Goal: Task Accomplishment & Management: Complete application form

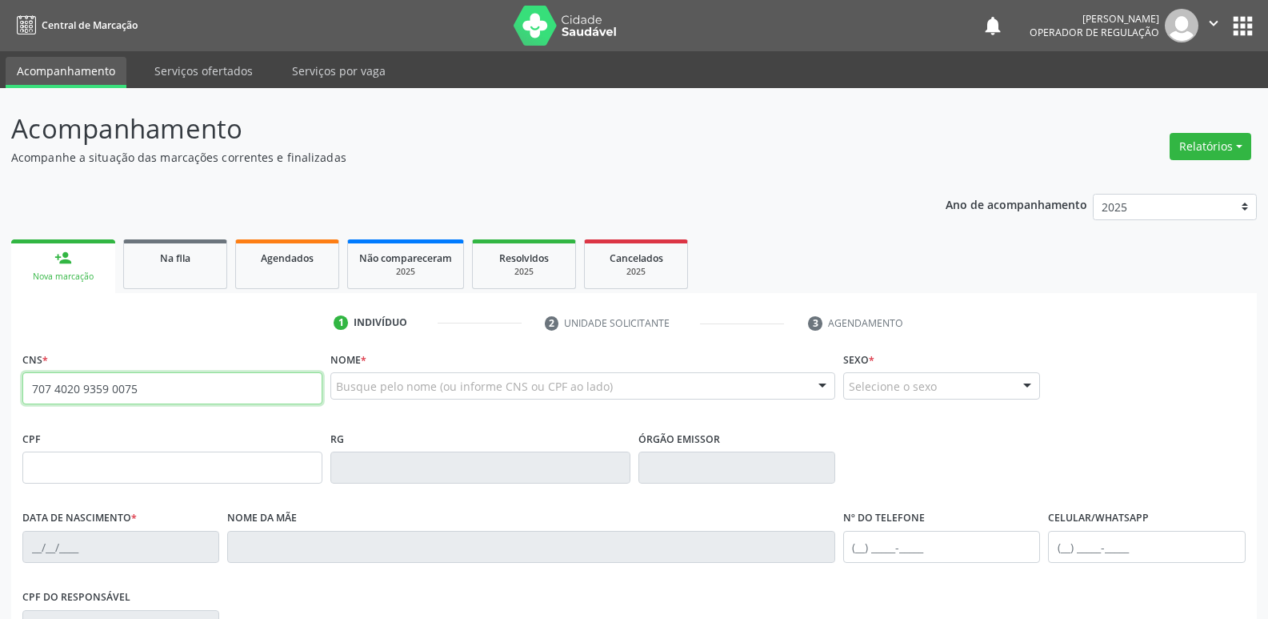
type input "707 4020 9359 0075"
type input "150.809.707-07"
type input "15[DATE]"
type input "[PERSON_NAME]"
type input "[PHONE_NUMBER]"
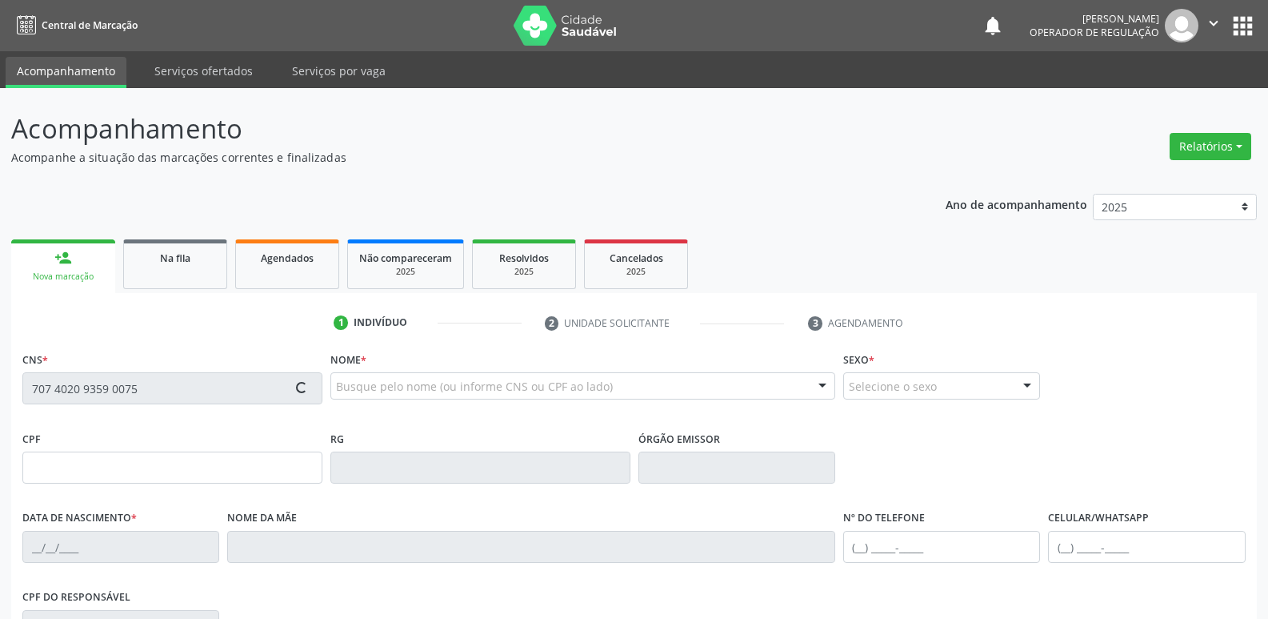
type input "[PHONE_NUMBER]"
type input "93"
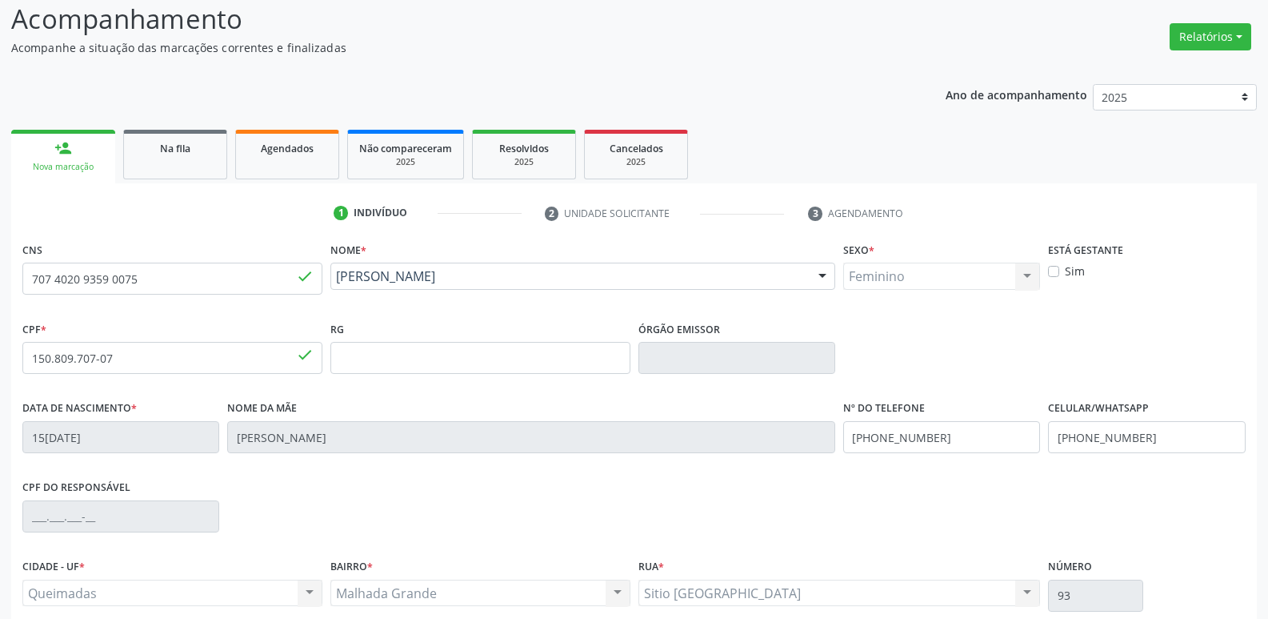
scroll to position [249, 0]
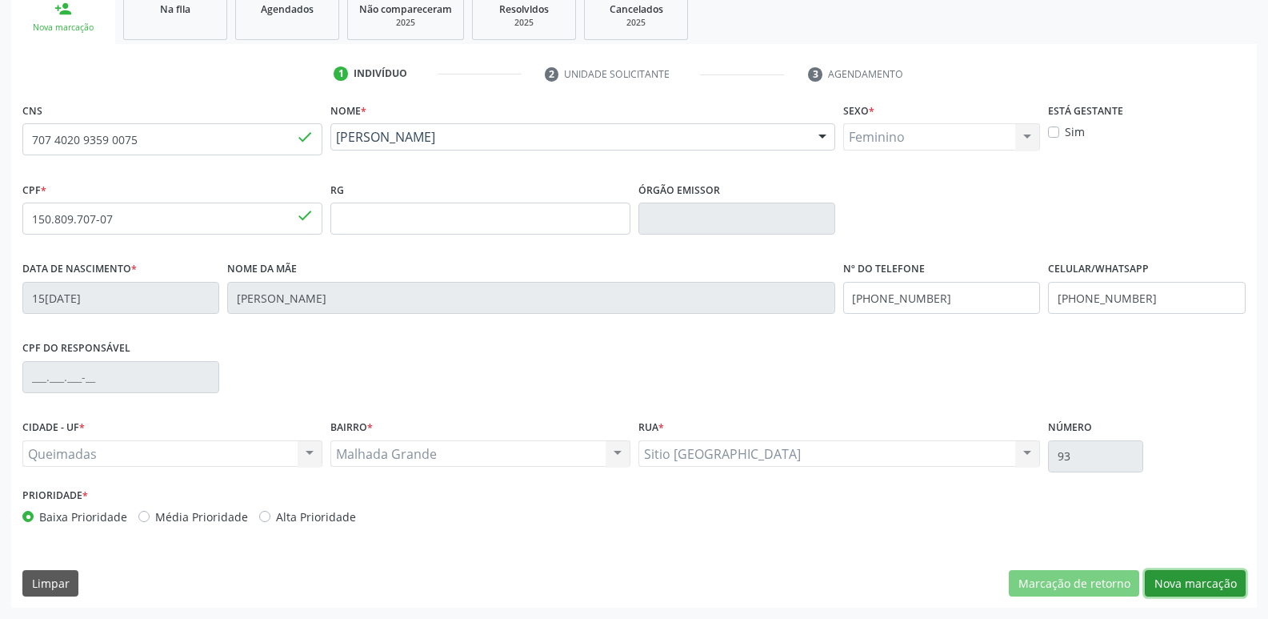
click at [1176, 581] on button "Nova marcação" at bounding box center [1195, 583] width 101 height 27
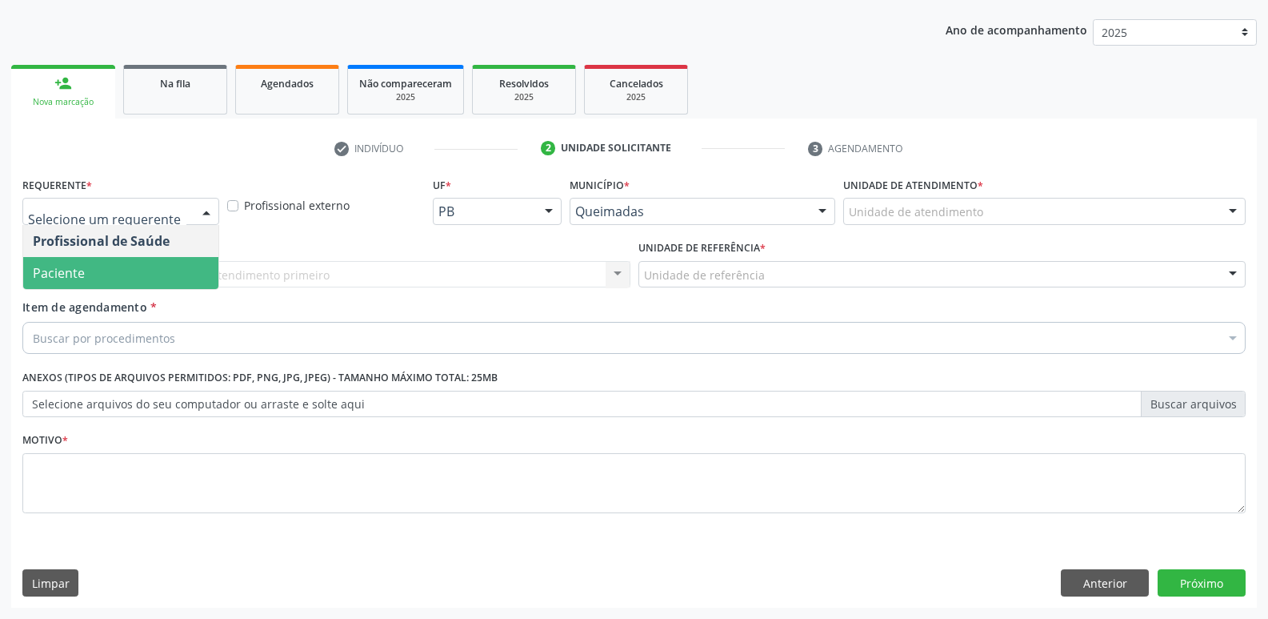
click at [113, 278] on span "Paciente" at bounding box center [120, 273] width 195 height 32
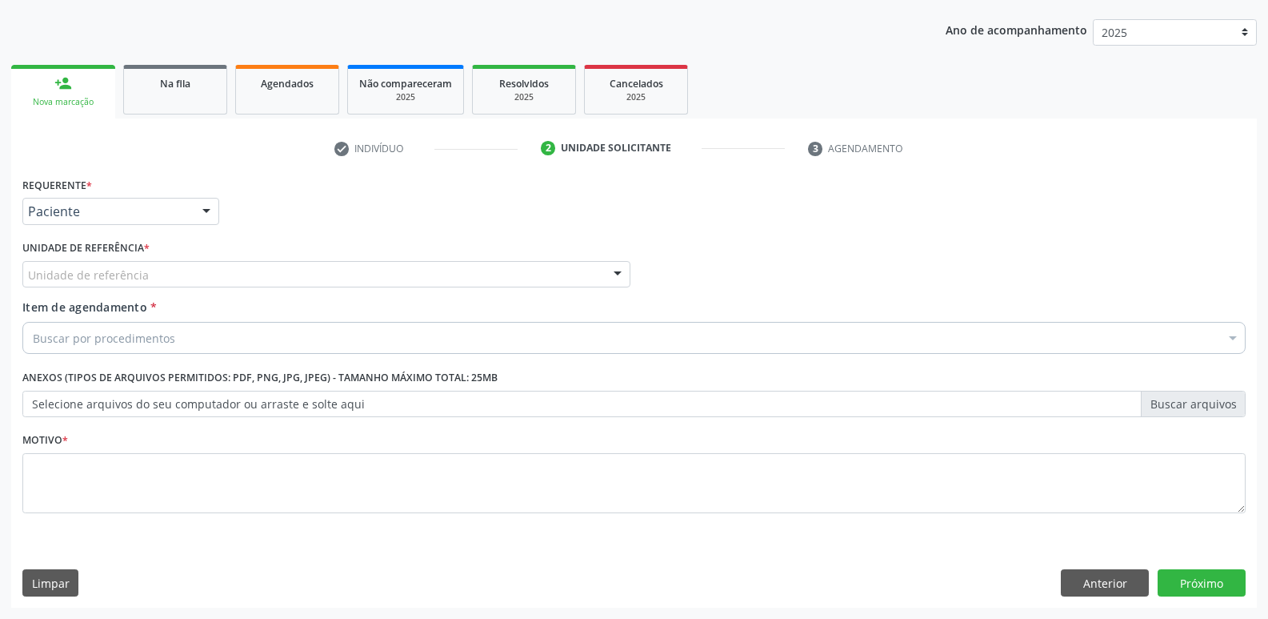
click at [148, 267] on div "Unidade de referência" at bounding box center [326, 274] width 608 height 27
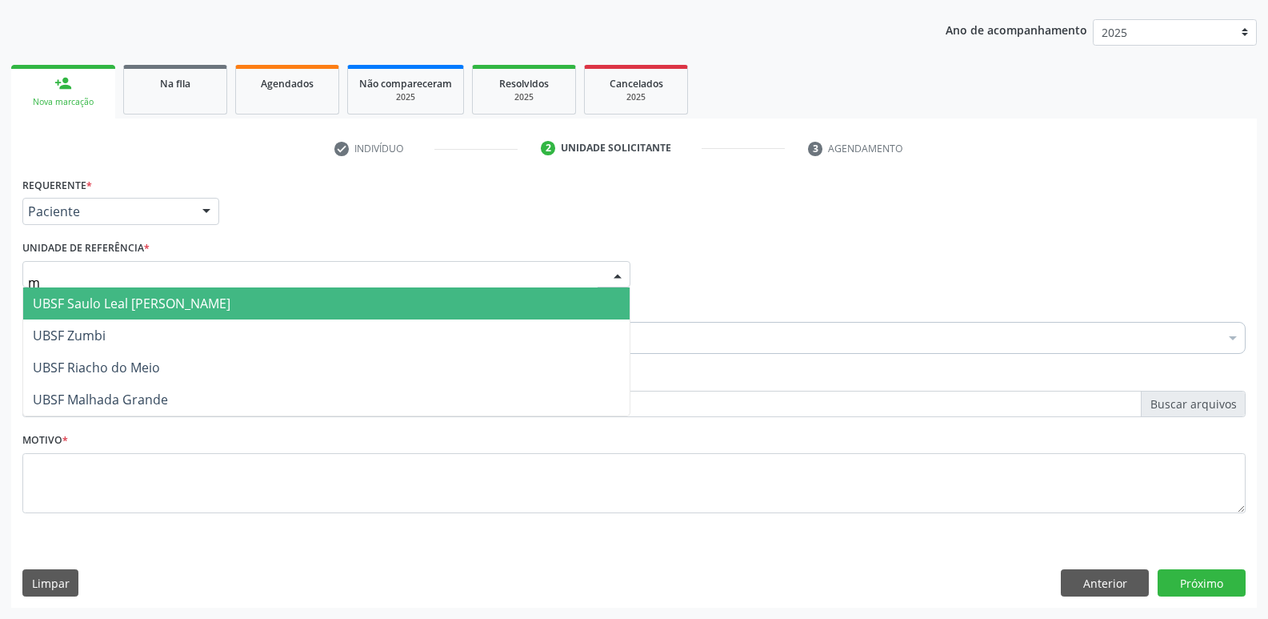
type input "ma"
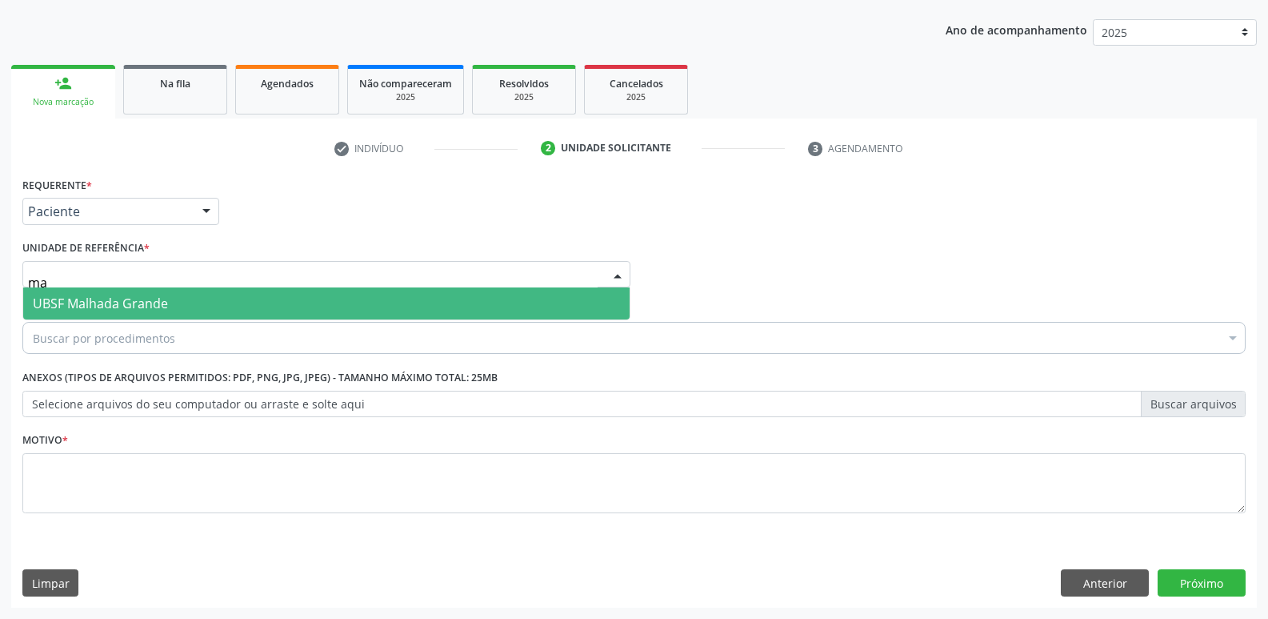
click at [137, 302] on span "UBSF Malhada Grande" at bounding box center [100, 303] width 135 height 18
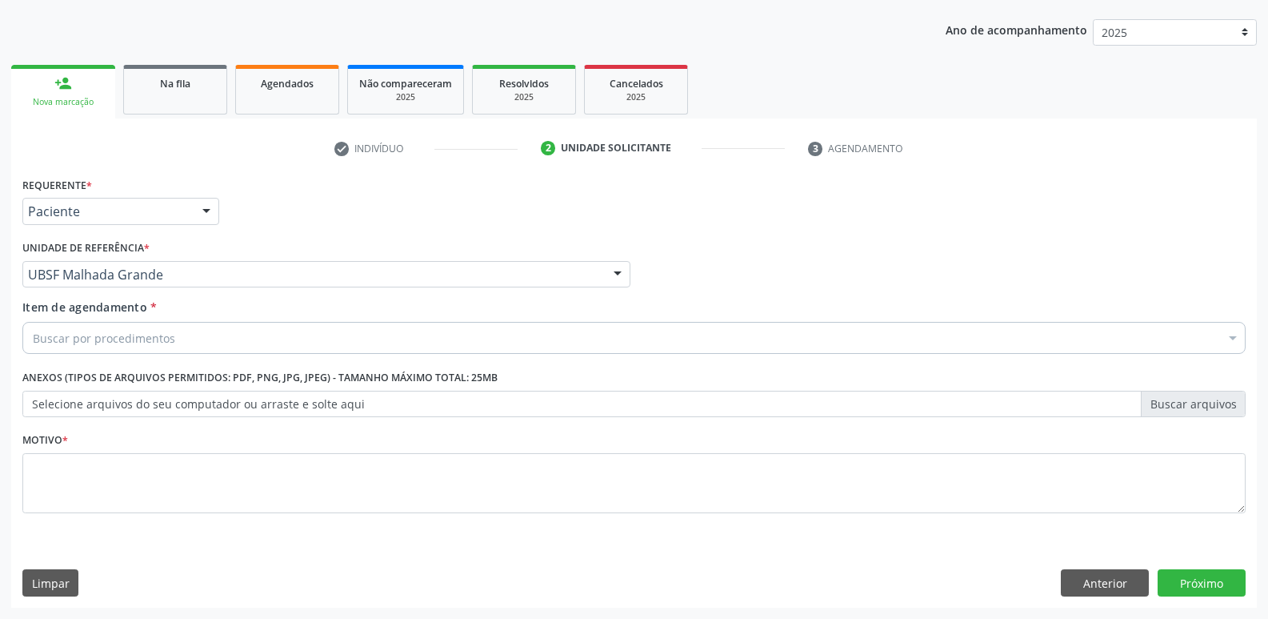
drag, startPoint x: 153, startPoint y: 353, endPoint x: 166, endPoint y: 340, distance: 18.1
click at [157, 347] on div "Buscar por procedimentos" at bounding box center [634, 338] width 1224 height 32
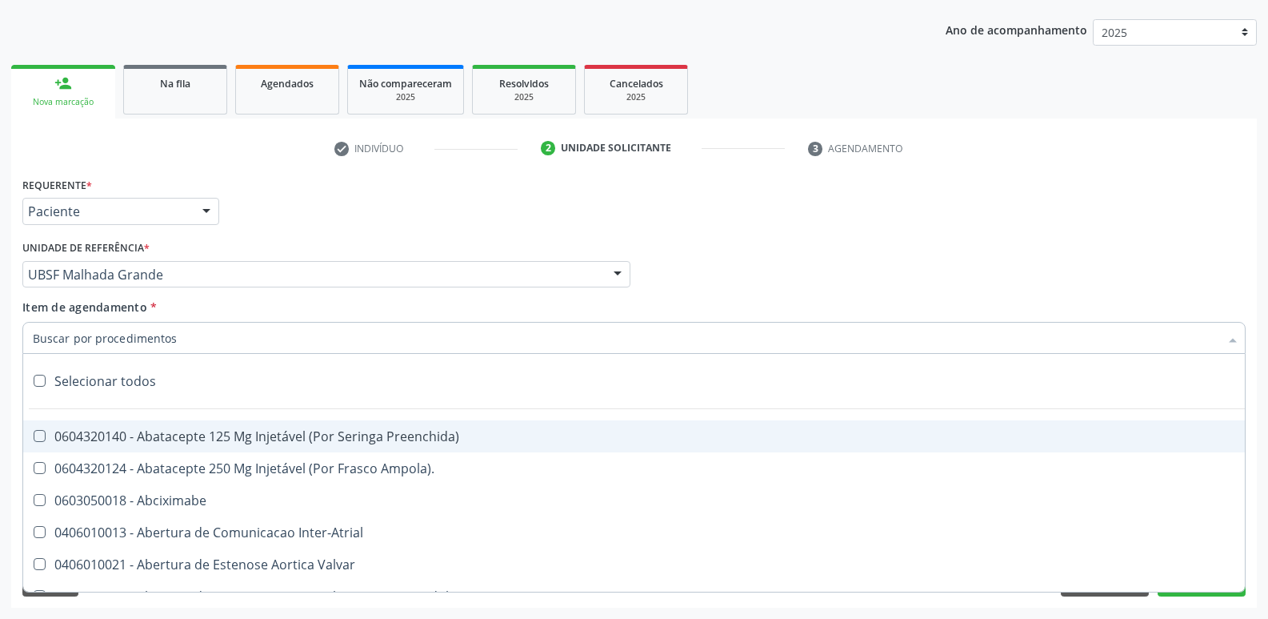
click at [166, 340] on input "Item de agendamento *" at bounding box center [626, 338] width 1187 height 32
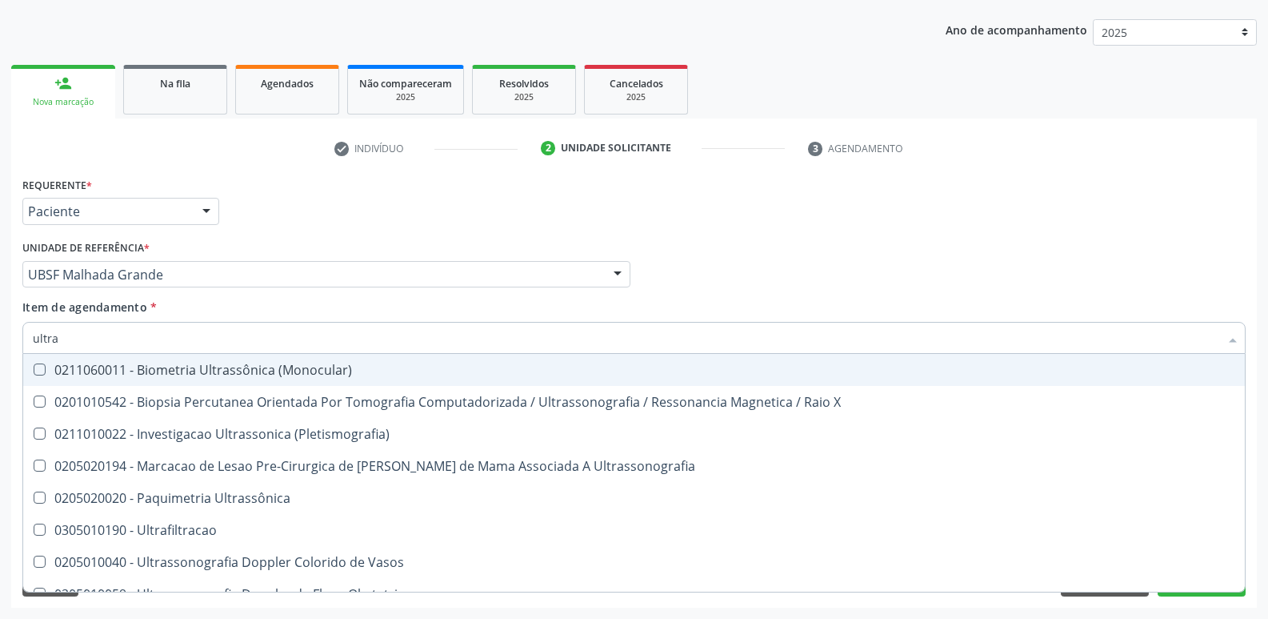
type input "ultras"
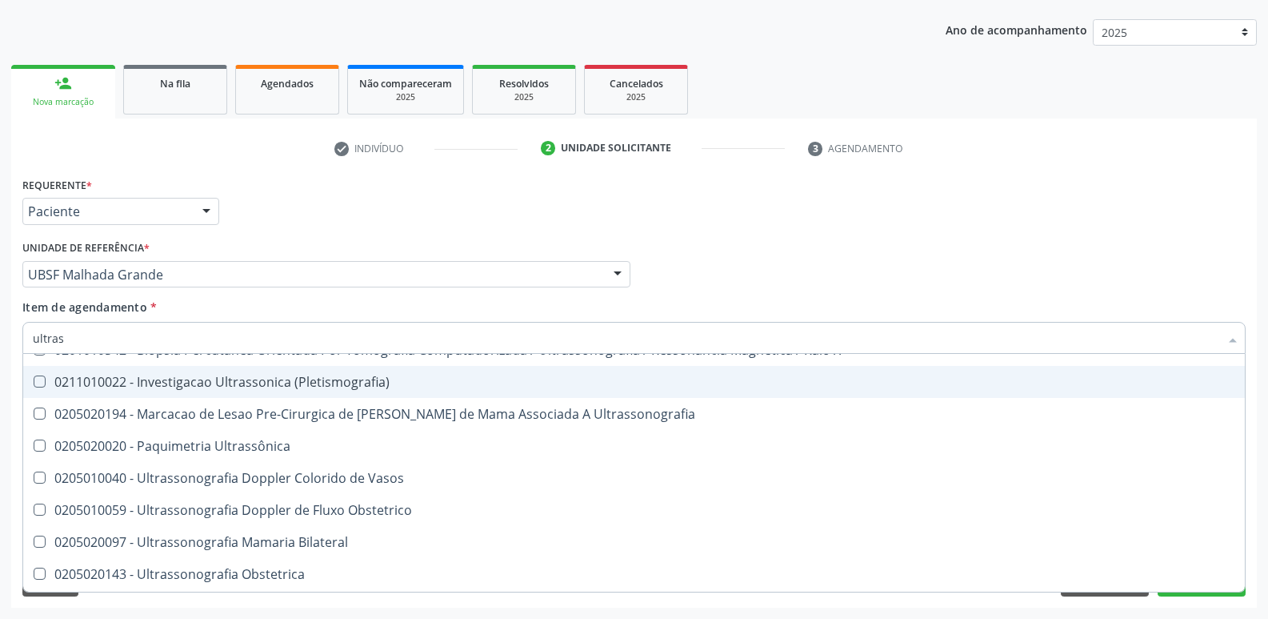
scroll to position [80, 0]
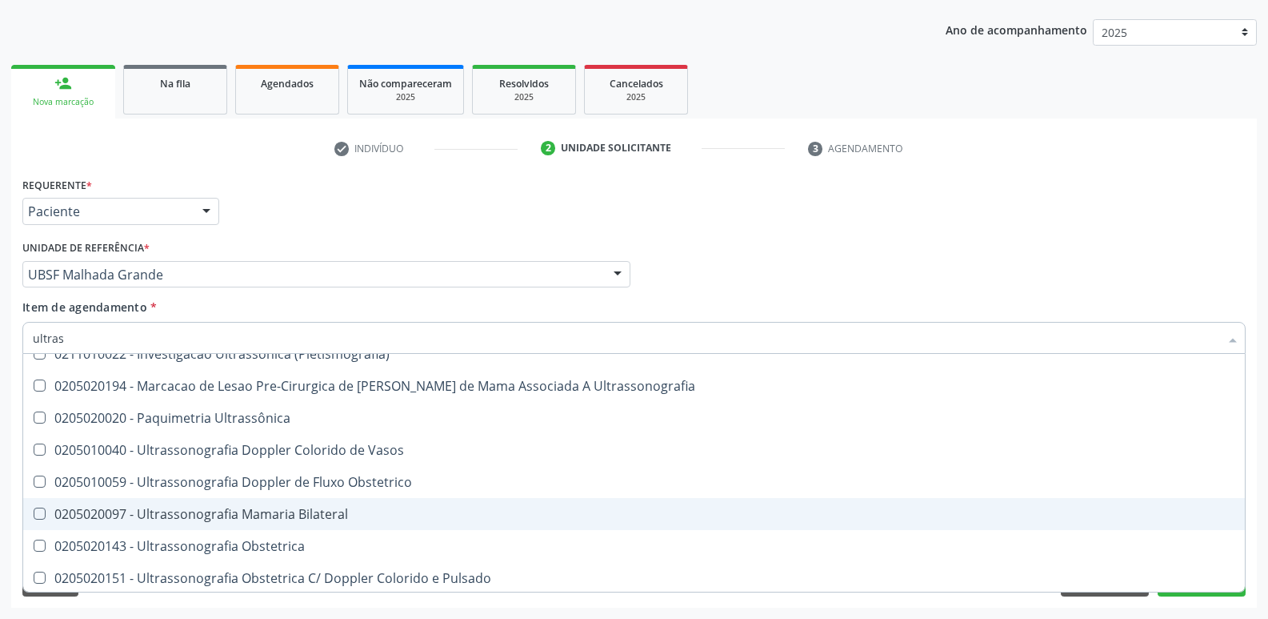
click at [276, 499] on span "0205020097 - Ultrassonografia Mamaria Bilateral" at bounding box center [634, 514] width 1222 height 32
checkbox Bilateral "true"
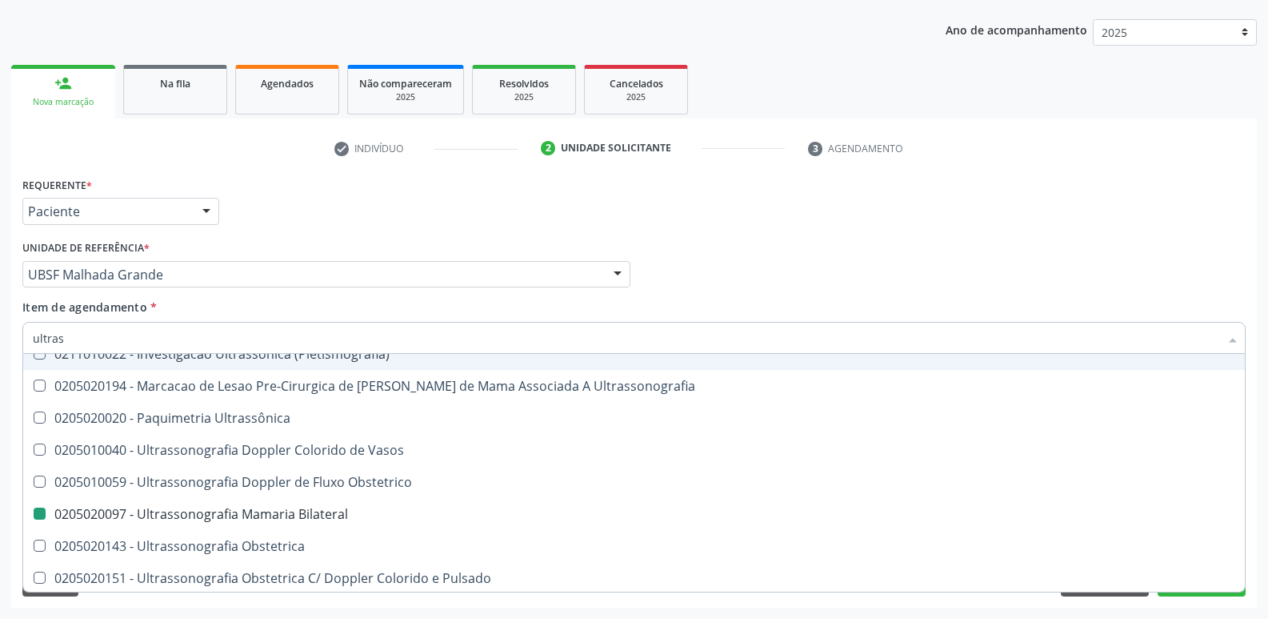
click at [365, 193] on div "Requerente * Paciente Profissional de Saúde Paciente Nenhum resultado encontrad…" at bounding box center [634, 204] width 1232 height 62
checkbox X "true"
checkbox Bilateral "false"
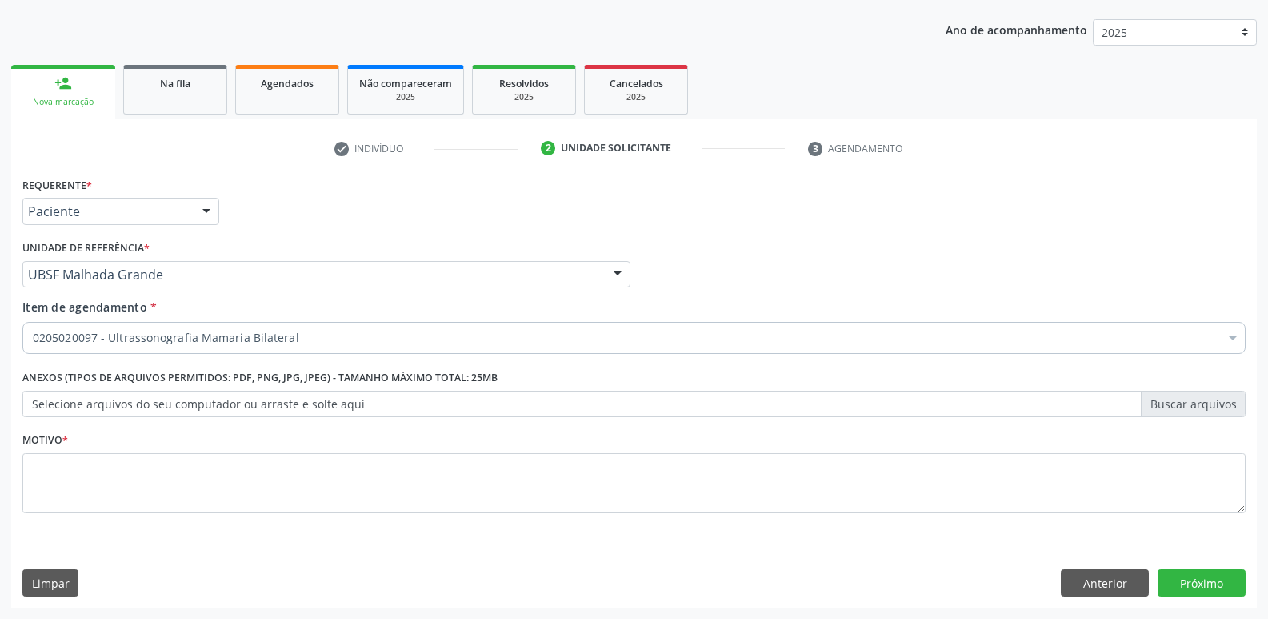
scroll to position [0, 0]
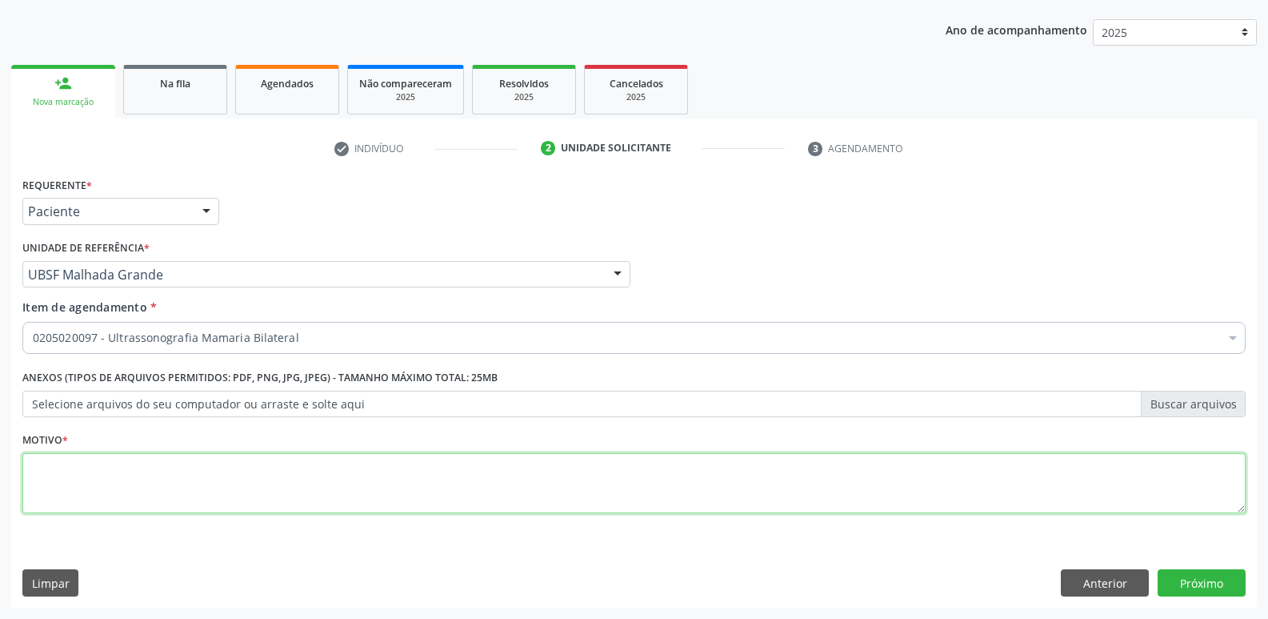
click at [203, 503] on textarea at bounding box center [634, 483] width 1224 height 61
paste textarea "AVALIAÇÃO"
type textarea "AVALIAÇÃO"
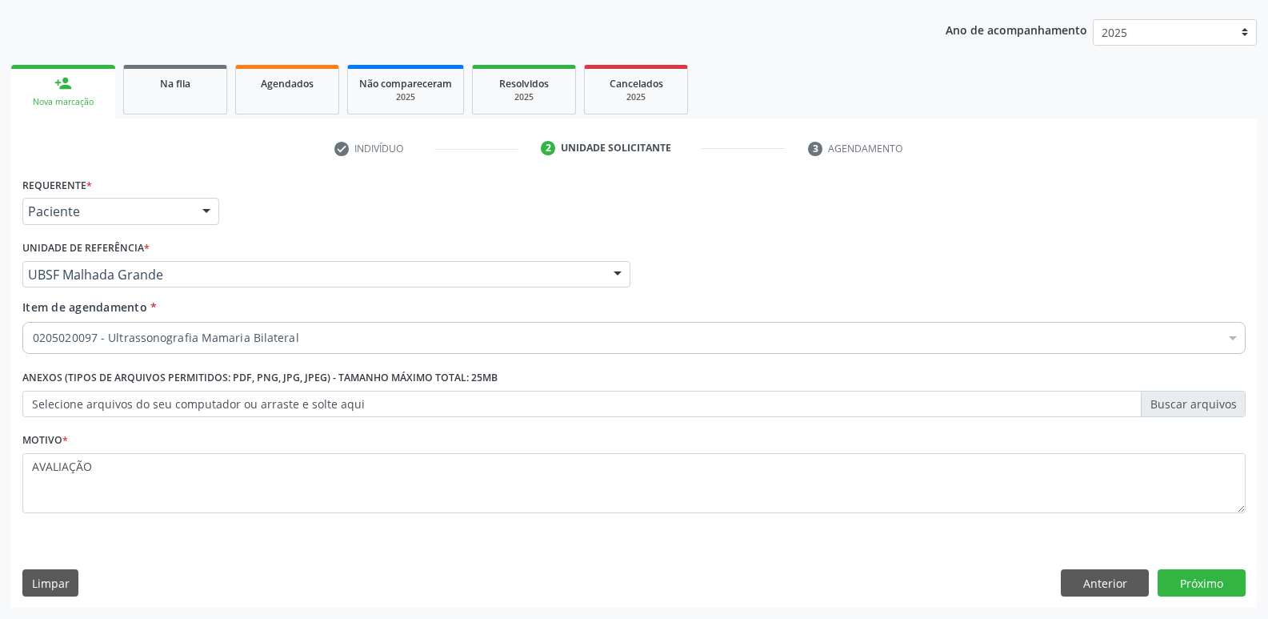
click at [1208, 567] on div "Requerente * Paciente Profissional de Saúde Paciente Nenhum resultado encontrad…" at bounding box center [634, 390] width 1246 height 435
click at [1208, 571] on button "Próximo" at bounding box center [1202, 582] width 88 height 27
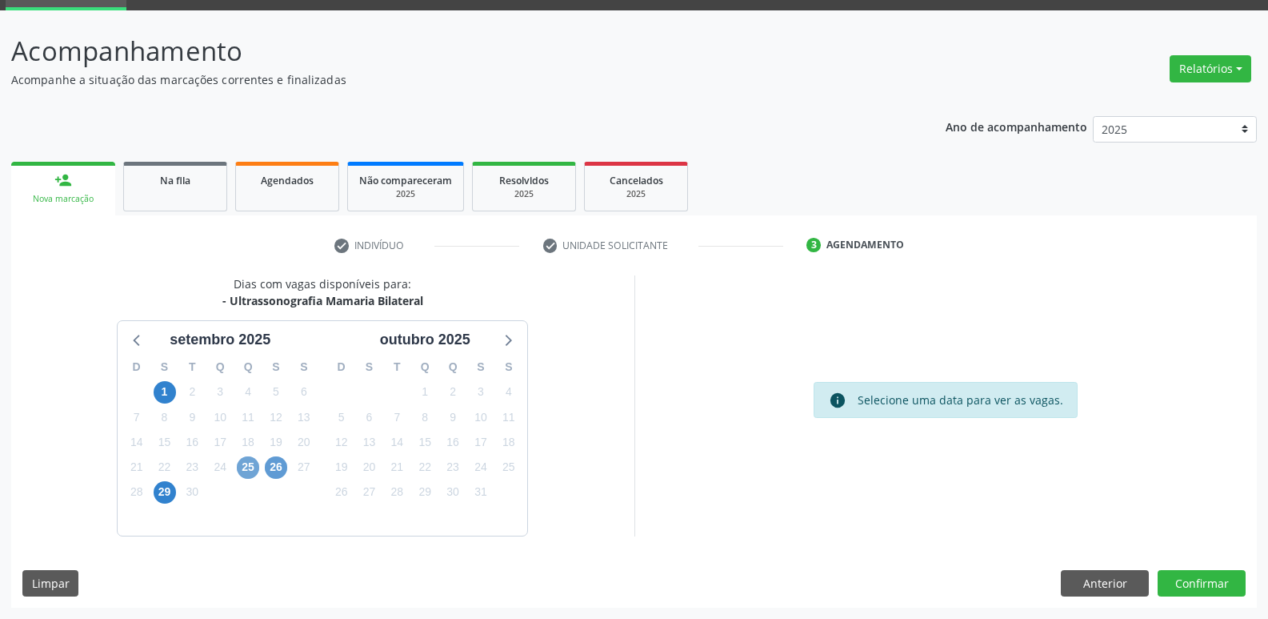
drag, startPoint x: 246, startPoint y: 467, endPoint x: 268, endPoint y: 460, distance: 23.3
click at [258, 464] on span "25" at bounding box center [248, 467] width 22 height 22
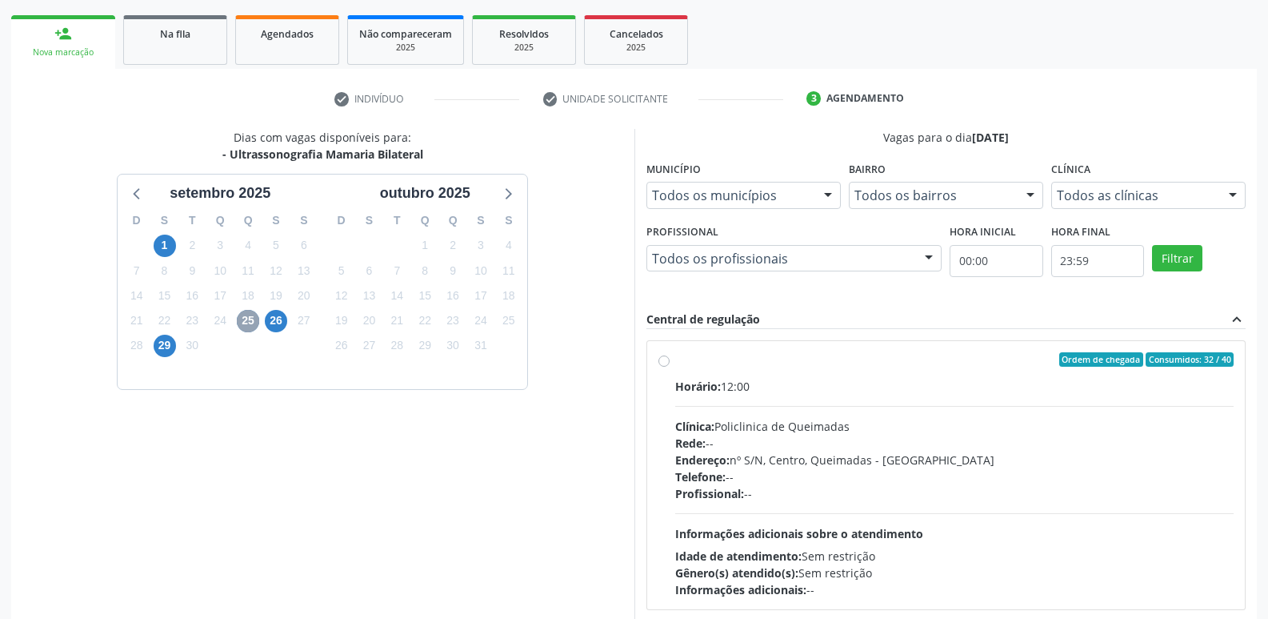
scroll to position [309, 0]
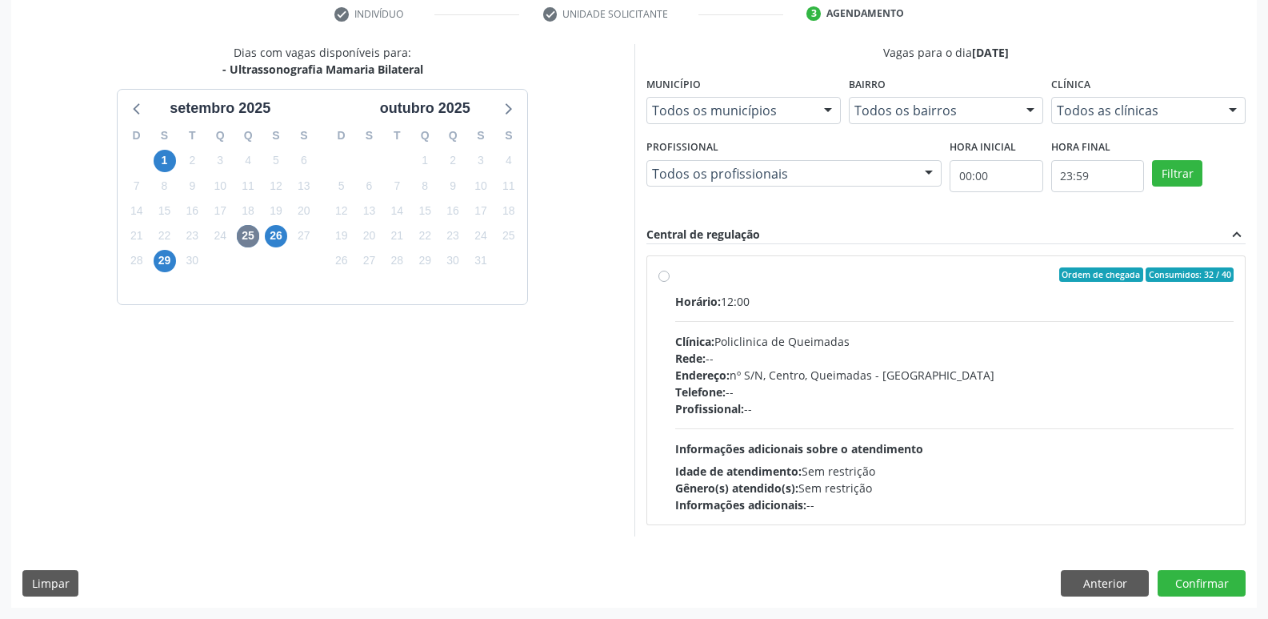
click at [1020, 420] on div "Horário: 12:00 Clínica: Policlinica de Queimadas Rede: -- Endereço: nº S/N, Cen…" at bounding box center [954, 403] width 559 height 220
click at [670, 282] on input "Ordem de chegada Consumidos: 32 / 40 Horário: 12:00 Clínica: Policlinica de Que…" at bounding box center [664, 274] width 11 height 14
radio input "true"
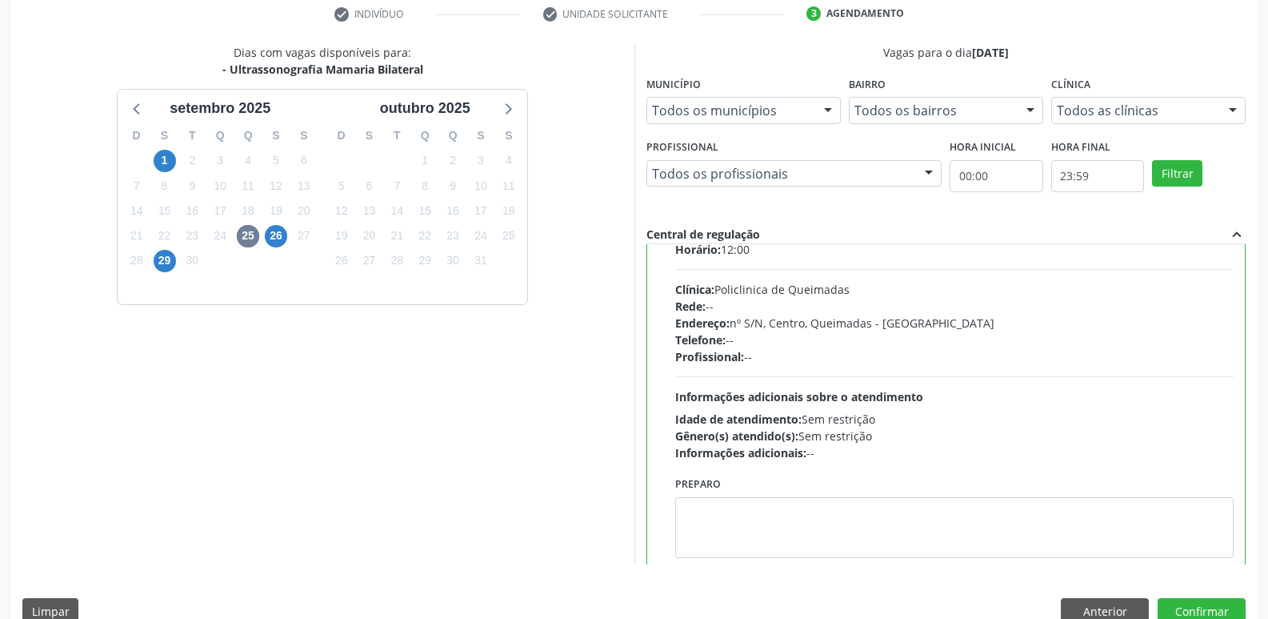
scroll to position [79, 0]
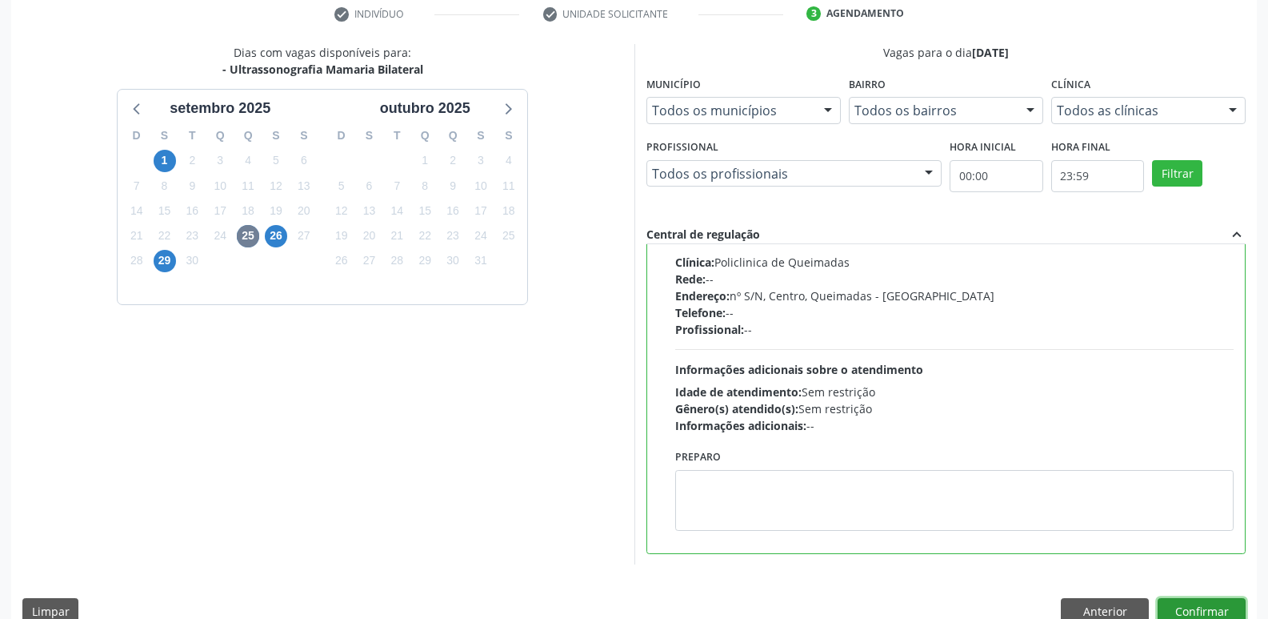
click at [1205, 609] on button "Confirmar" at bounding box center [1202, 611] width 88 height 27
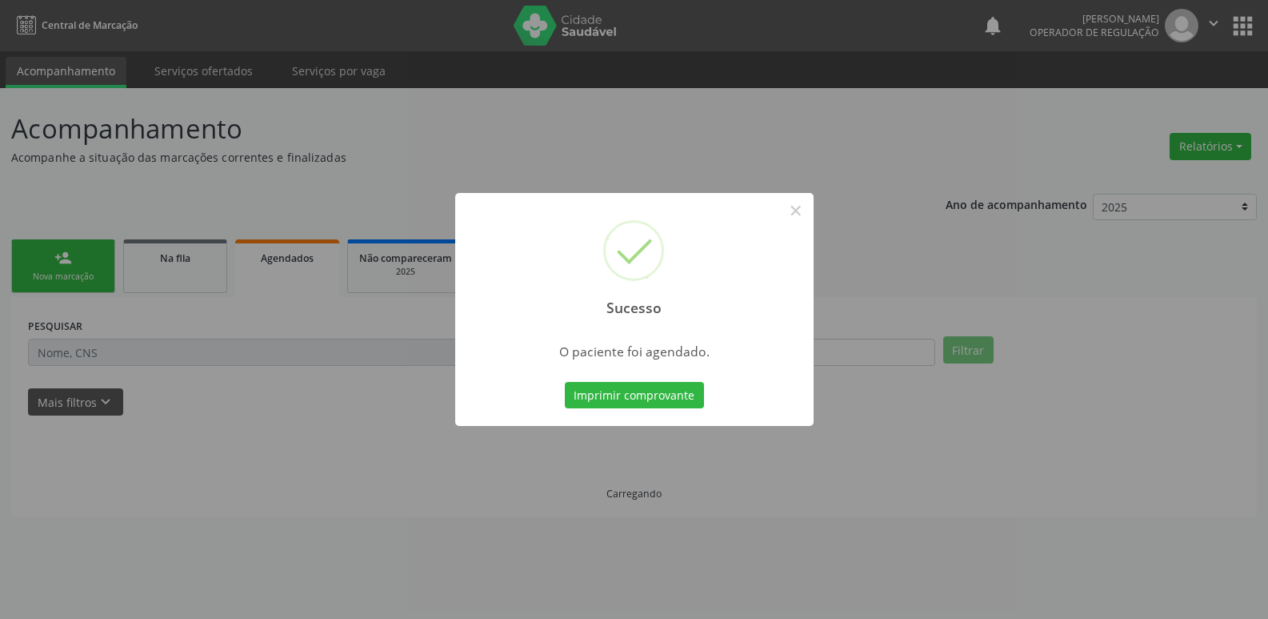
scroll to position [0, 0]
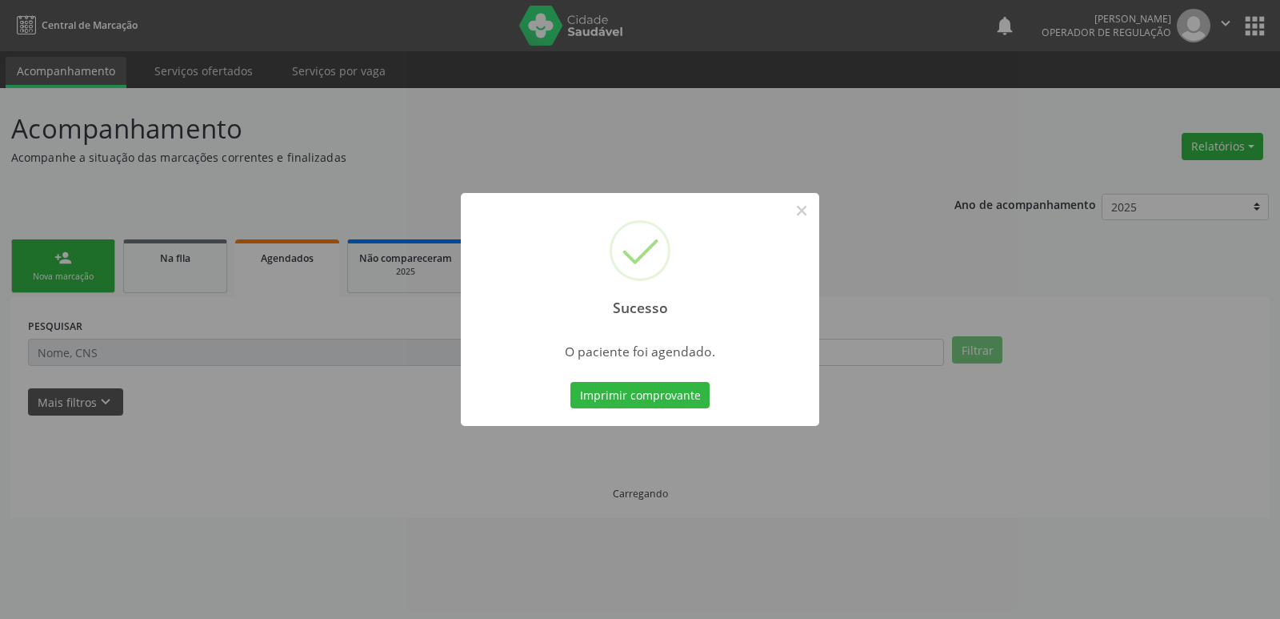
click at [571, 382] on button "Imprimir comprovante" at bounding box center [640, 395] width 139 height 27
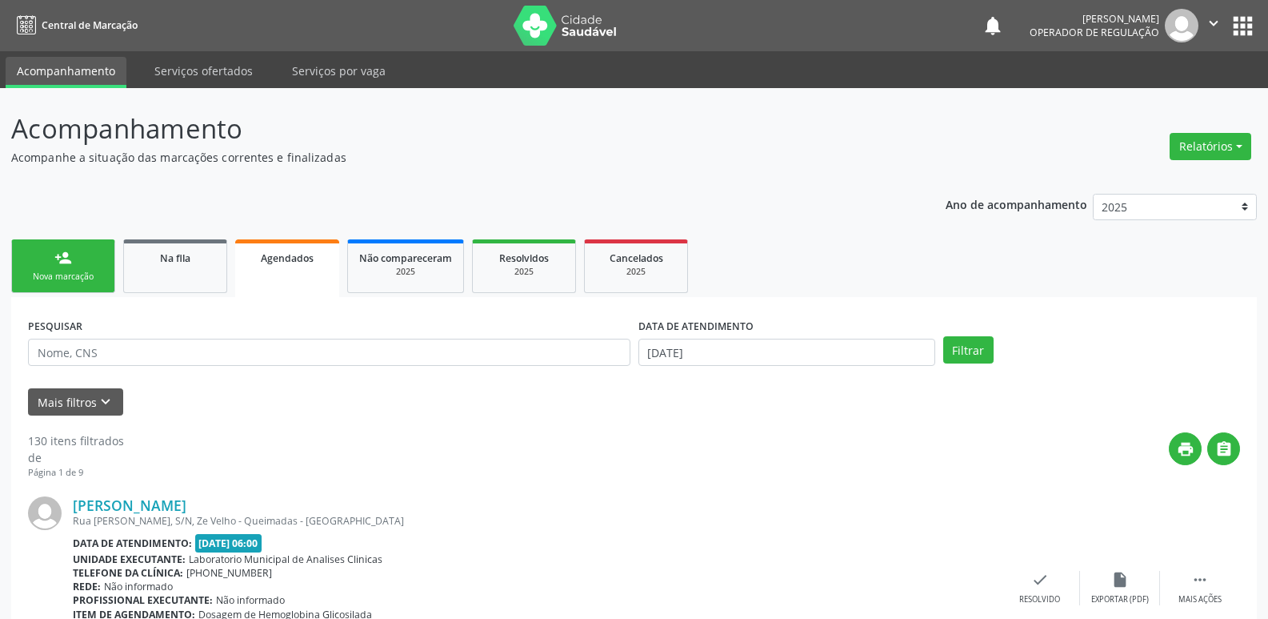
click at [76, 250] on link "person_add Nova marcação" at bounding box center [63, 266] width 104 height 54
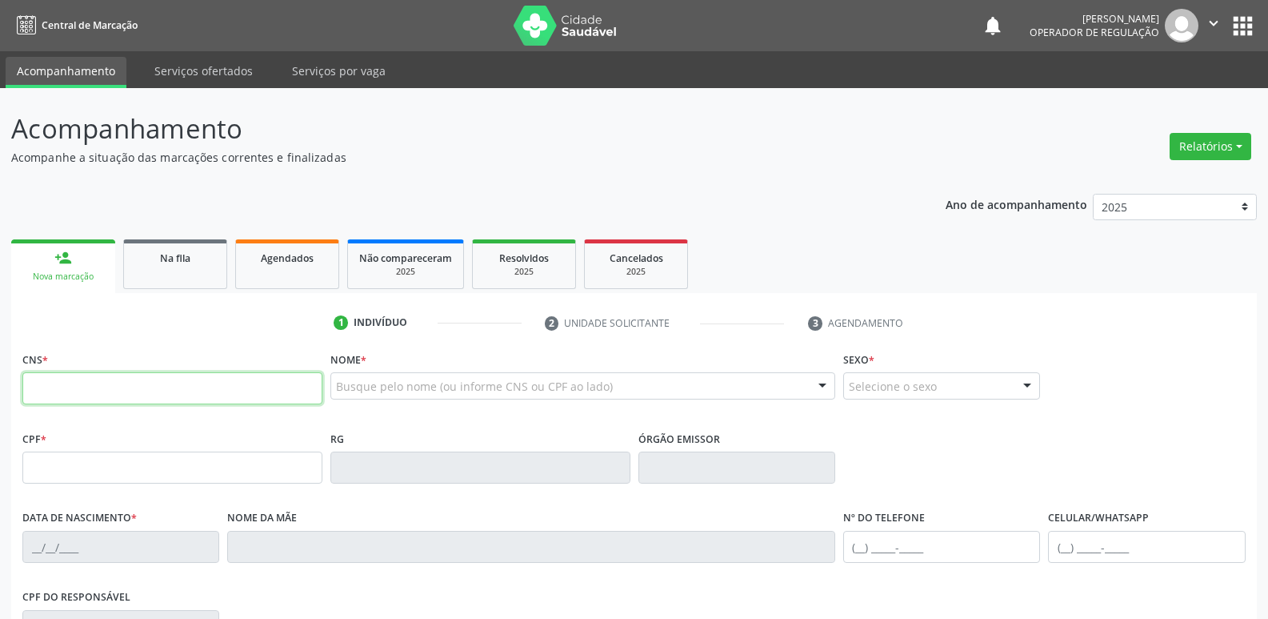
click at [115, 375] on input "text" at bounding box center [172, 388] width 300 height 32
type input "707 4020 9359 0075"
type input "150.809.707-07"
type input "15[DATE]"
type input "[PERSON_NAME]"
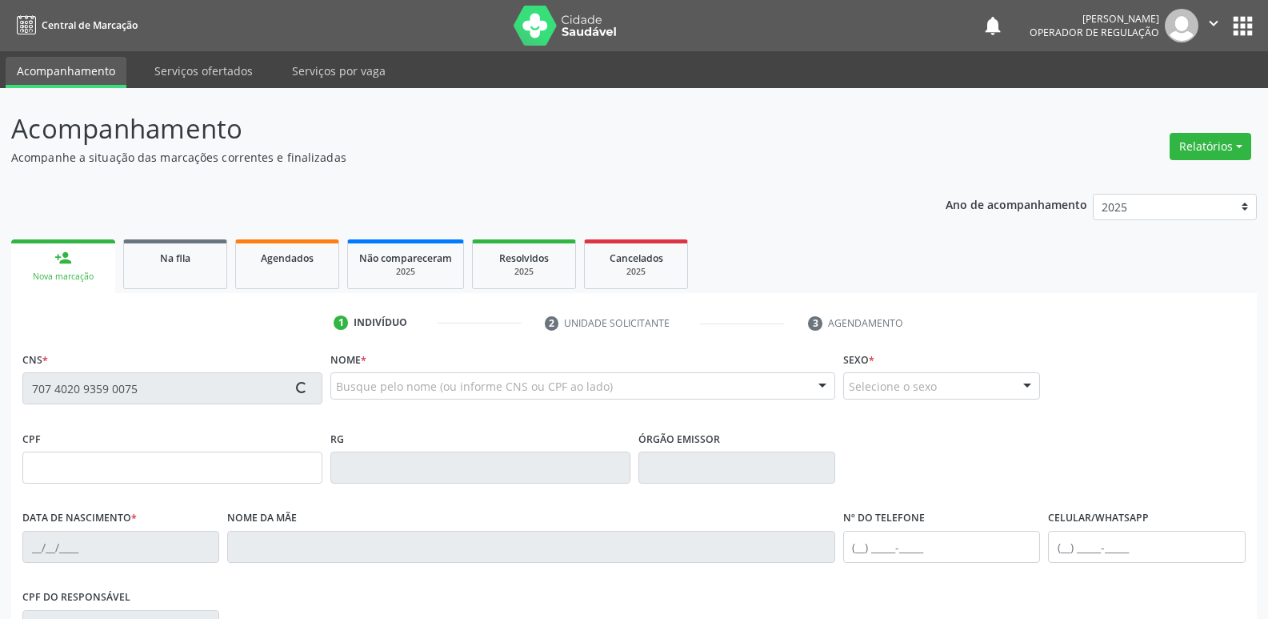
type input "[PHONE_NUMBER]"
type input "93"
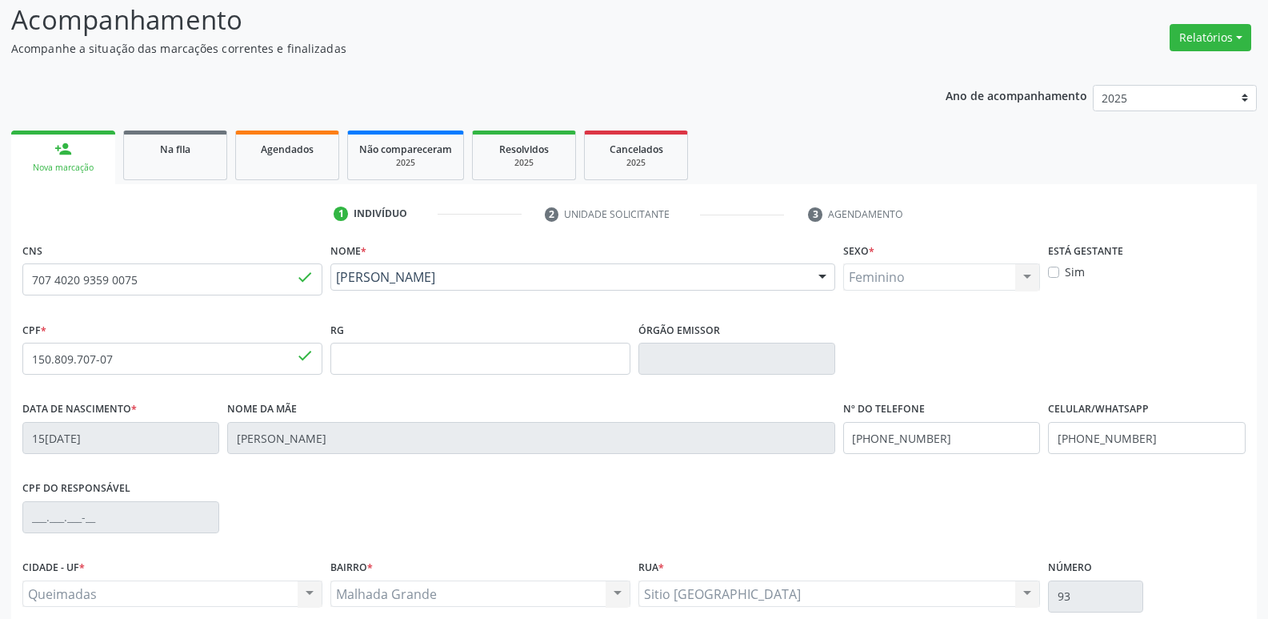
scroll to position [249, 0]
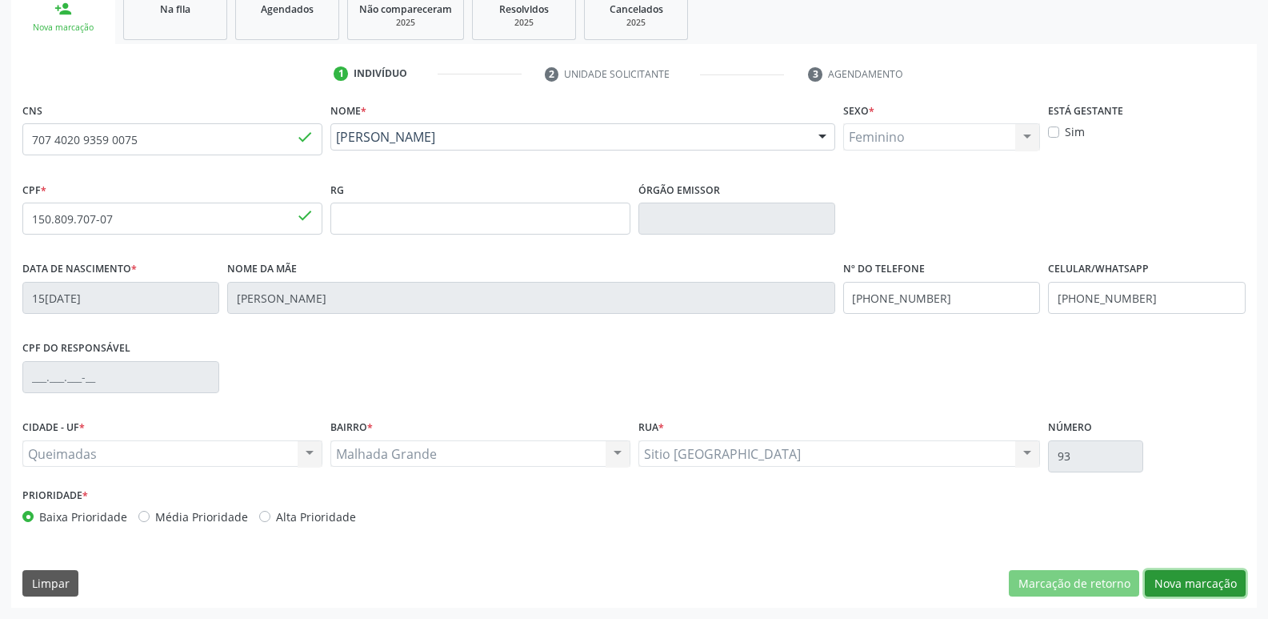
drag, startPoint x: 1169, startPoint y: 580, endPoint x: 1118, endPoint y: 532, distance: 70.2
click at [1159, 571] on button "Nova marcação" at bounding box center [1195, 583] width 101 height 27
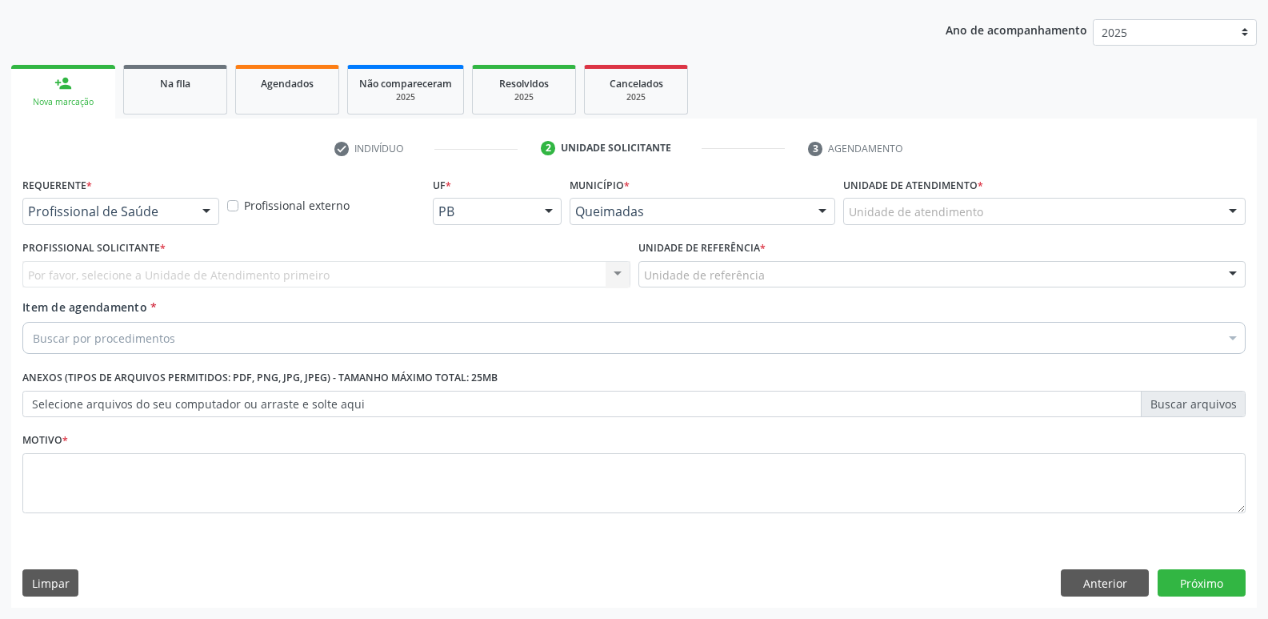
scroll to position [174, 0]
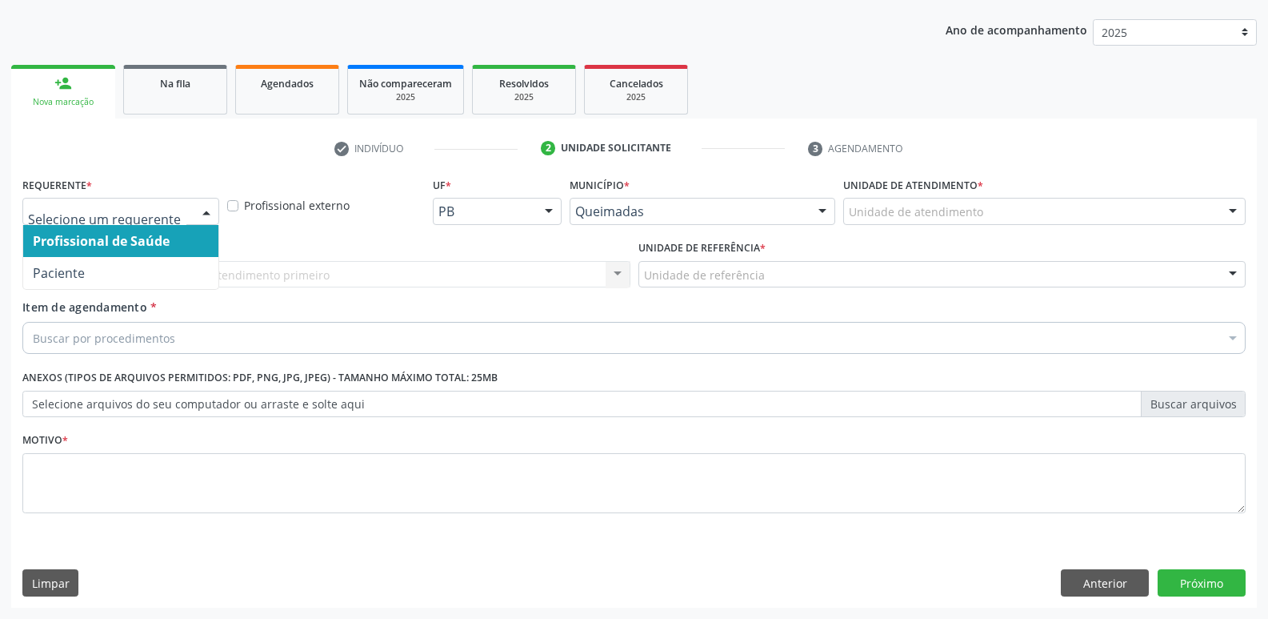
drag, startPoint x: 154, startPoint y: 210, endPoint x: 138, endPoint y: 264, distance: 56.5
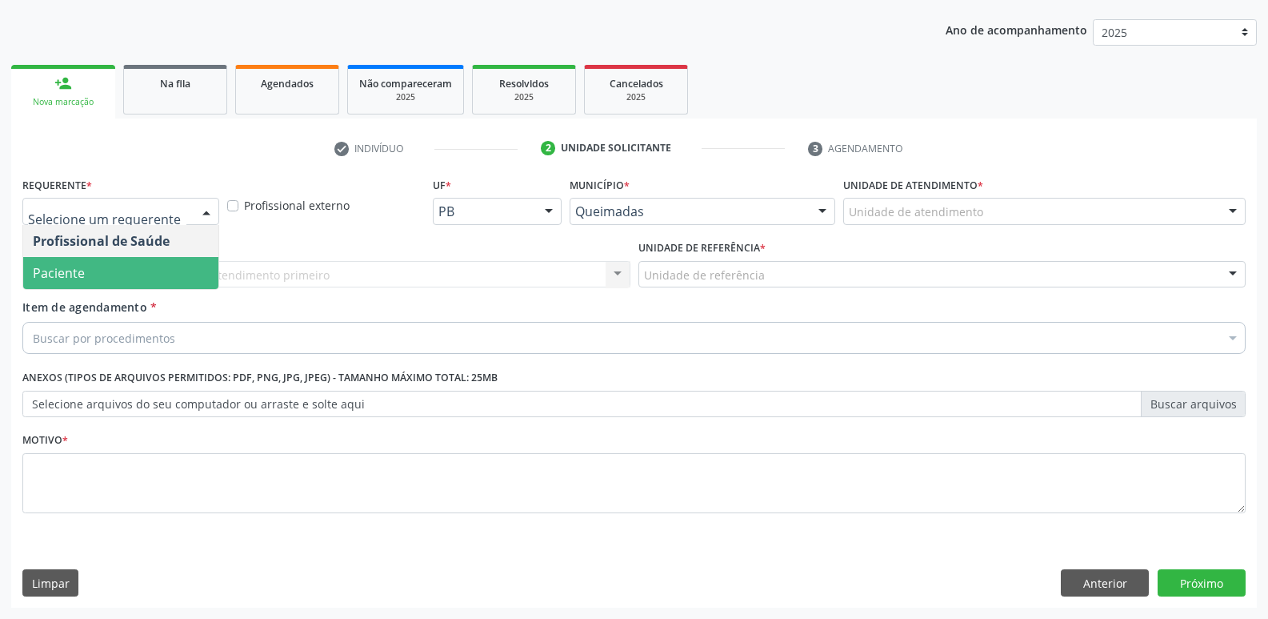
click at [142, 268] on span "Paciente" at bounding box center [120, 273] width 195 height 32
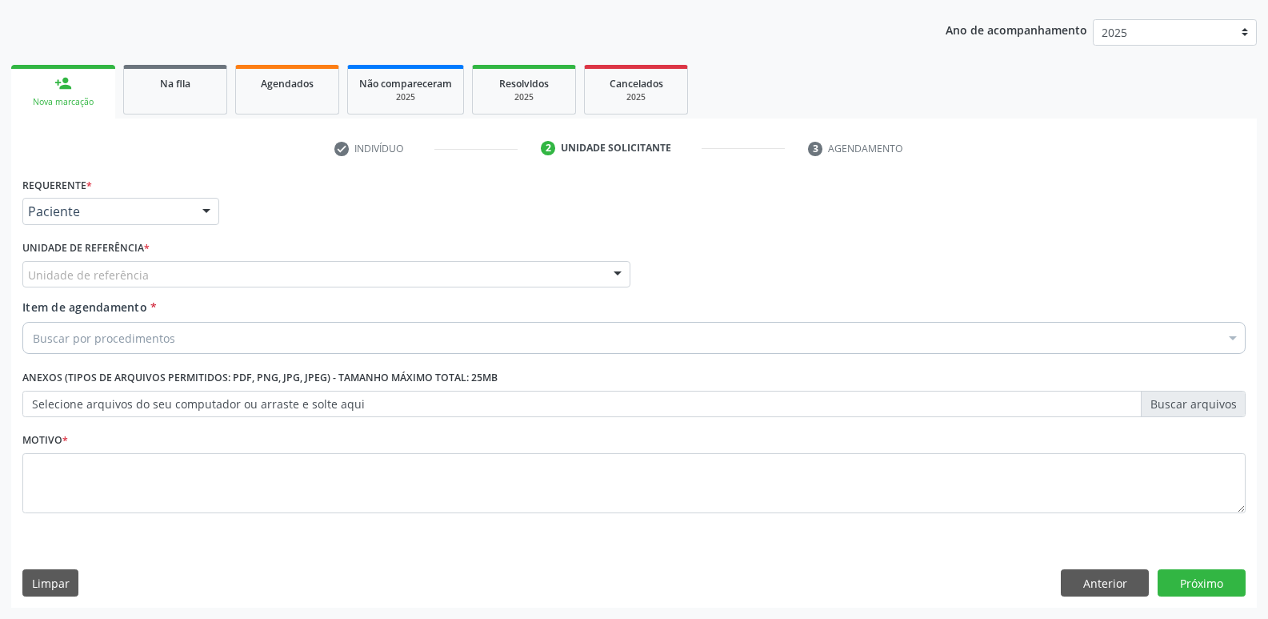
click at [155, 274] on div "Unidade de referência" at bounding box center [326, 274] width 608 height 27
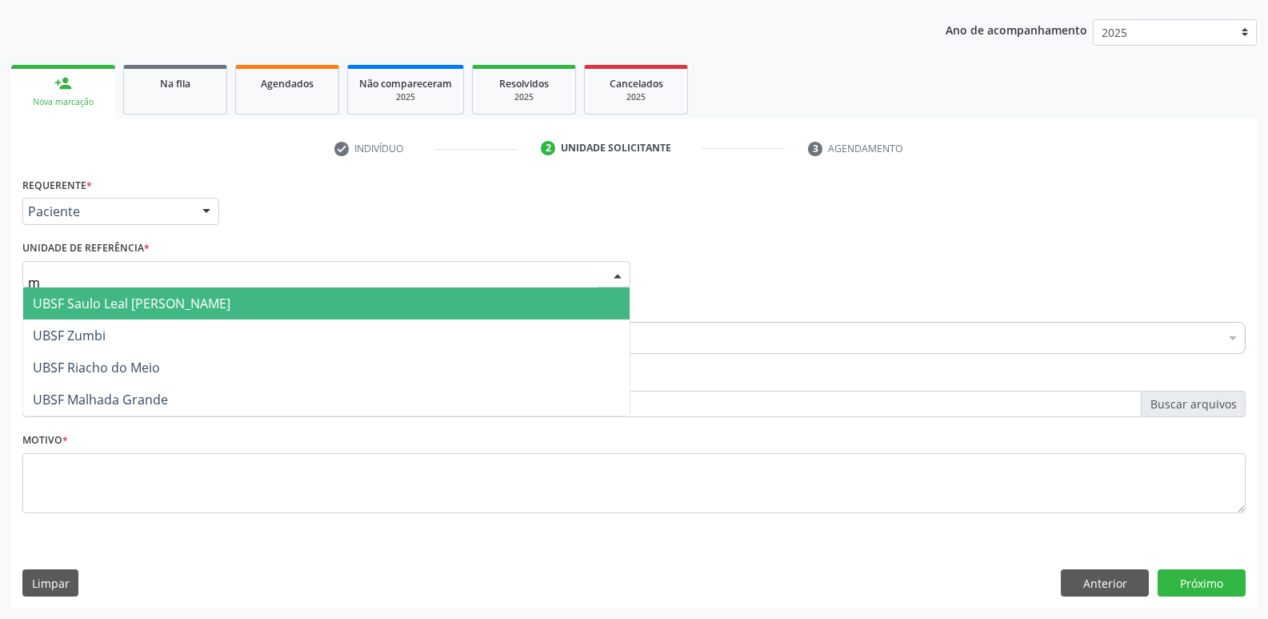
type input "ma"
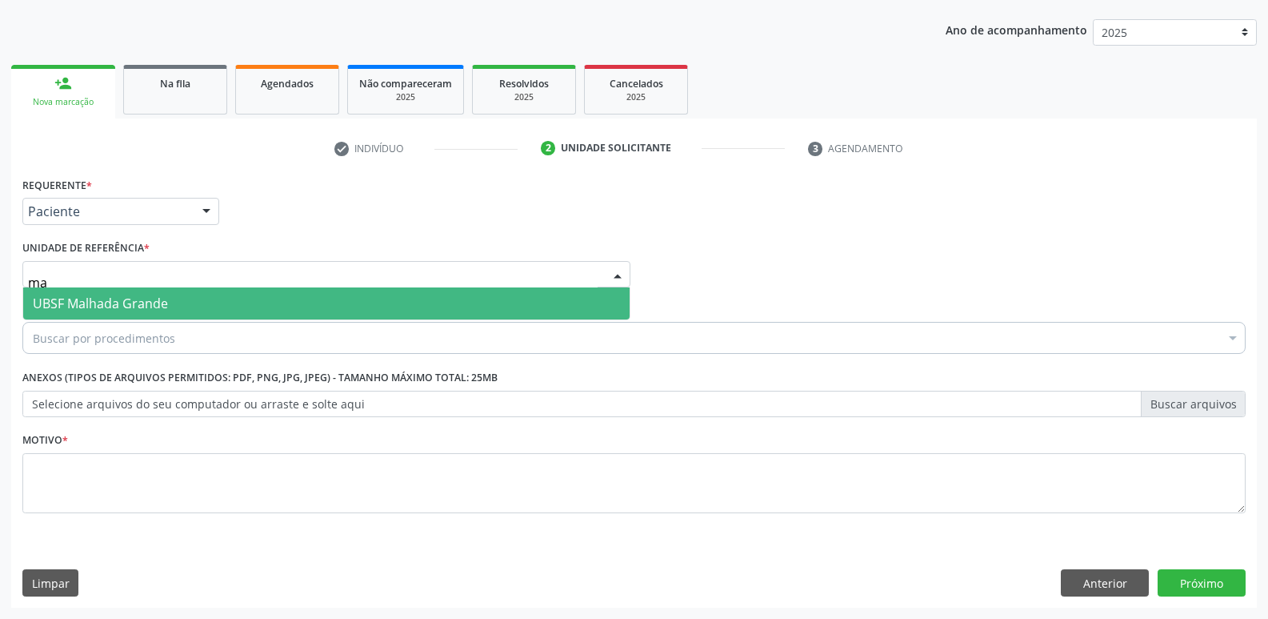
click at [157, 298] on span "UBSF Malhada Grande" at bounding box center [100, 303] width 135 height 18
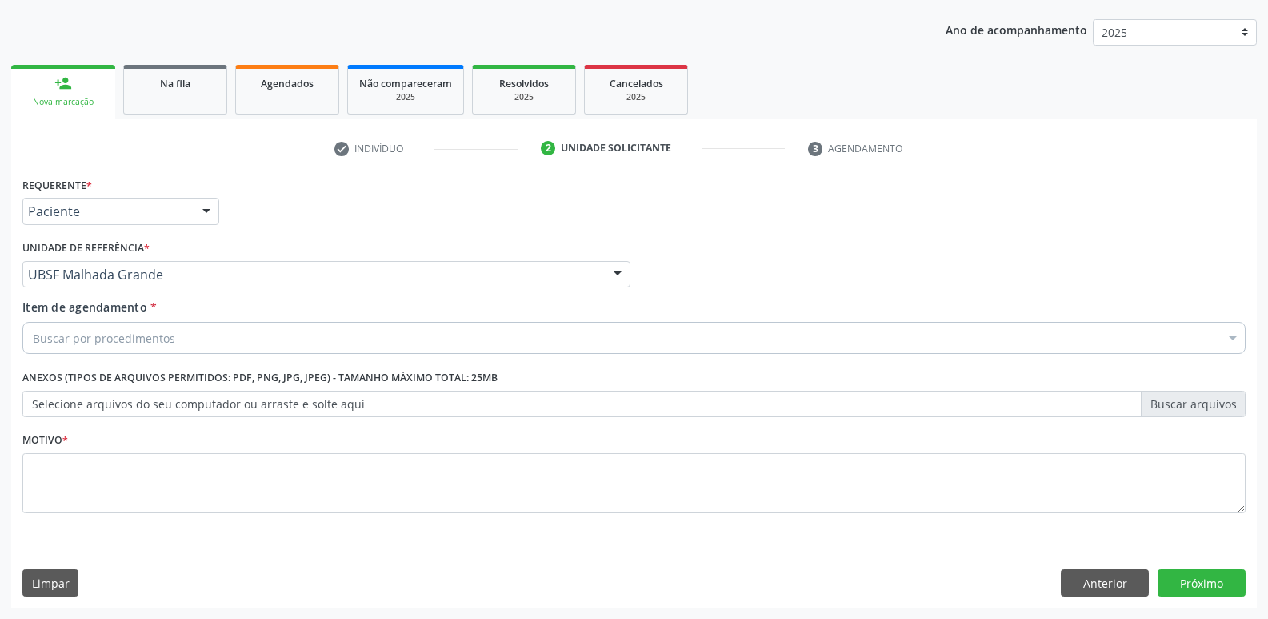
click at [162, 328] on div "Buscar por procedimentos" at bounding box center [634, 338] width 1224 height 32
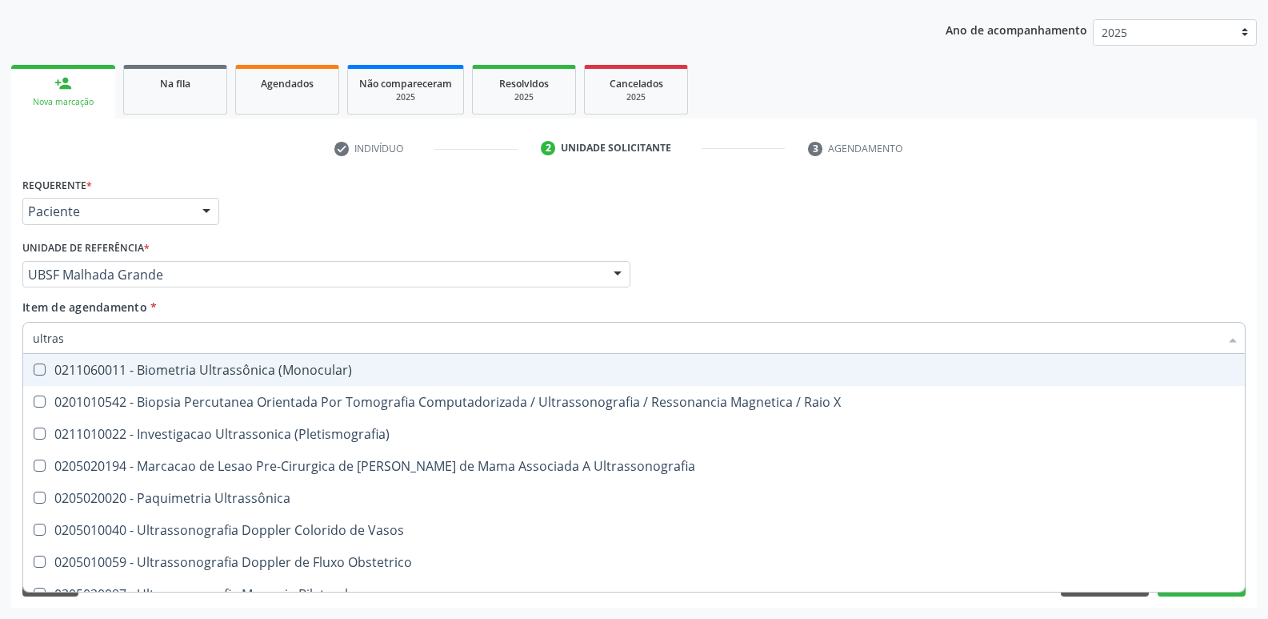
type input "ultrass"
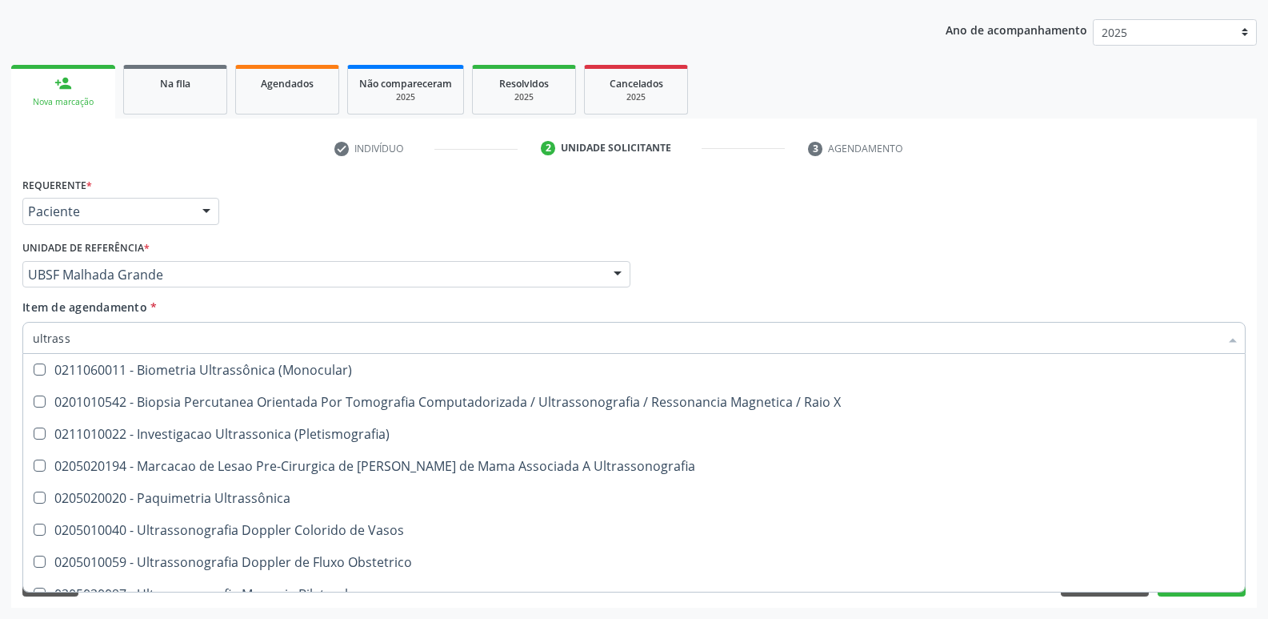
scroll to position [499, 0]
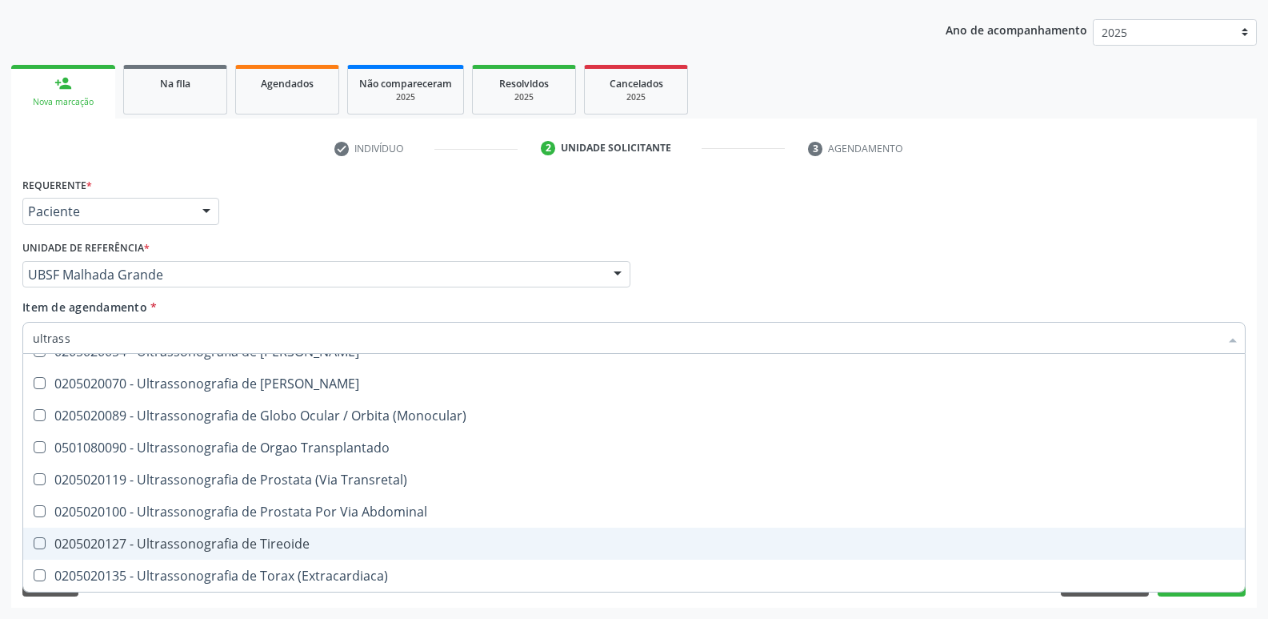
click at [234, 537] on div "0205020127 - Ultrassonografia de Tireoide" at bounding box center [634, 543] width 1203 height 13
checkbox Tireoide "true"
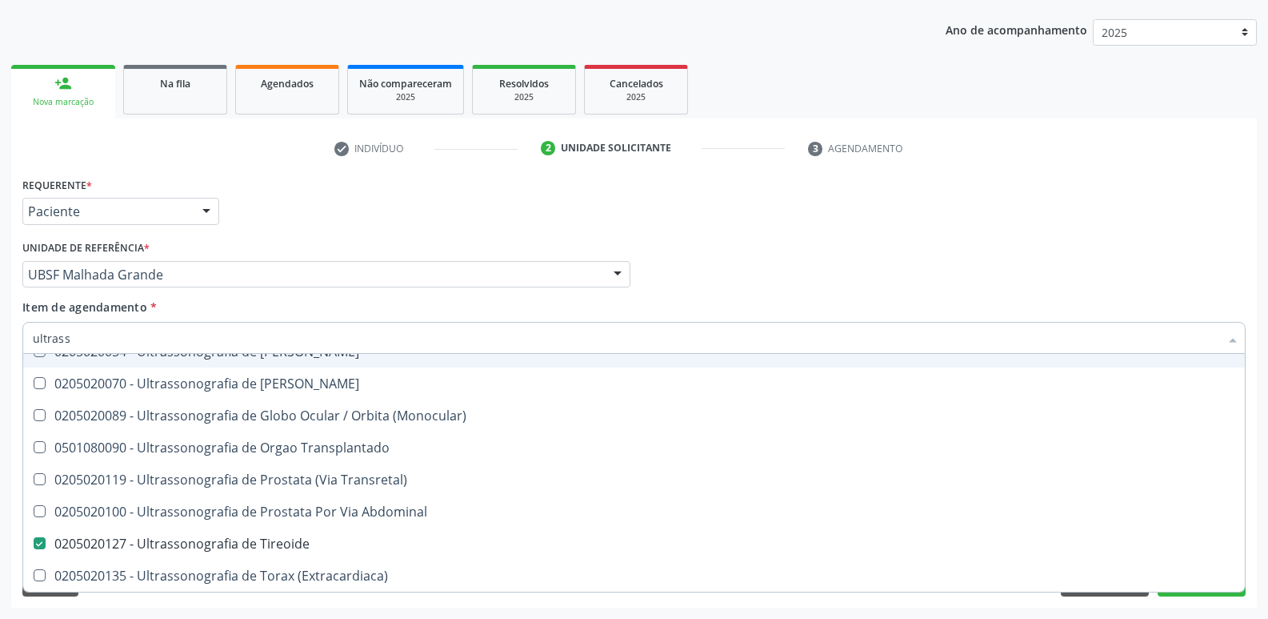
click at [394, 251] on div "Unidade de referência * UBSF [GEOGRAPHIC_DATA] UBSF Ligeiro II UBSF Saulo Leal …" at bounding box center [326, 261] width 608 height 51
checkbox X "true"
checkbox Tireoide "false"
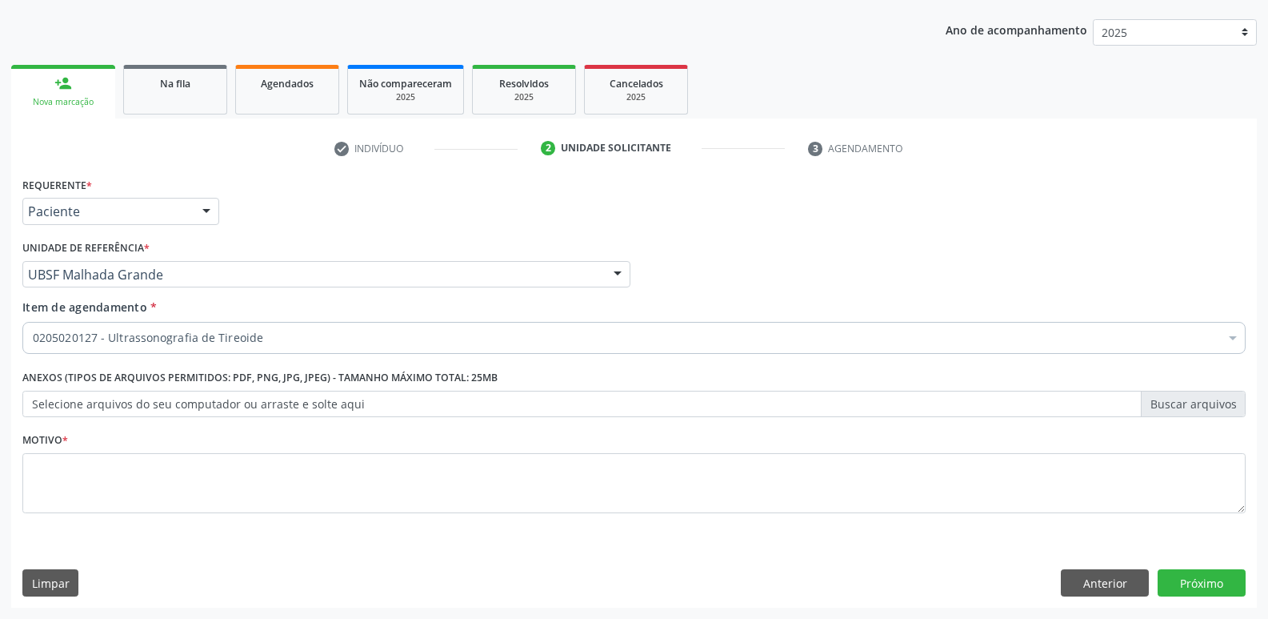
scroll to position [0, 0]
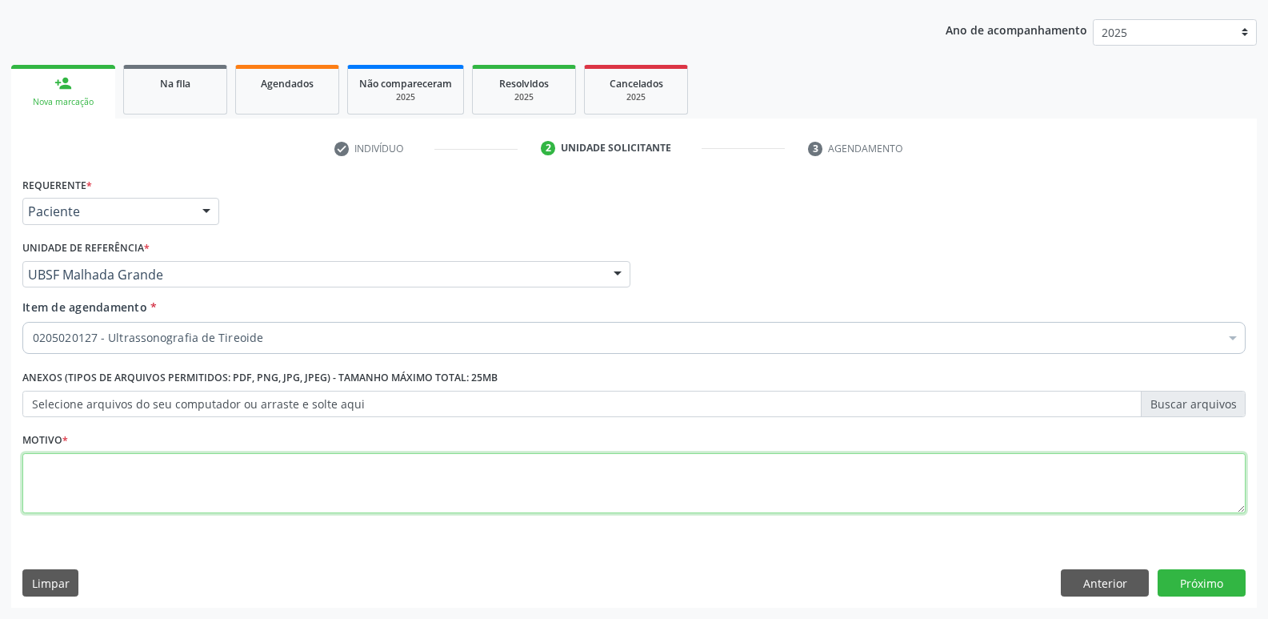
drag, startPoint x: 226, startPoint y: 471, endPoint x: 226, endPoint y: 463, distance: 8.8
click at [225, 470] on textarea at bounding box center [634, 483] width 1224 height 61
paste textarea "AVALIAÇÃO"
type textarea "AVALIAÇÃO"
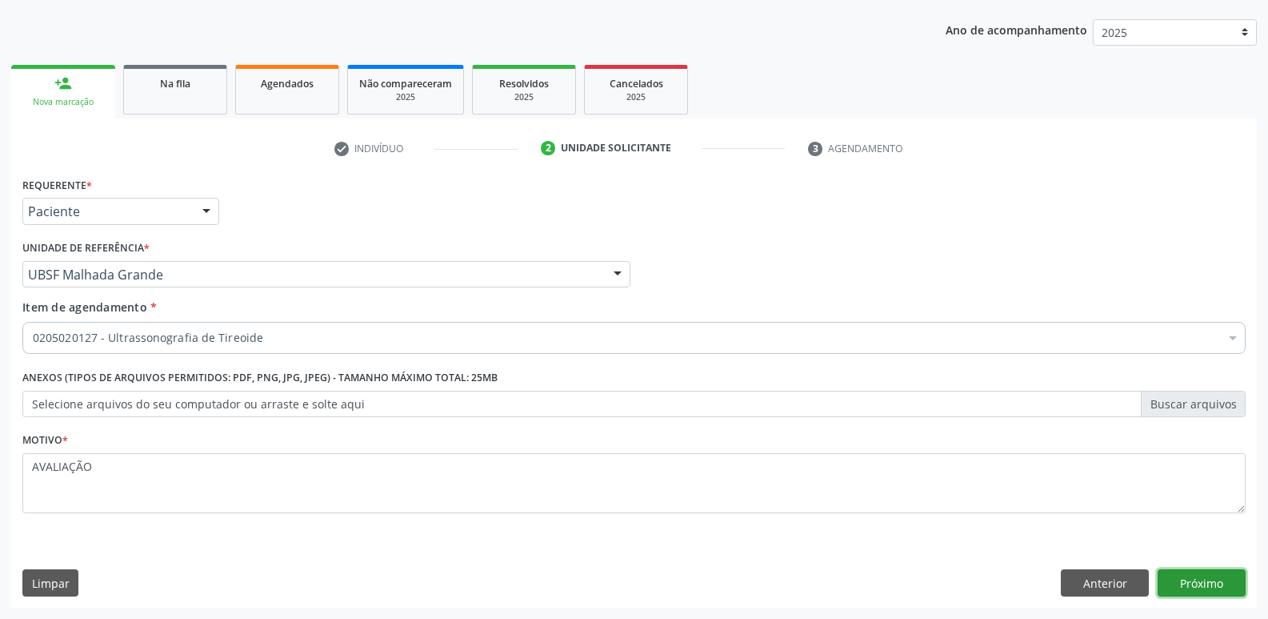
click at [1183, 576] on button "Próximo" at bounding box center [1202, 582] width 88 height 27
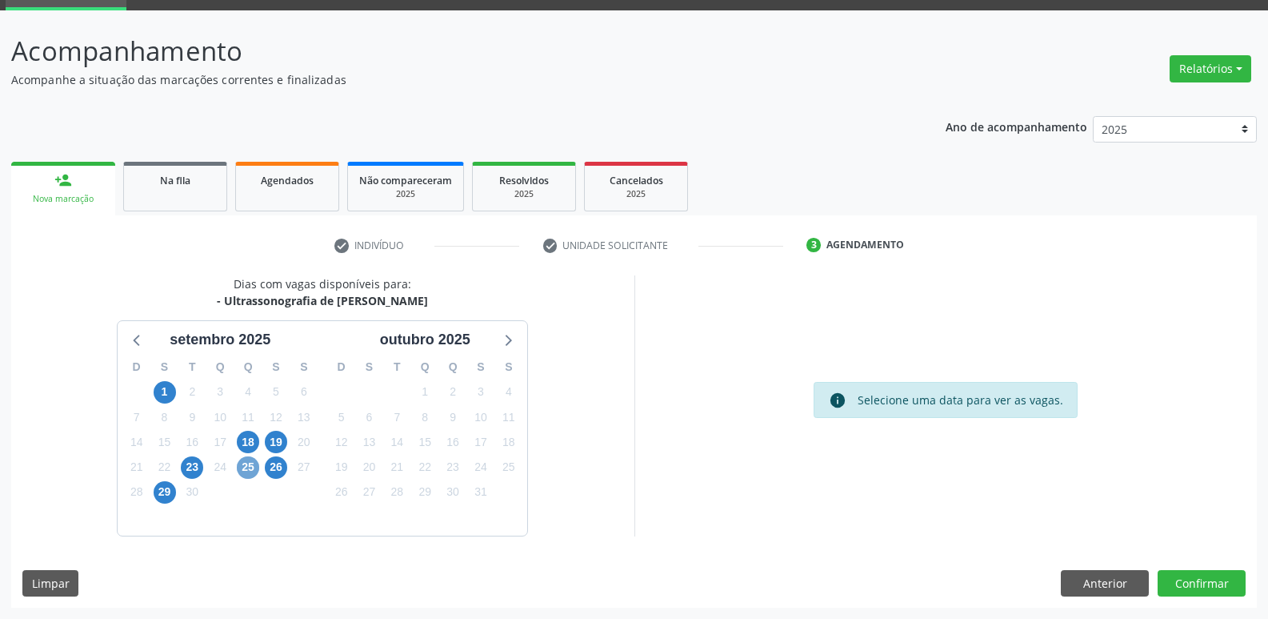
click at [250, 463] on span "25" at bounding box center [248, 467] width 22 height 22
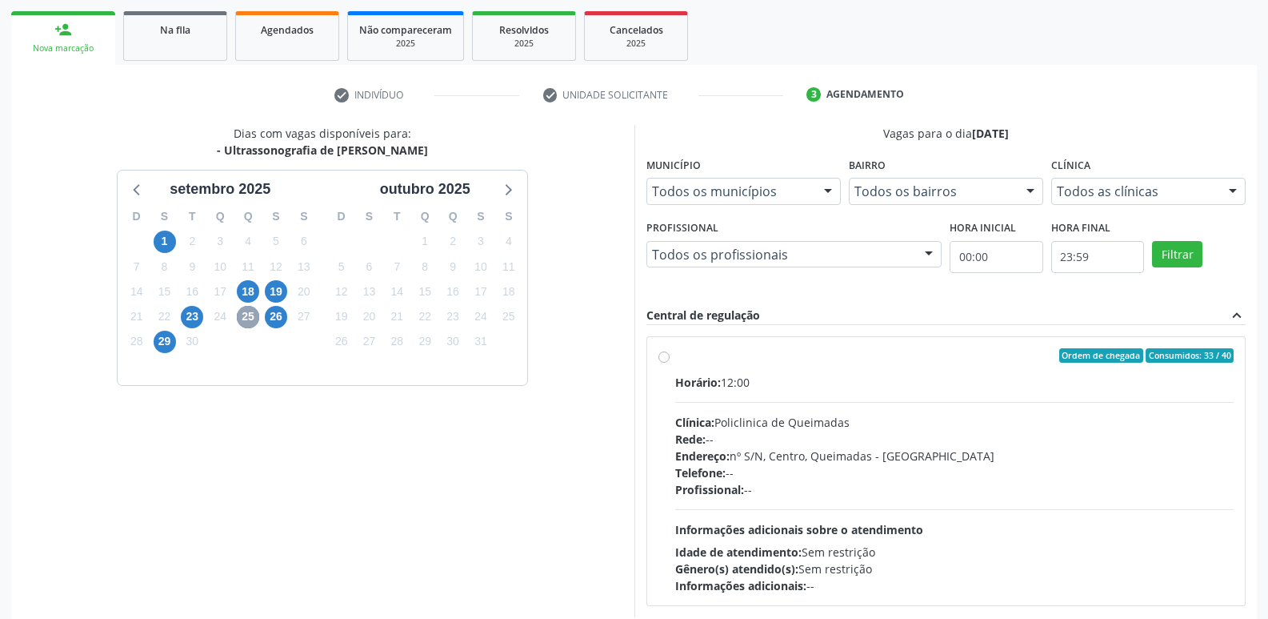
scroll to position [309, 0]
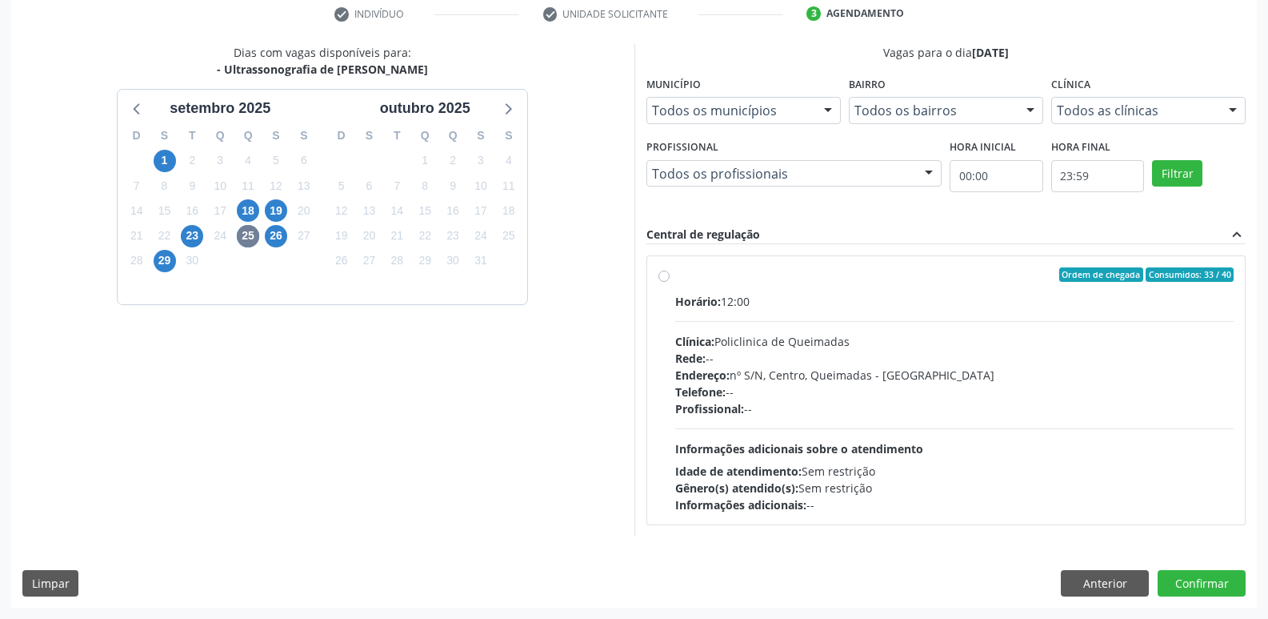
click at [1052, 395] on div "Telefone: --" at bounding box center [954, 391] width 559 height 17
click at [670, 282] on input "Ordem de chegada Consumidos: 33 / 40 Horário: 12:00 Clínica: Policlinica de Que…" at bounding box center [664, 274] width 11 height 14
radio input "true"
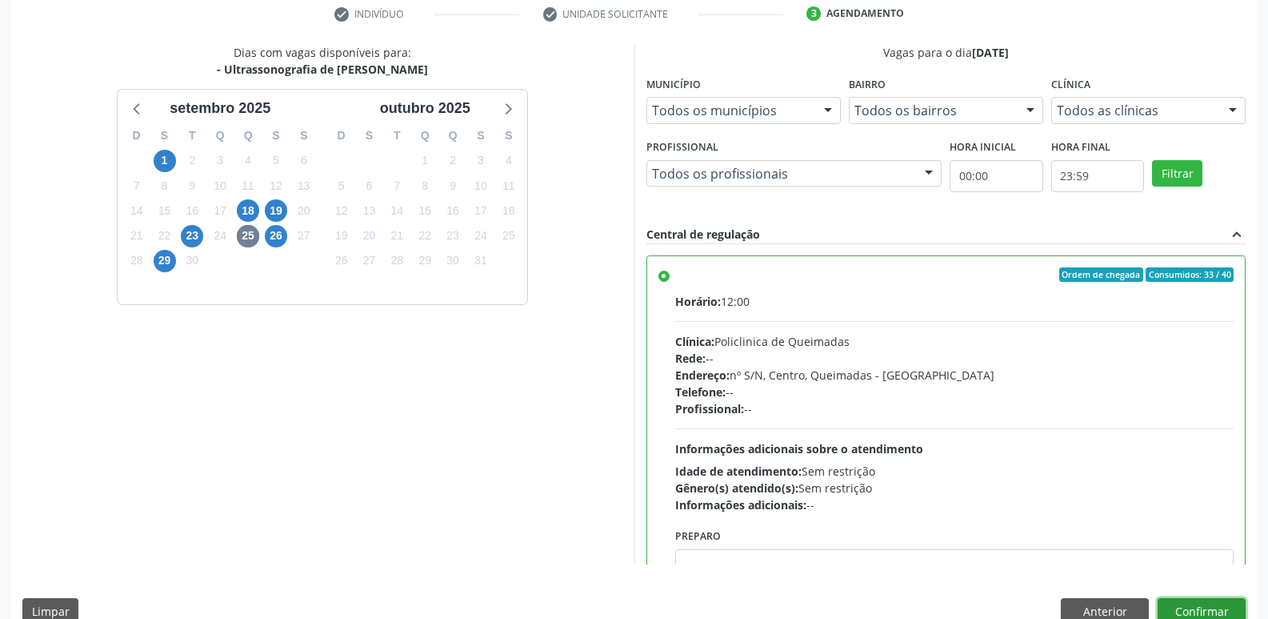
click at [1190, 607] on button "Confirmar" at bounding box center [1202, 611] width 88 height 27
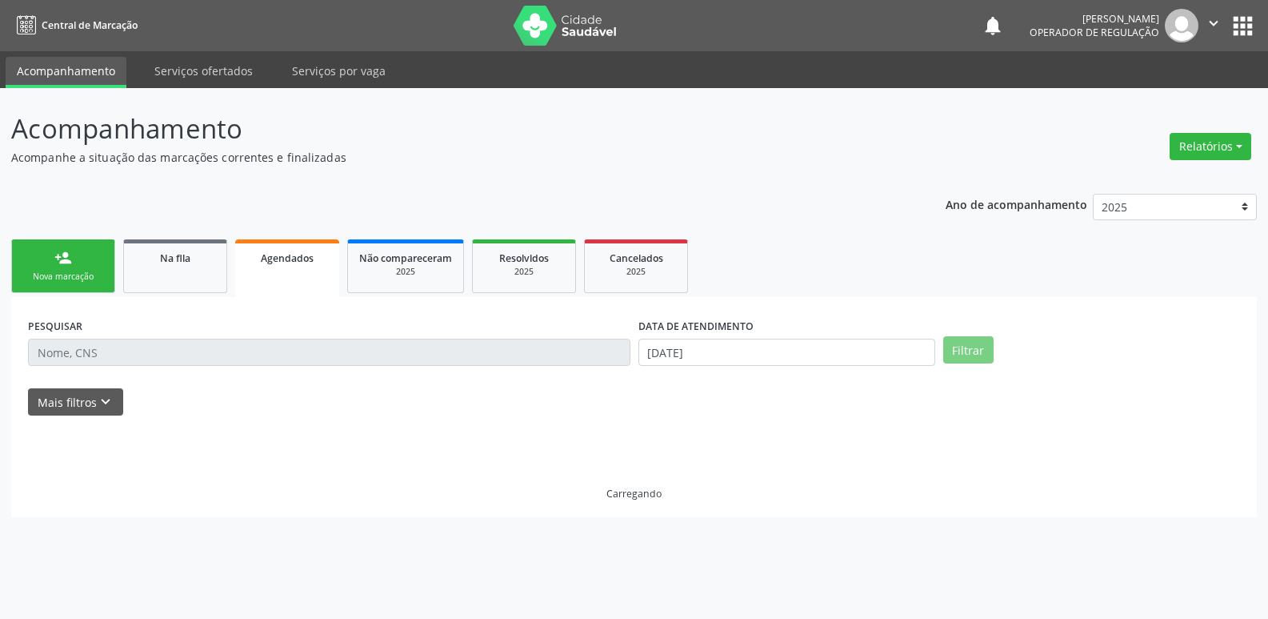
scroll to position [0, 0]
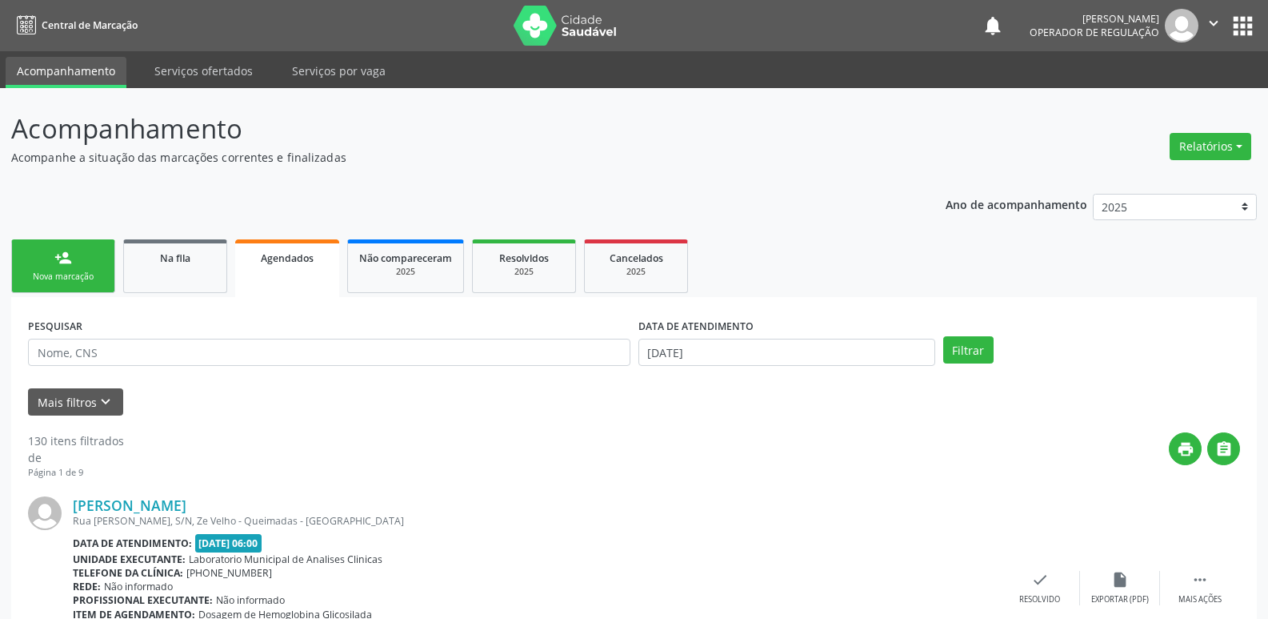
click at [72, 253] on link "person_add Nova marcação" at bounding box center [63, 266] width 104 height 54
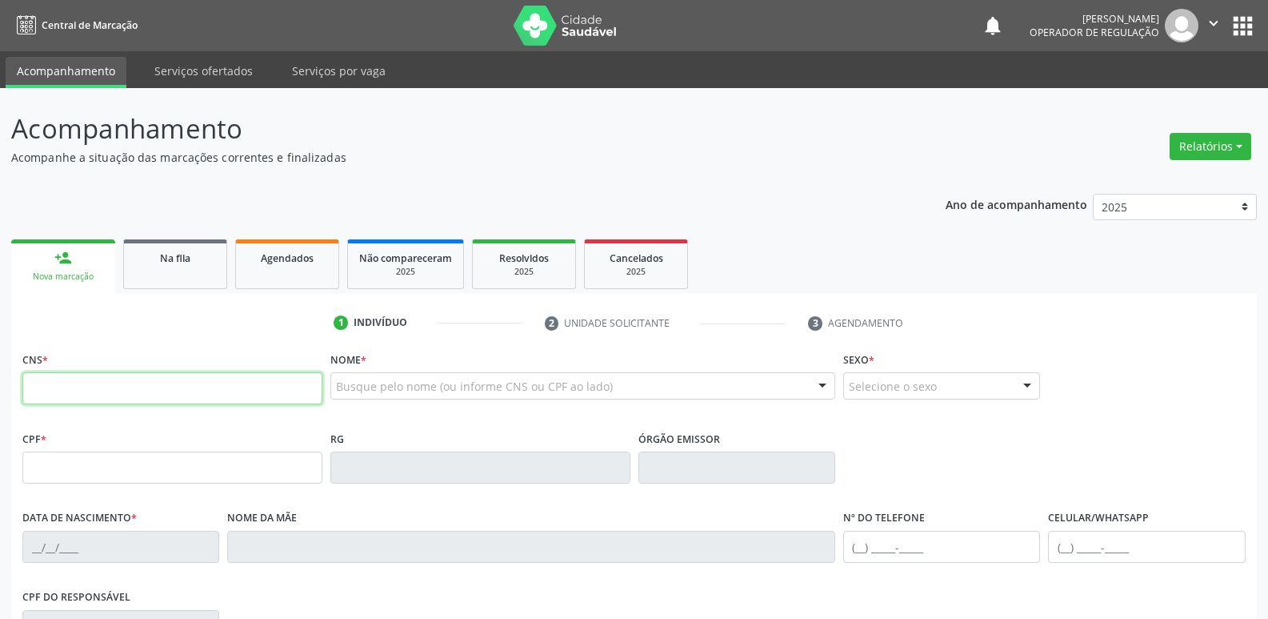
click at [118, 386] on input "text" at bounding box center [172, 388] width 300 height 32
click at [301, 262] on span "Agendados" at bounding box center [287, 258] width 53 height 14
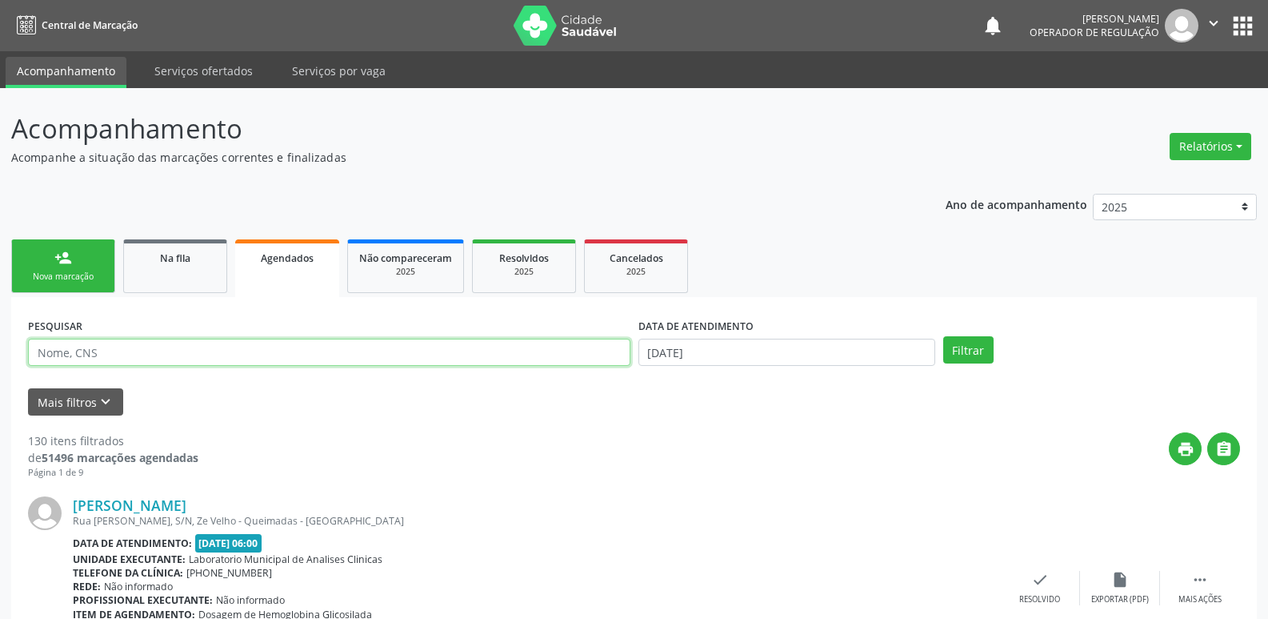
click at [230, 355] on input "text" at bounding box center [329, 352] width 603 height 27
type input "705200473743071"
click at [943, 336] on button "Filtrar" at bounding box center [968, 349] width 50 height 27
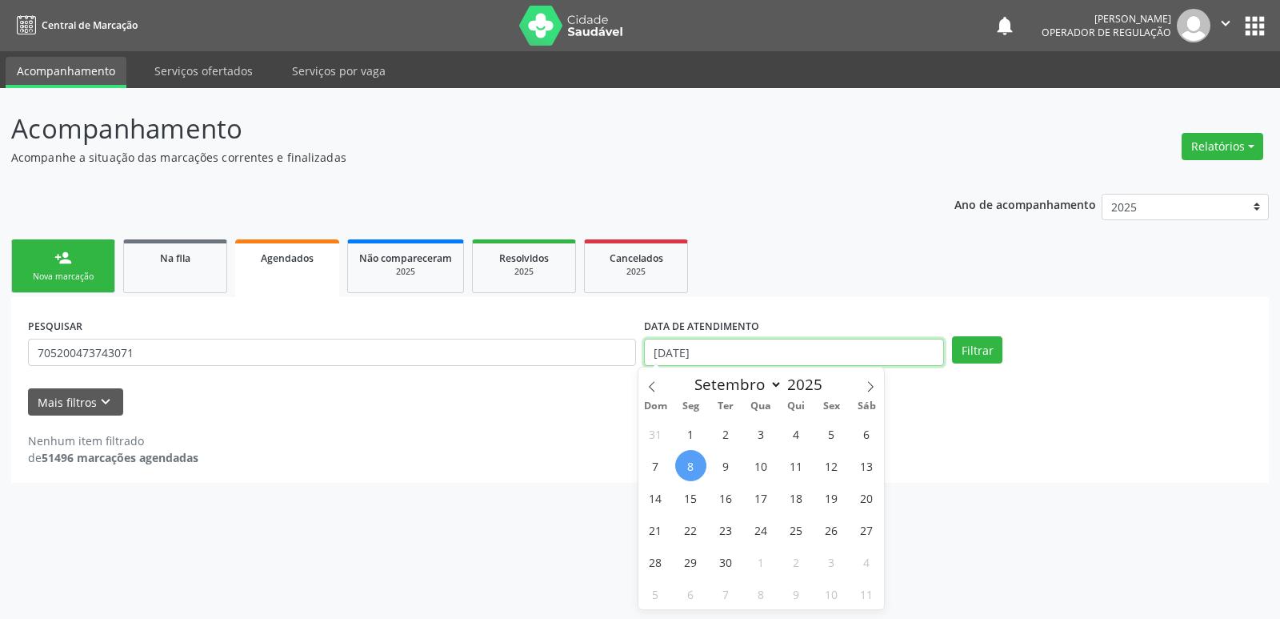
click at [795, 365] on body "Central de Marcação notifications [PERSON_NAME] Operador de regulação  Configu…" at bounding box center [640, 309] width 1280 height 619
click at [952, 336] on button "Filtrar" at bounding box center [977, 349] width 50 height 27
click at [999, 342] on button "Filtrar" at bounding box center [977, 349] width 50 height 27
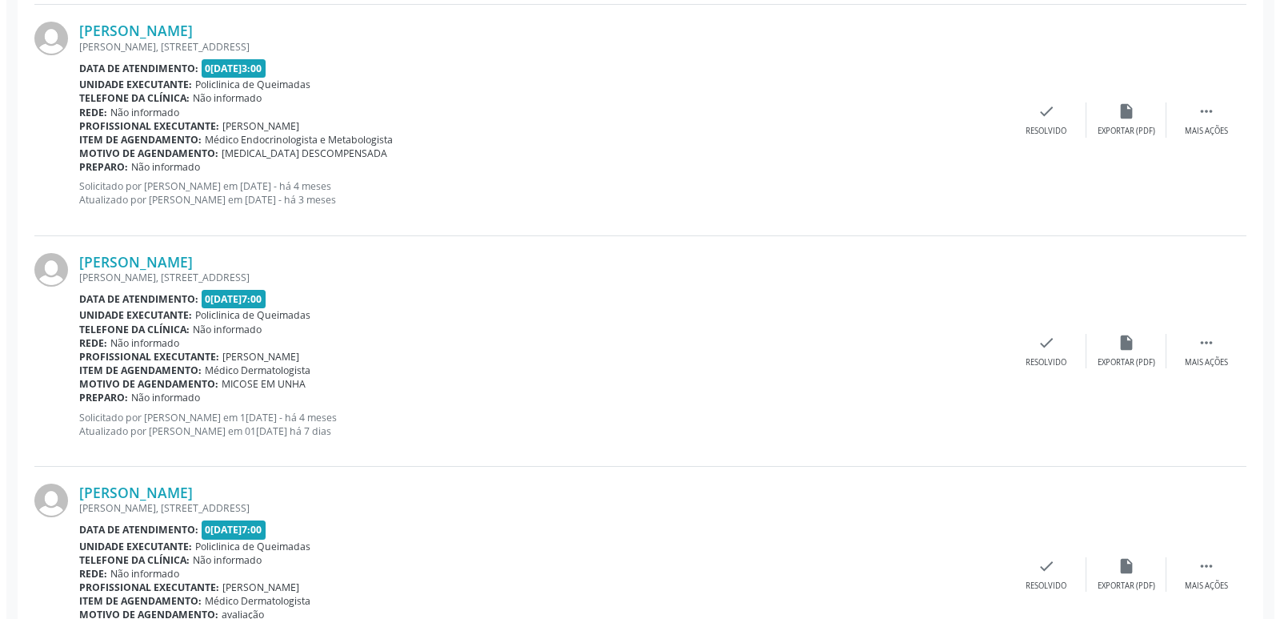
scroll to position [1217, 0]
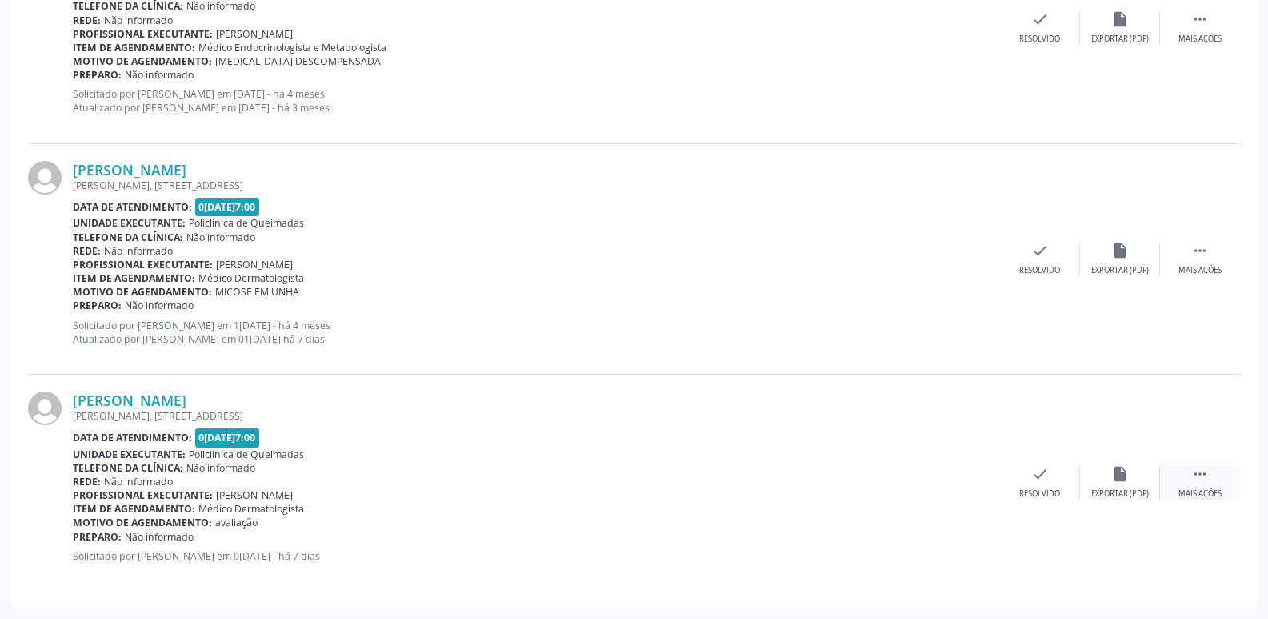
click at [1216, 483] on div " Mais ações" at bounding box center [1200, 482] width 80 height 34
click at [978, 478] on div "cancel Cancelar" at bounding box center [960, 482] width 80 height 34
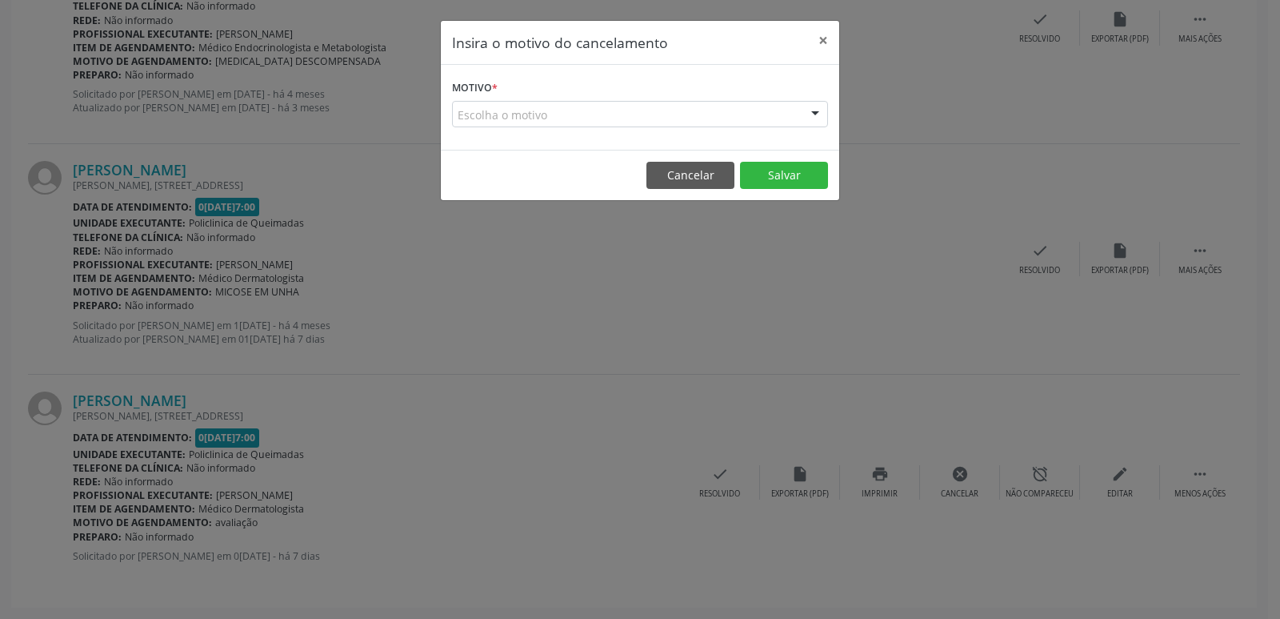
click at [684, 114] on div "Escolha o motivo" at bounding box center [640, 114] width 376 height 27
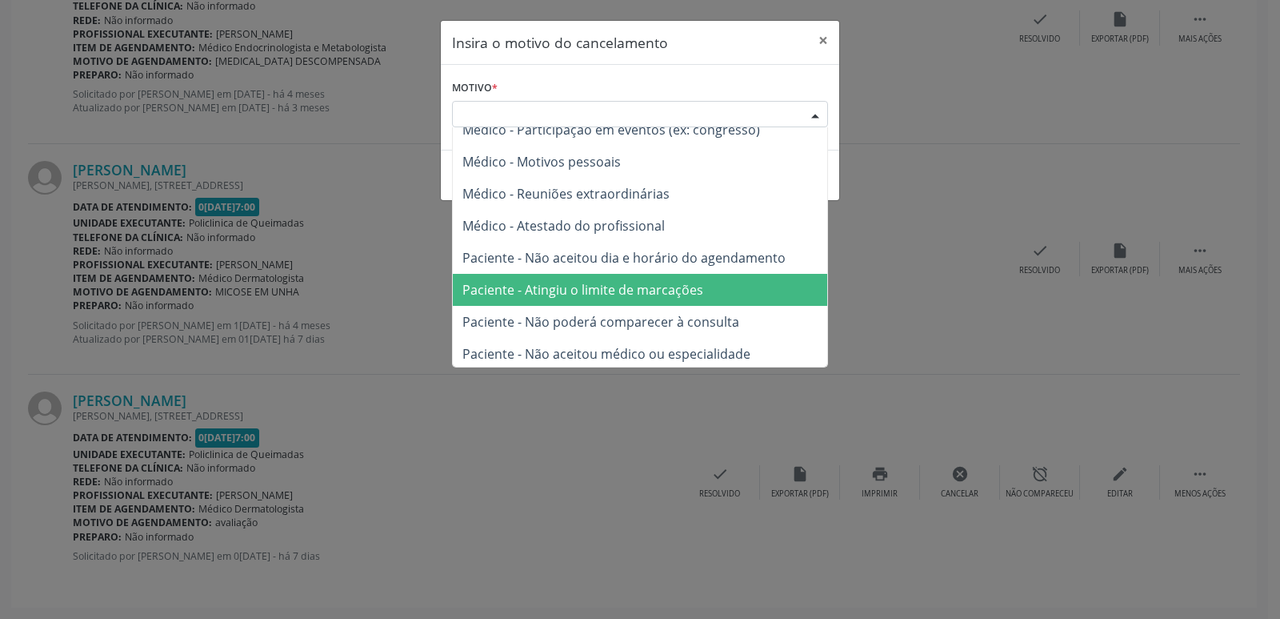
scroll to position [81, 0]
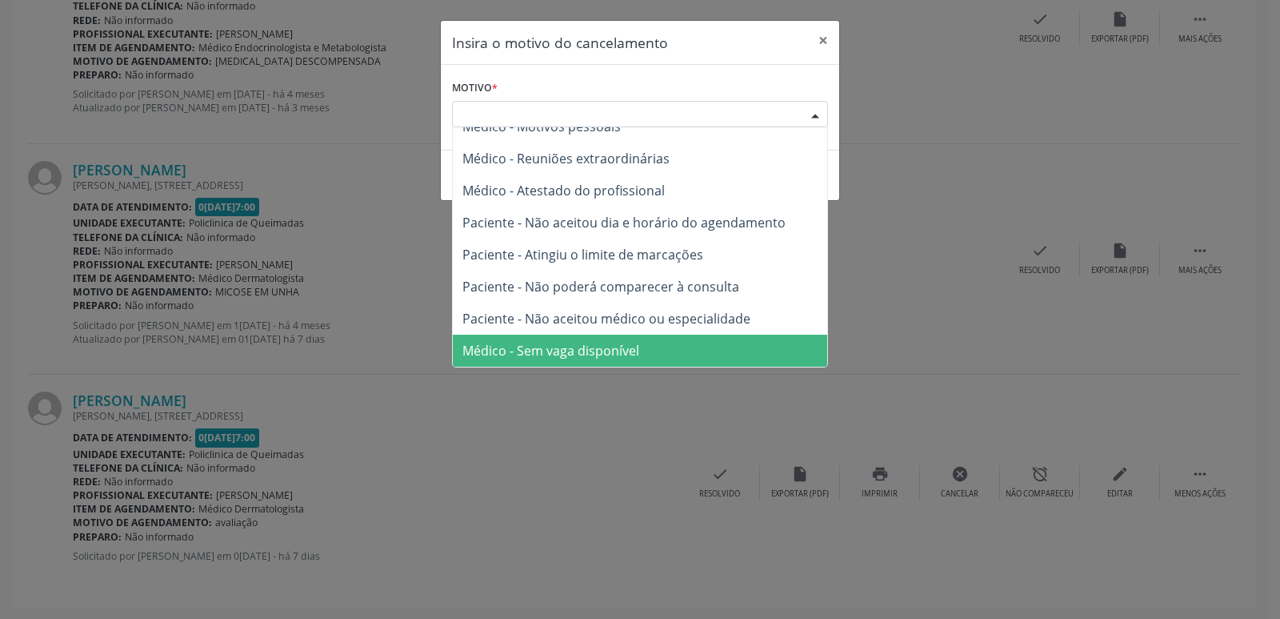
click at [643, 339] on span "Médico - Sem vaga disponível" at bounding box center [640, 351] width 375 height 32
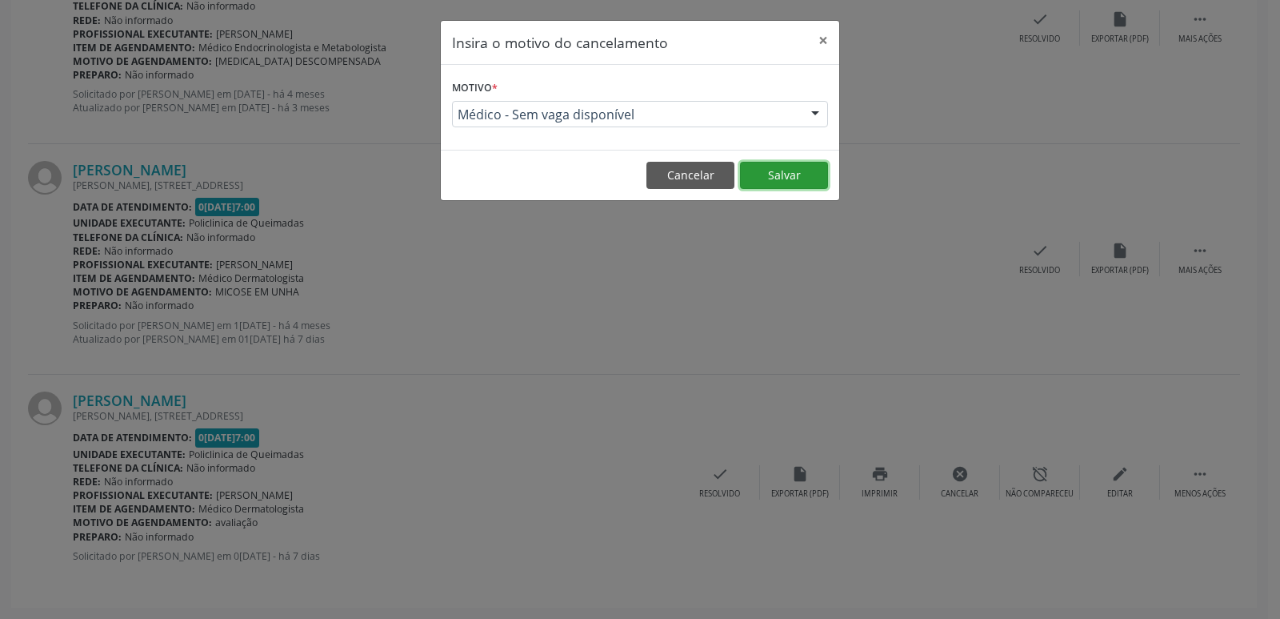
click at [815, 175] on button "Salvar" at bounding box center [784, 175] width 88 height 27
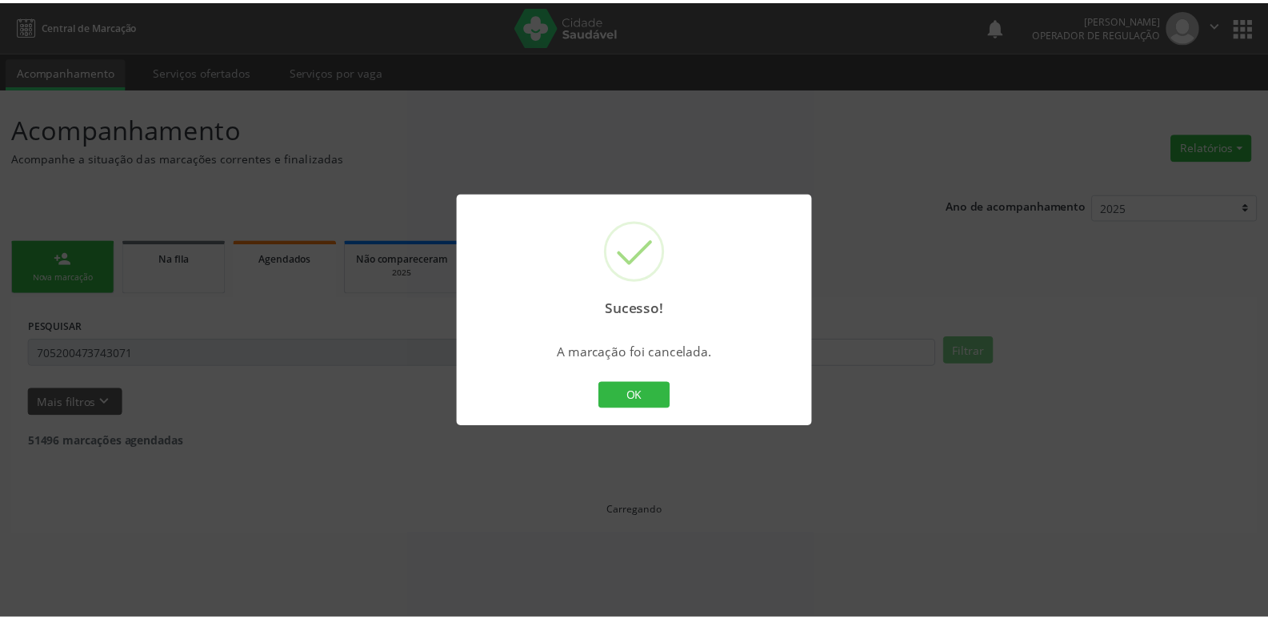
scroll to position [0, 0]
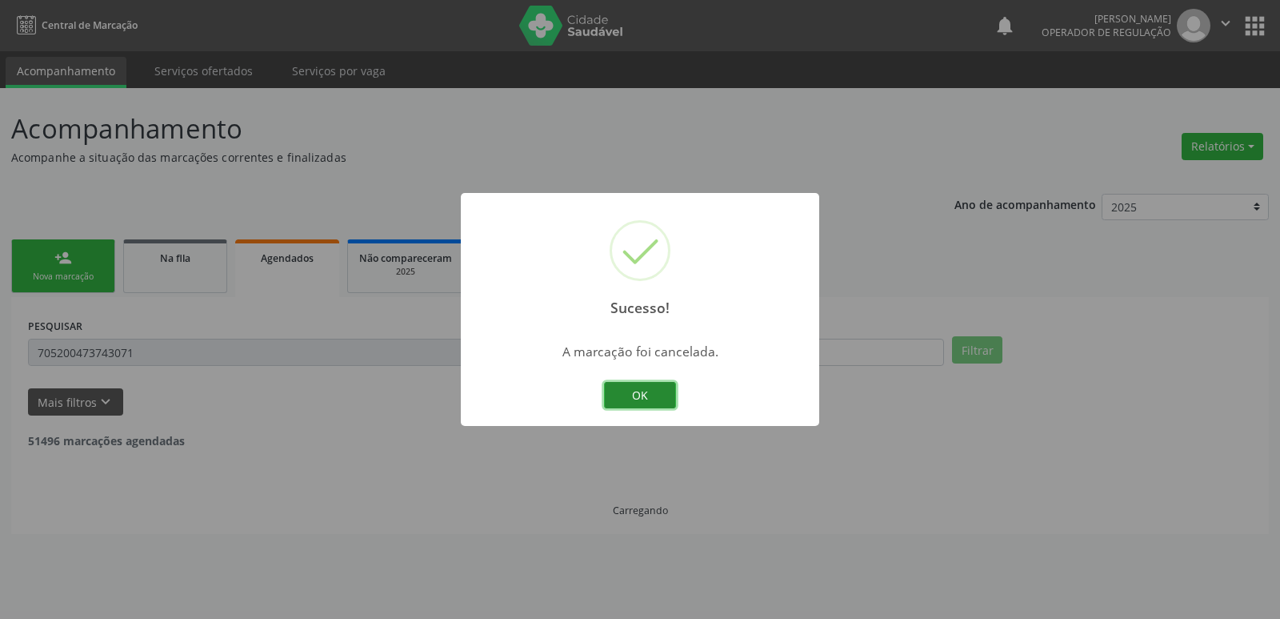
drag, startPoint x: 624, startPoint y: 397, endPoint x: 547, endPoint y: 386, distance: 78.4
click at [623, 395] on button "OK" at bounding box center [640, 395] width 72 height 27
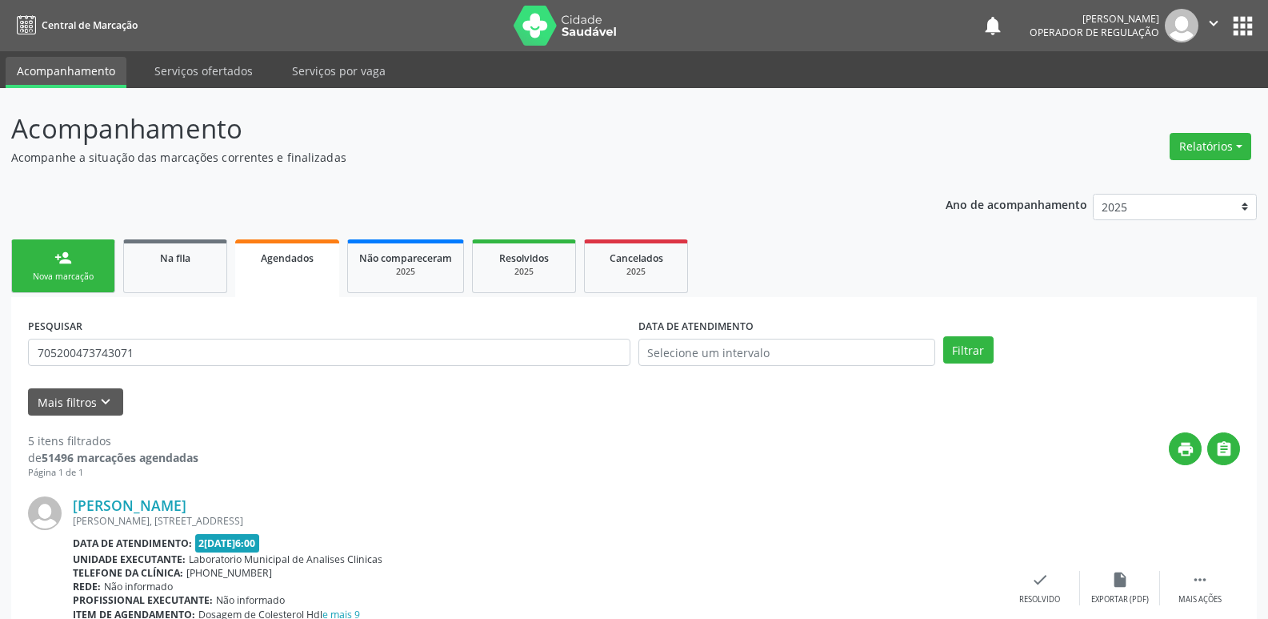
click at [82, 237] on ul "person_add Nova marcação Na fila Agendados Não compareceram 2025 Resolvidos 202…" at bounding box center [634, 266] width 1246 height 62
click at [77, 265] on link "person_add Nova marcação" at bounding box center [63, 266] width 104 height 54
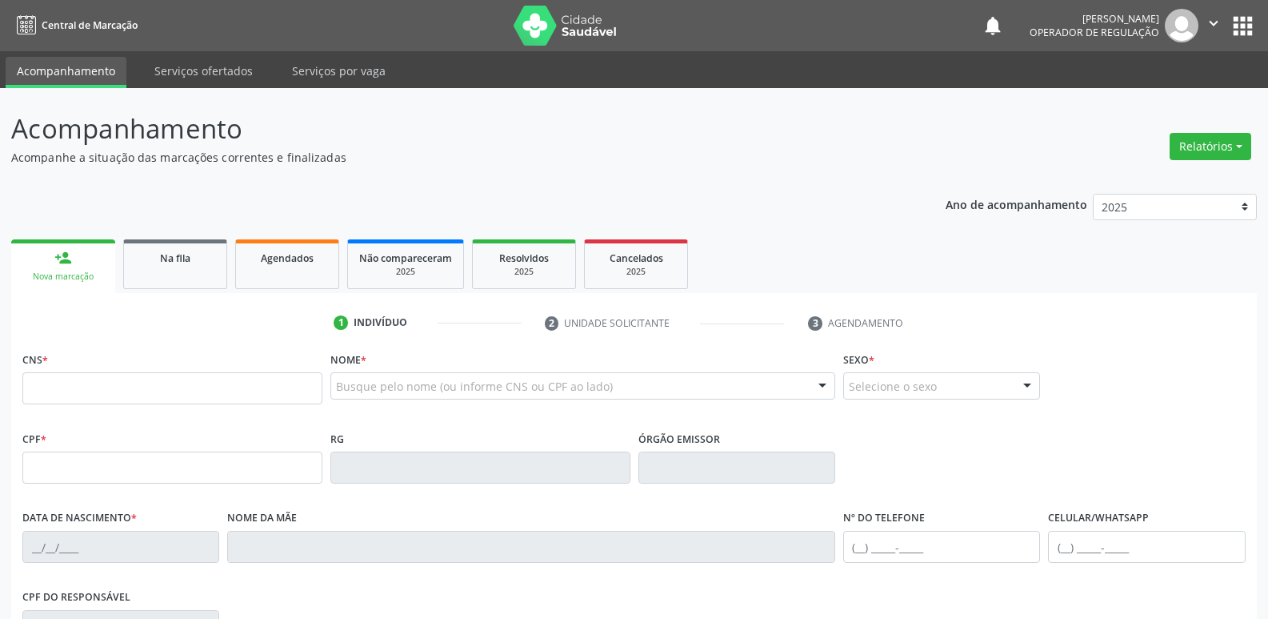
click at [166, 369] on div "CNS *" at bounding box center [172, 375] width 300 height 57
click at [160, 375] on input "text" at bounding box center [172, 388] width 300 height 32
type input "705 8044 4454 5737"
type input "112.282.834-94"
type input "0[DATE]"
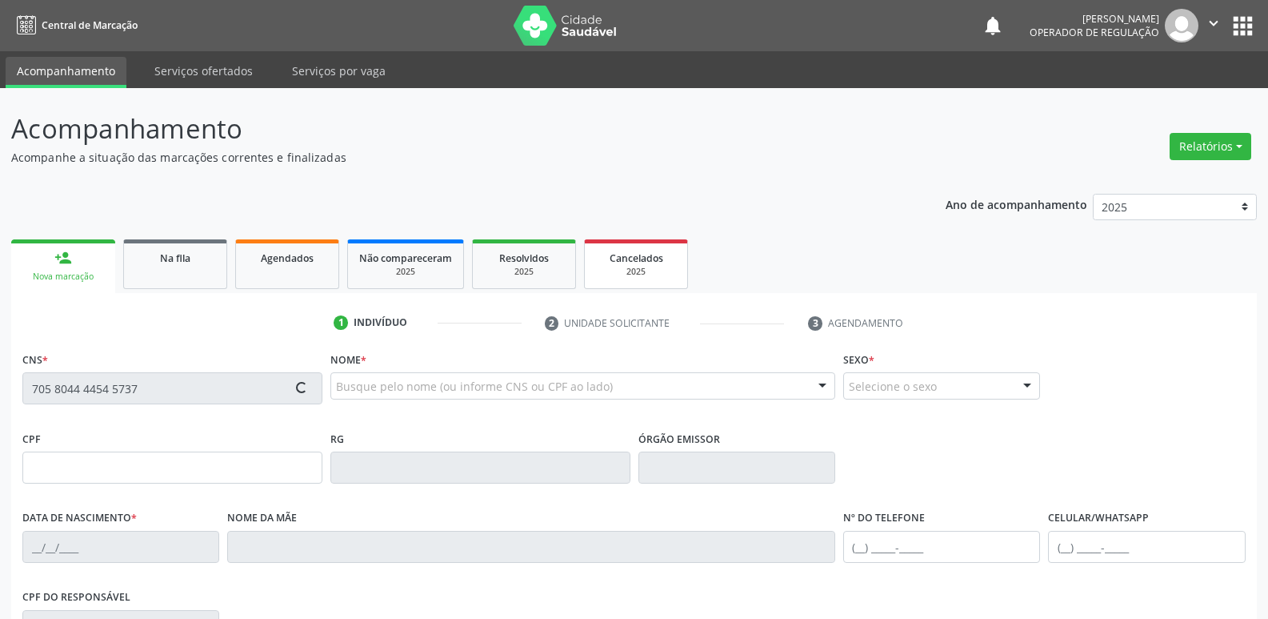
type input "[PERSON_NAME]"
type input "[PHONE_NUMBER]"
type input "569.922.704-00"
type input "78"
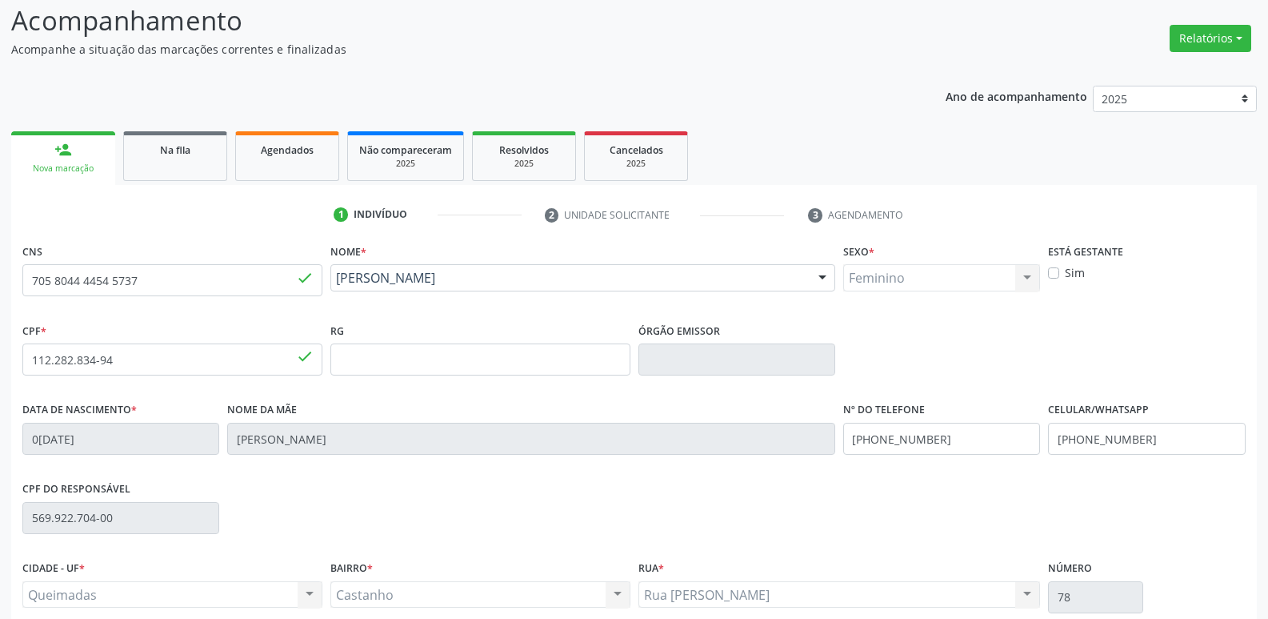
scroll to position [249, 0]
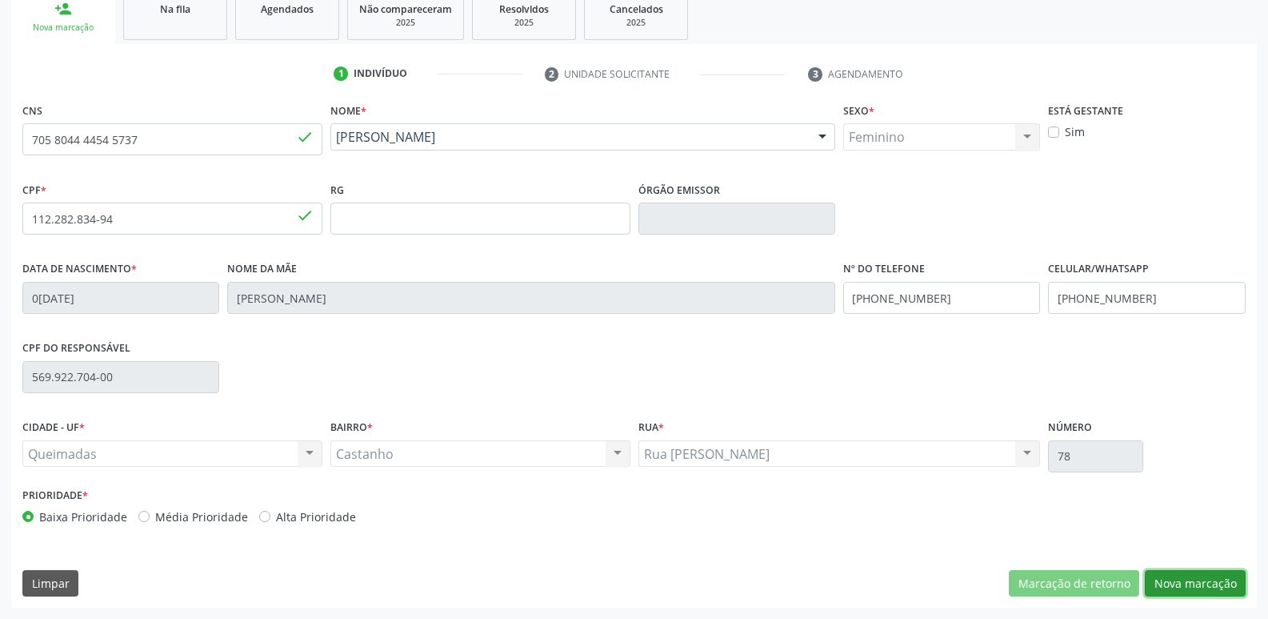
click at [1175, 577] on button "Nova marcação" at bounding box center [1195, 583] width 101 height 27
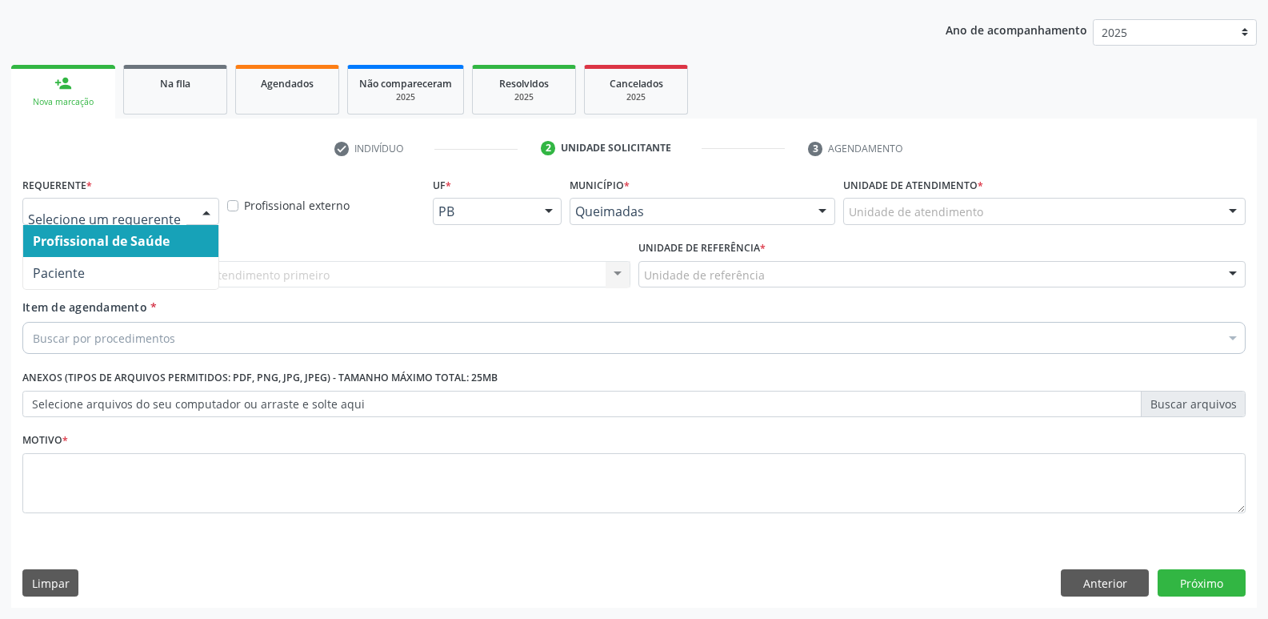
drag, startPoint x: 167, startPoint y: 216, endPoint x: 162, endPoint y: 291, distance: 75.4
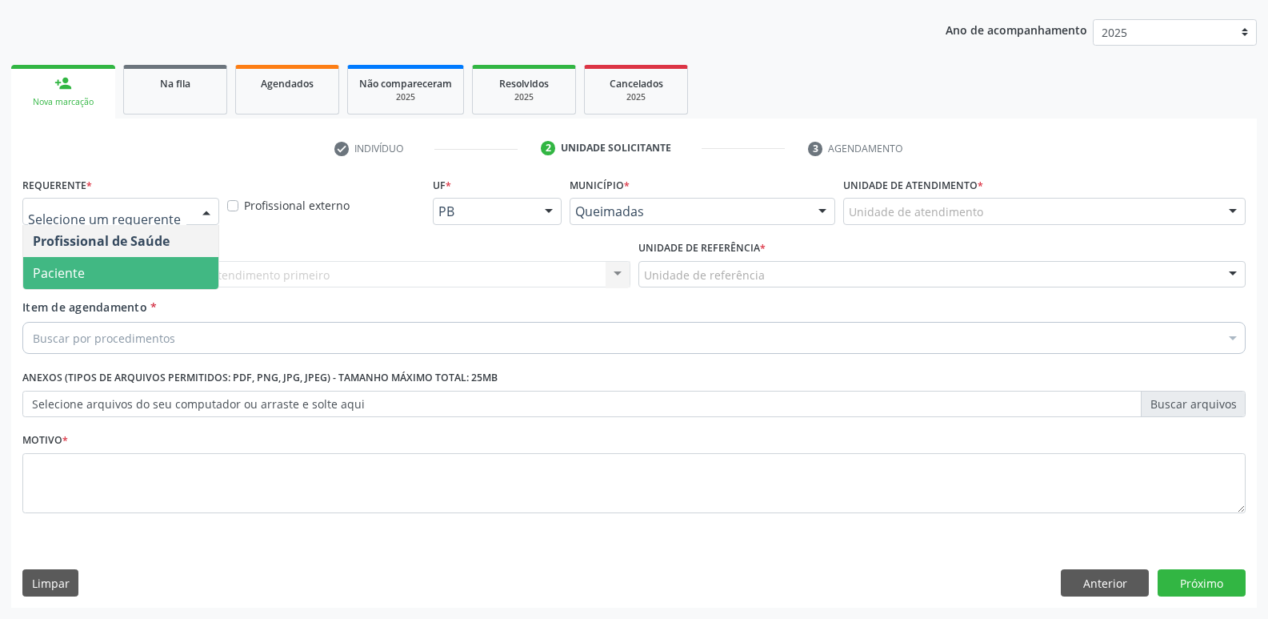
drag, startPoint x: 162, startPoint y: 281, endPoint x: 178, endPoint y: 267, distance: 20.4
click at [165, 280] on span "Paciente" at bounding box center [120, 273] width 195 height 32
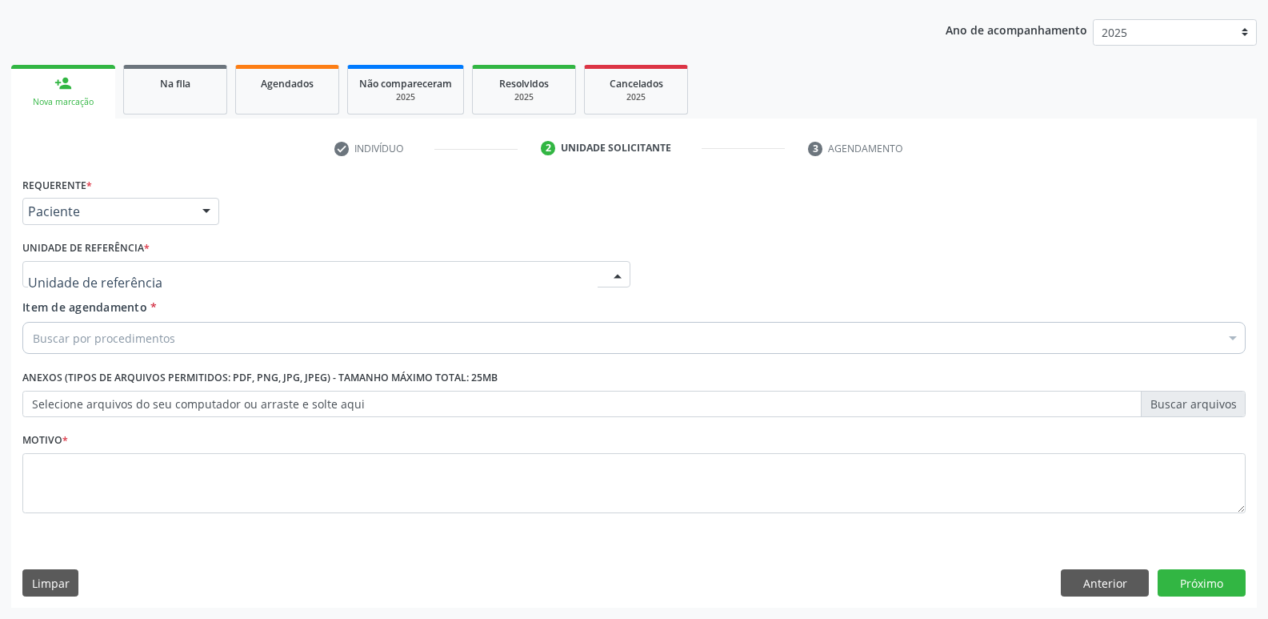
click at [182, 262] on div at bounding box center [326, 274] width 608 height 27
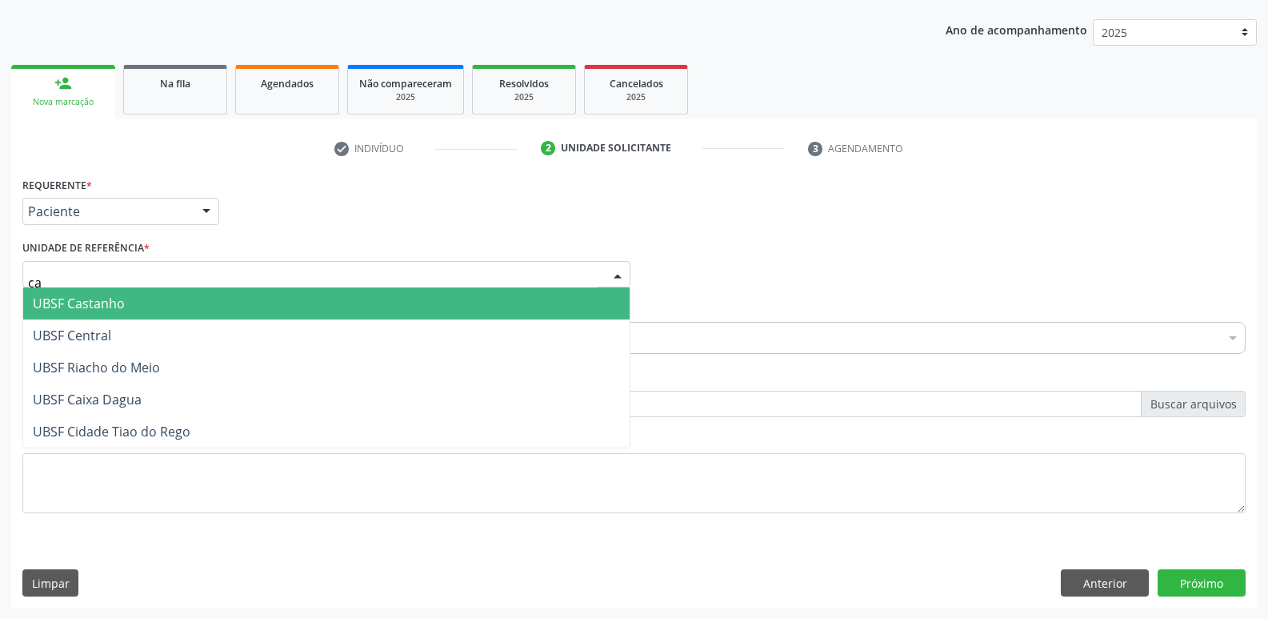
type input "cas"
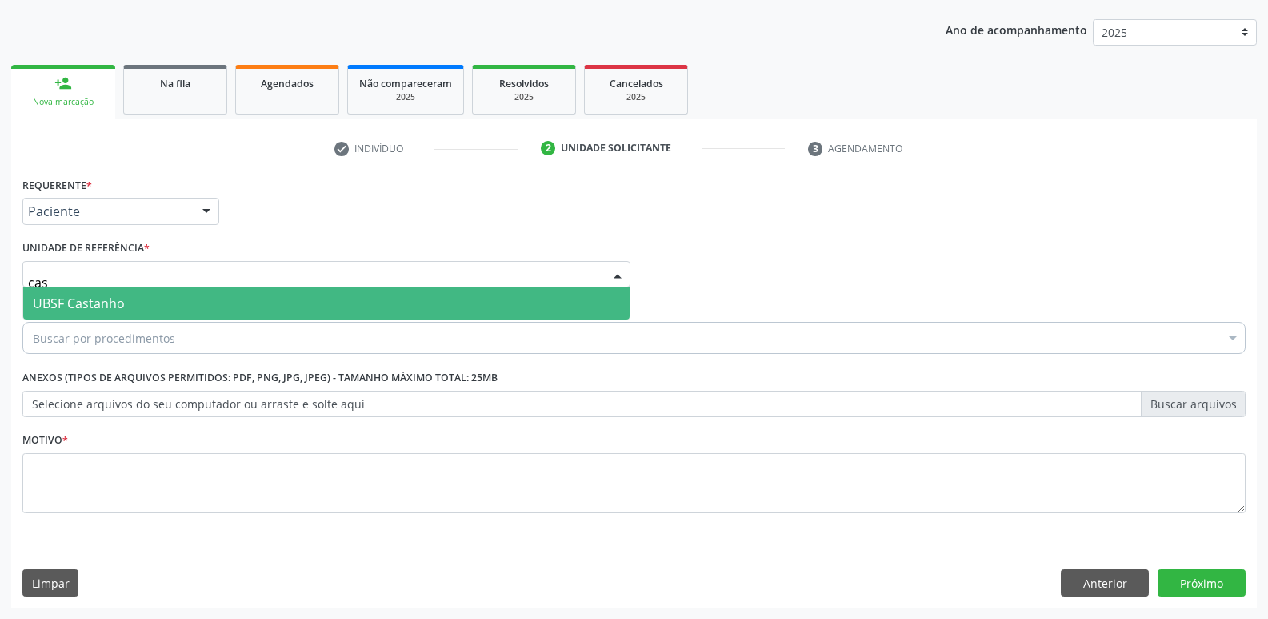
click at [156, 306] on span "UBSF Castanho" at bounding box center [326, 303] width 607 height 32
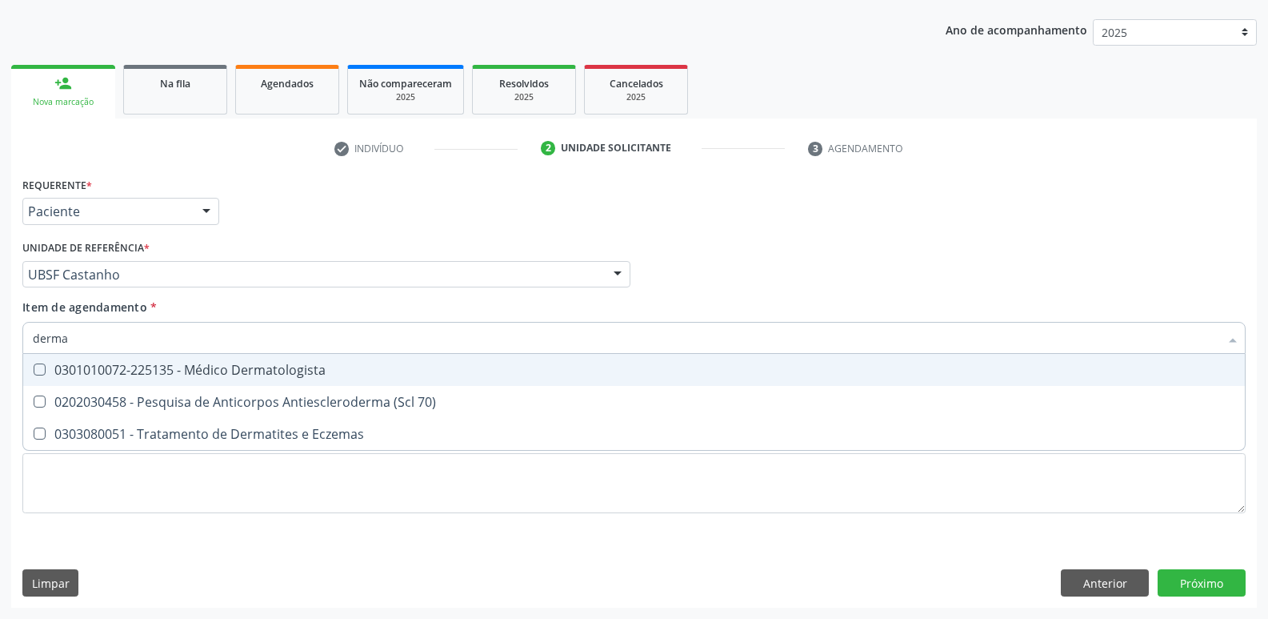
type input "dermat"
drag, startPoint x: 446, startPoint y: 358, endPoint x: 407, endPoint y: 405, distance: 60.9
click at [442, 358] on span "0301010072-225135 - Médico Dermatologista" at bounding box center [634, 370] width 1222 height 32
checkbox Dermatologista "true"
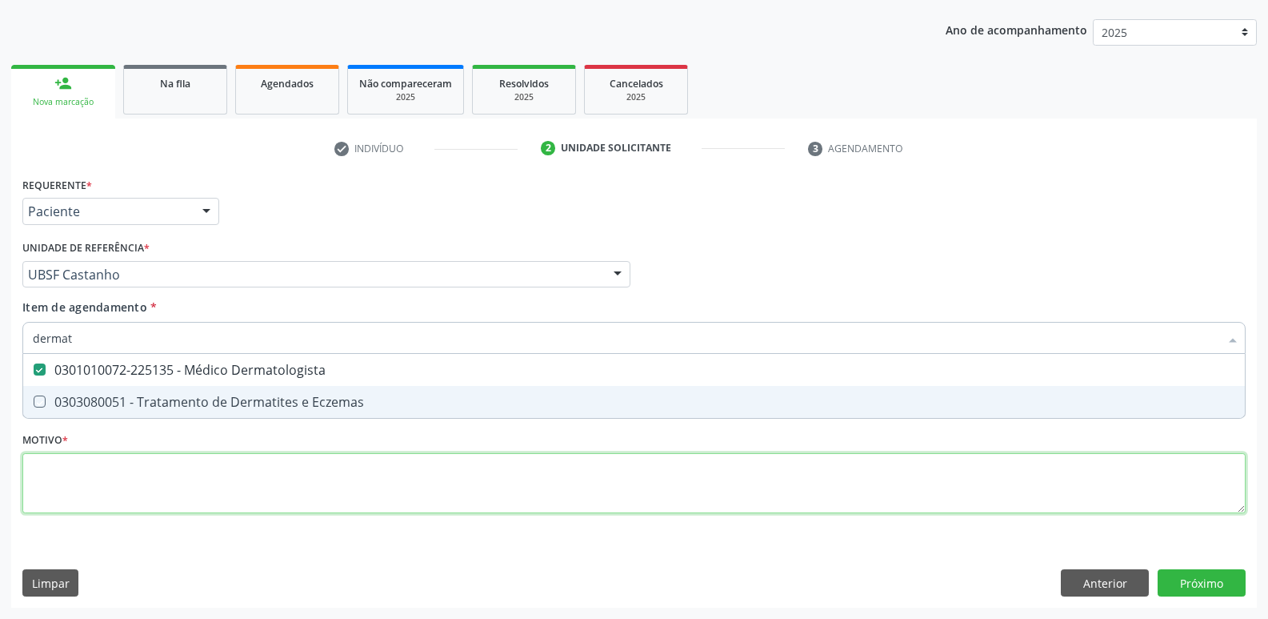
click at [395, 475] on div "Requerente * Paciente Profissional de Saúde Paciente Nenhum resultado encontrad…" at bounding box center [634, 354] width 1224 height 363
paste textarea "AVALIAÇÃO"
checkbox Eczemas "true"
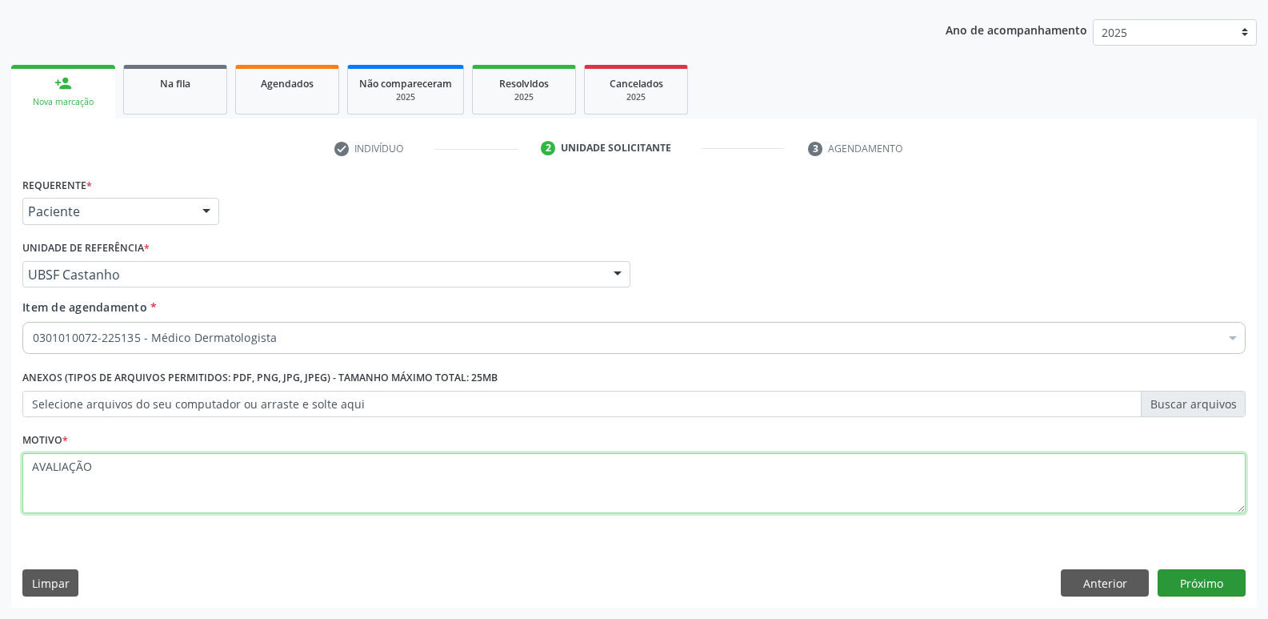
type textarea "AVALIAÇÃO"
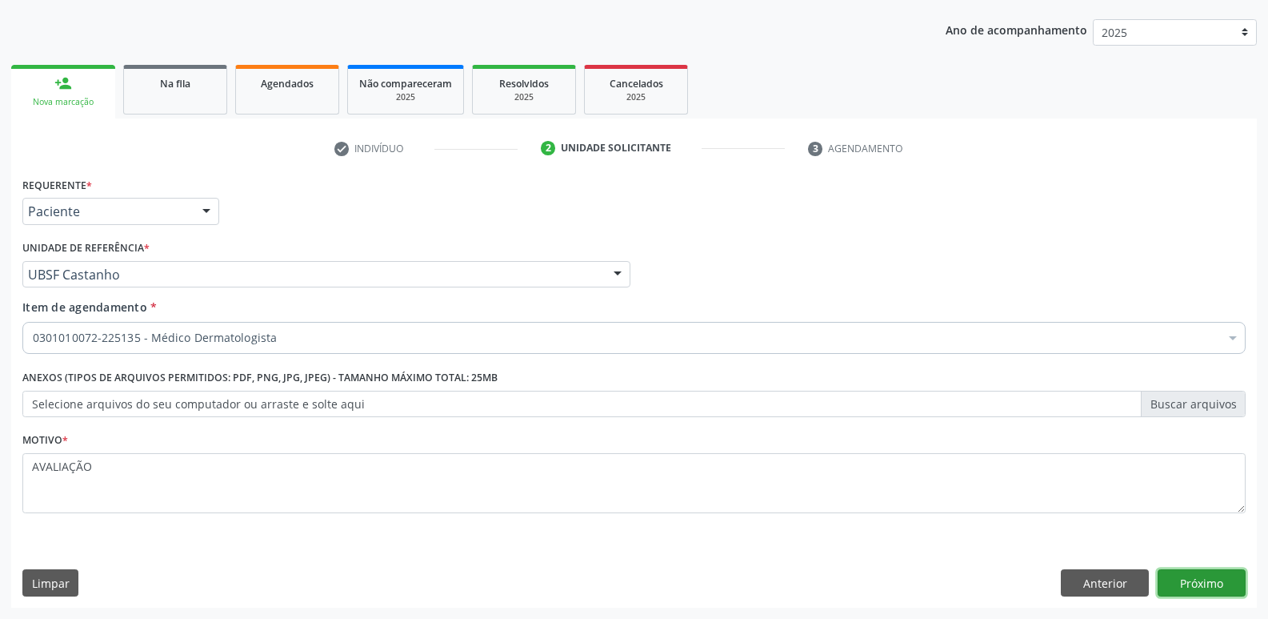
click at [1178, 575] on button "Próximo" at bounding box center [1202, 582] width 88 height 27
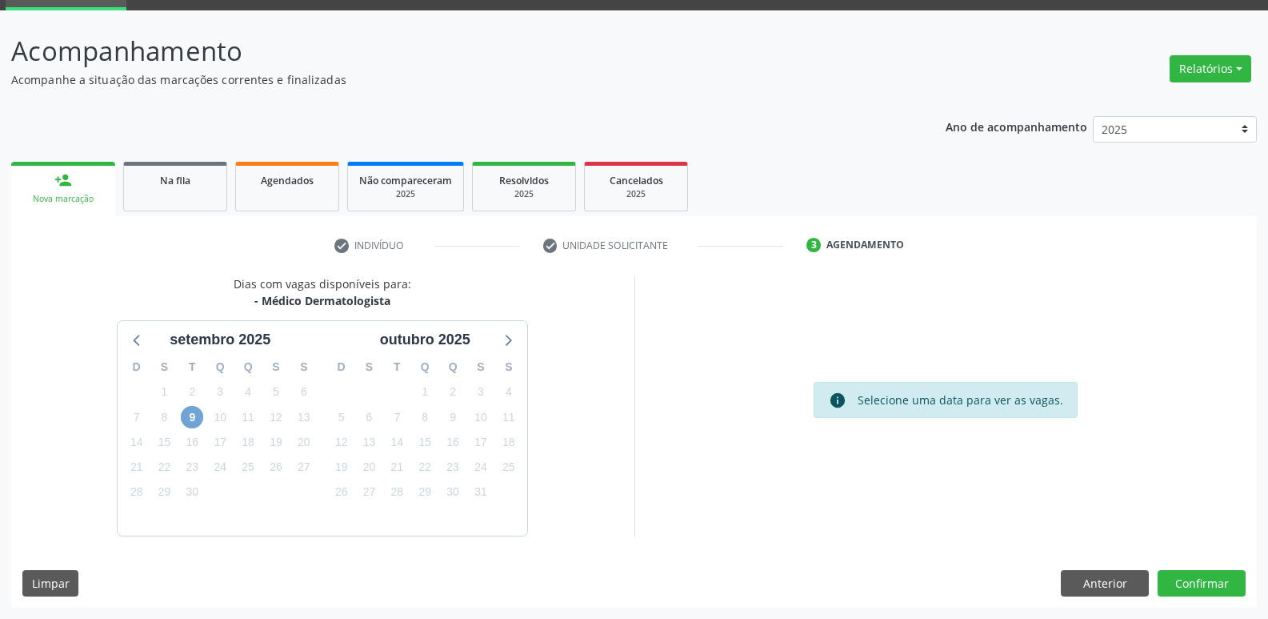
click at [200, 422] on span "9" at bounding box center [192, 417] width 22 height 22
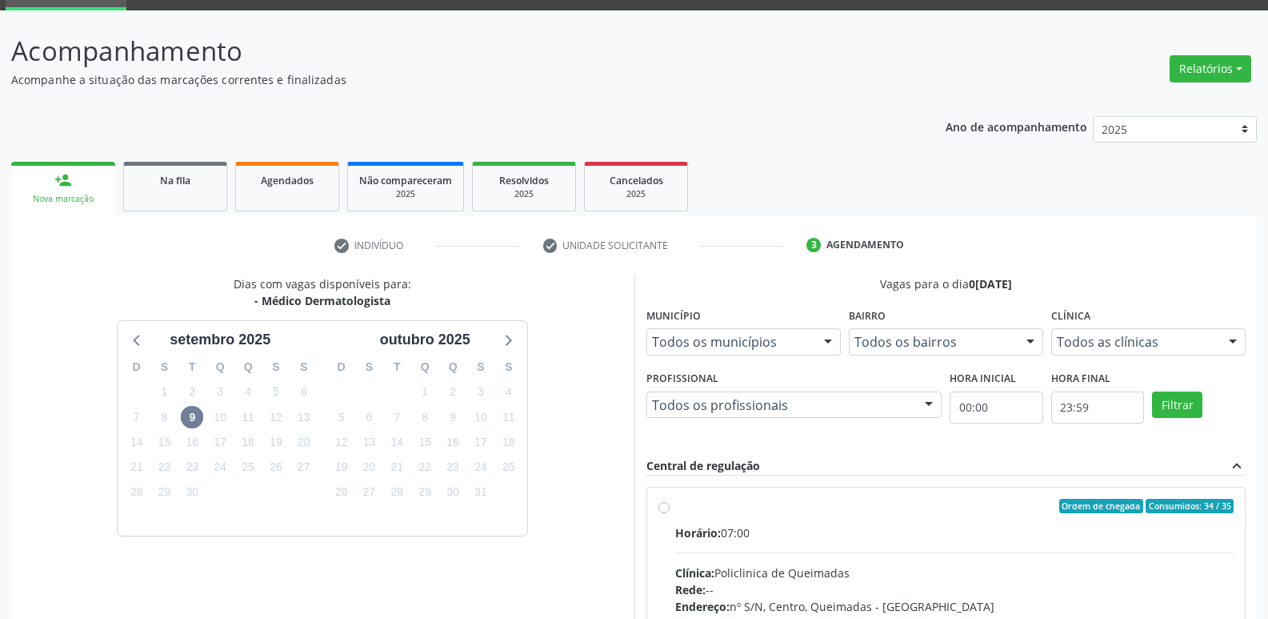
drag, startPoint x: 1080, startPoint y: 573, endPoint x: 1169, endPoint y: 466, distance: 139.2
click at [1083, 567] on div "Clínica: Policlinica de Queimadas" at bounding box center [954, 572] width 559 height 17
click at [670, 513] on input "Ordem de chegada Consumidos: 34 / 35 Horário: 07:00 Clínica: Policlinica de Que…" at bounding box center [664, 506] width 11 height 14
radio input "true"
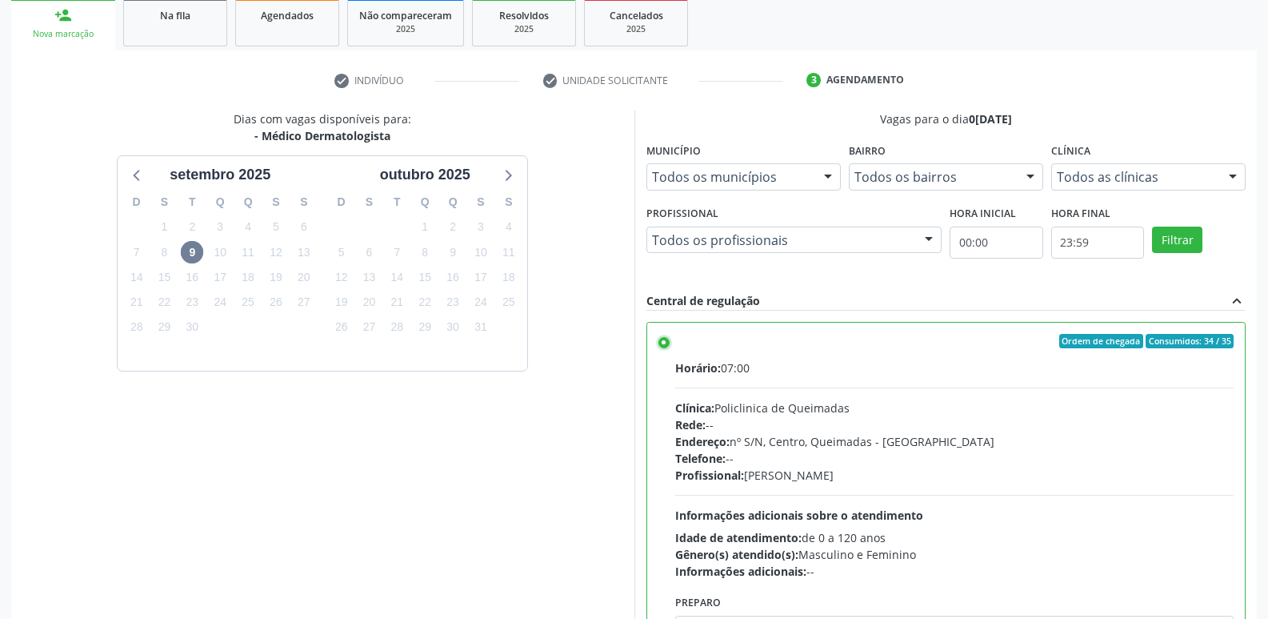
scroll to position [338, 0]
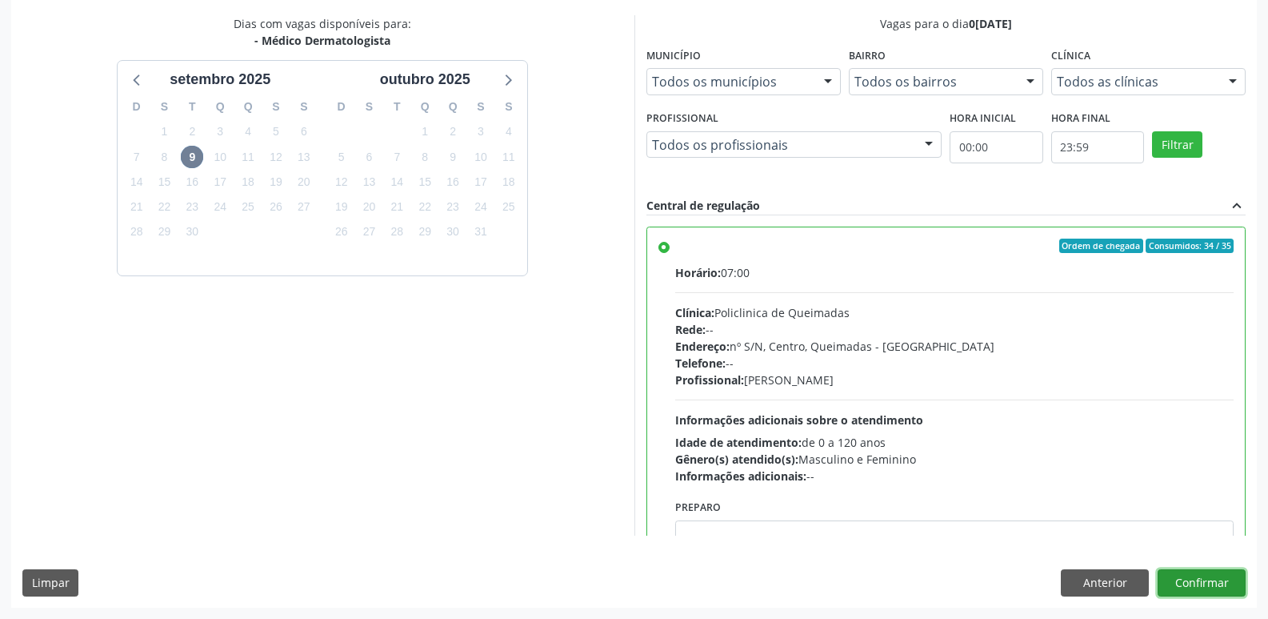
click at [1206, 575] on button "Confirmar" at bounding box center [1202, 582] width 88 height 27
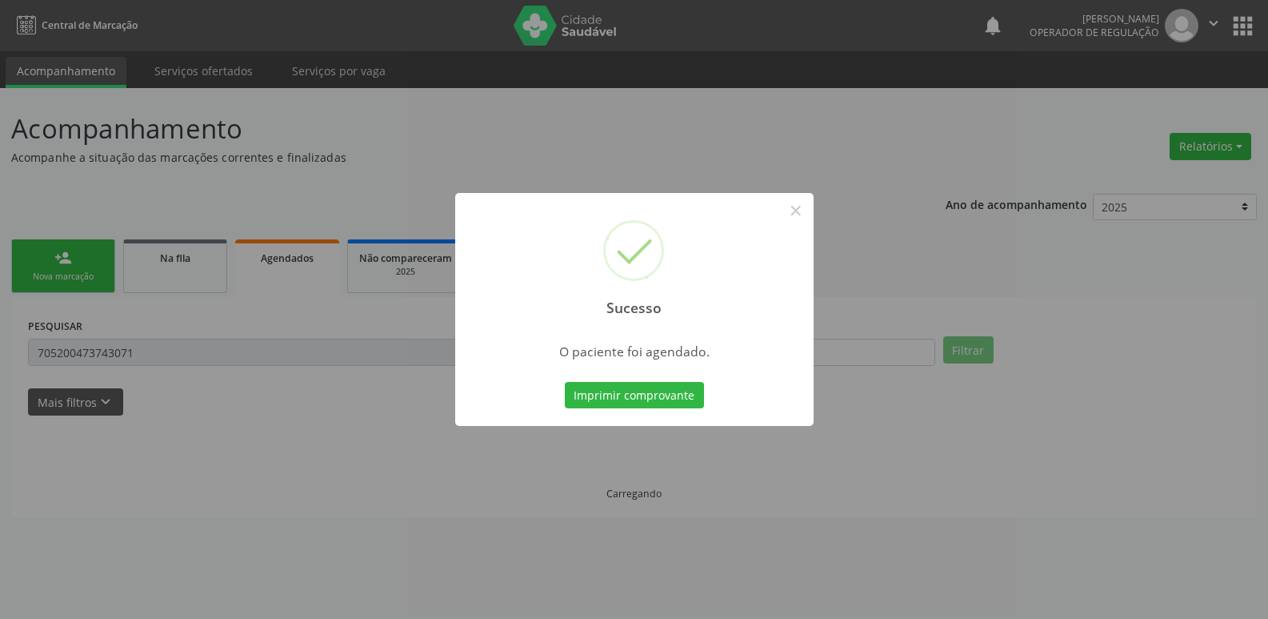
scroll to position [0, 0]
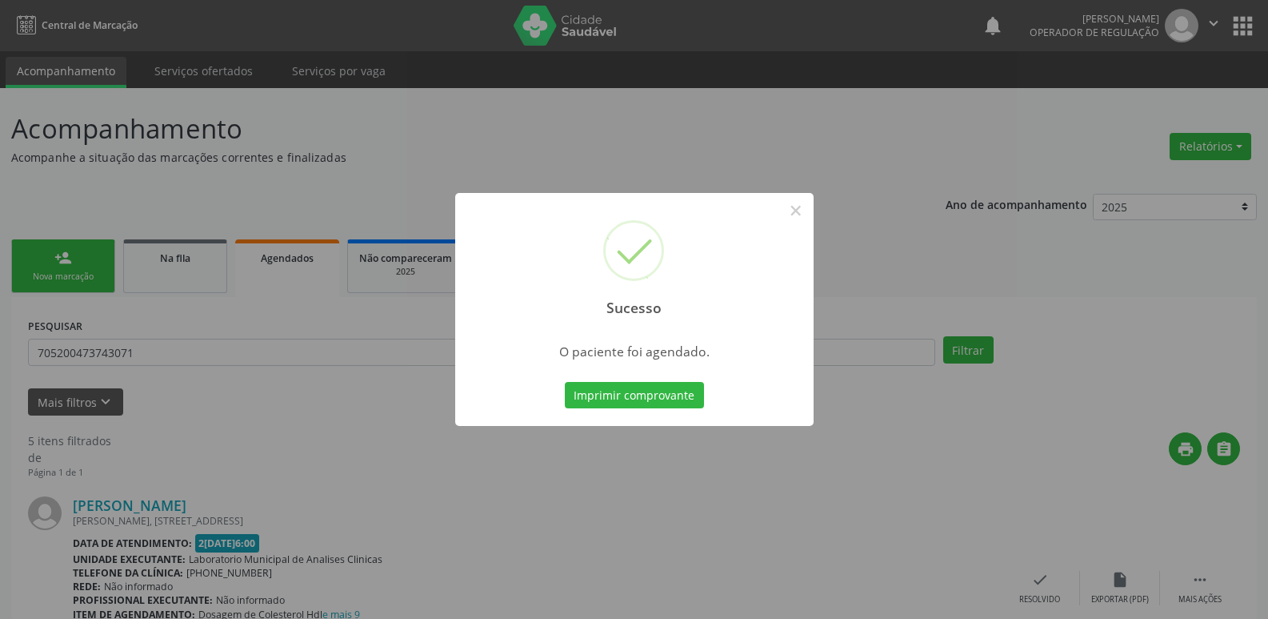
click at [565, 382] on button "Imprimir comprovante" at bounding box center [634, 395] width 139 height 27
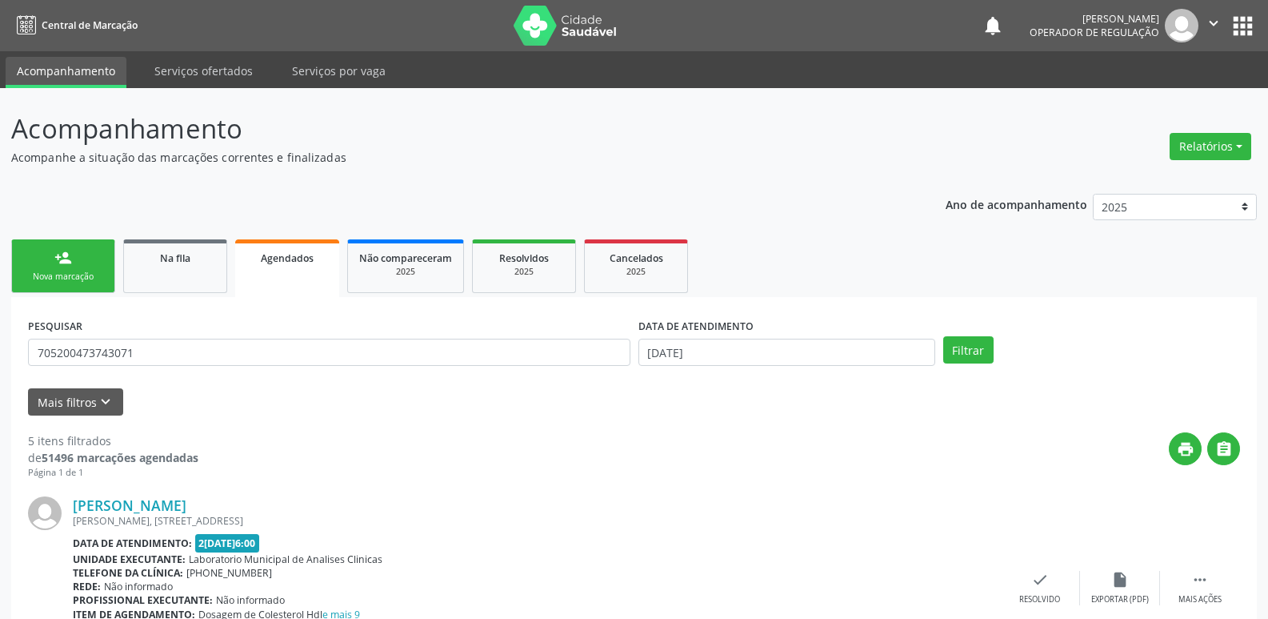
click at [69, 254] on div "person_add" at bounding box center [63, 258] width 18 height 18
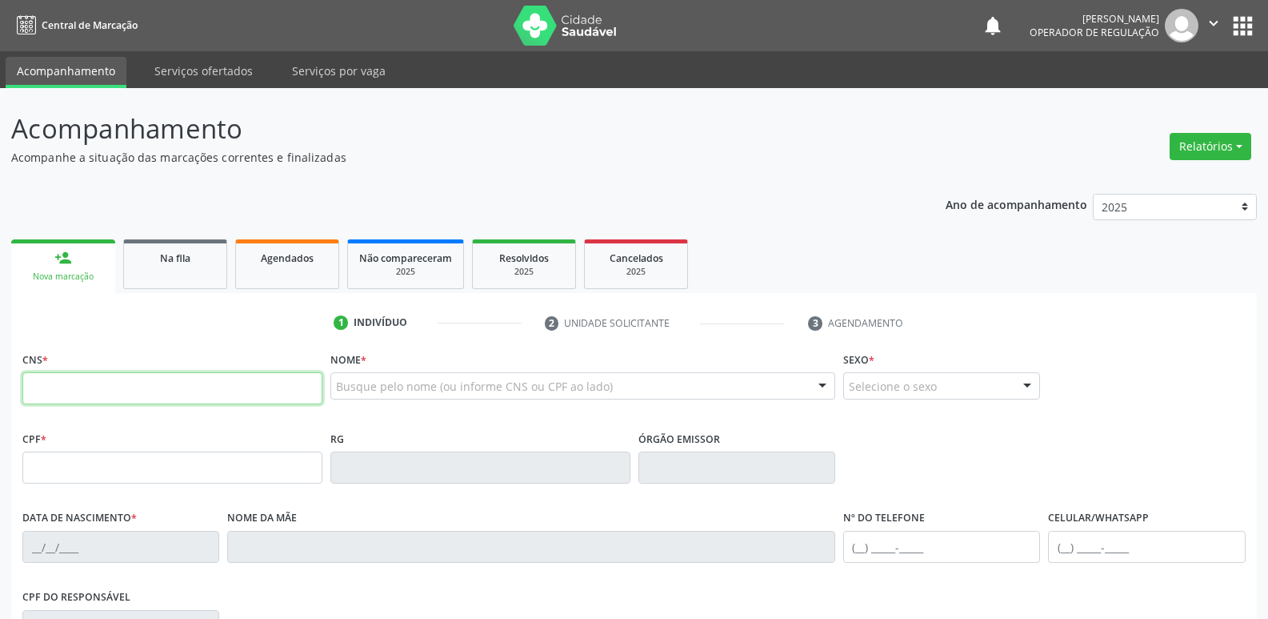
drag, startPoint x: 242, startPoint y: 385, endPoint x: 246, endPoint y: 356, distance: 29.2
click at [242, 376] on input "text" at bounding box center [172, 388] width 300 height 32
type input "702 9025 6288 9870"
type input "3[DATE]"
type input "[PERSON_NAME]"
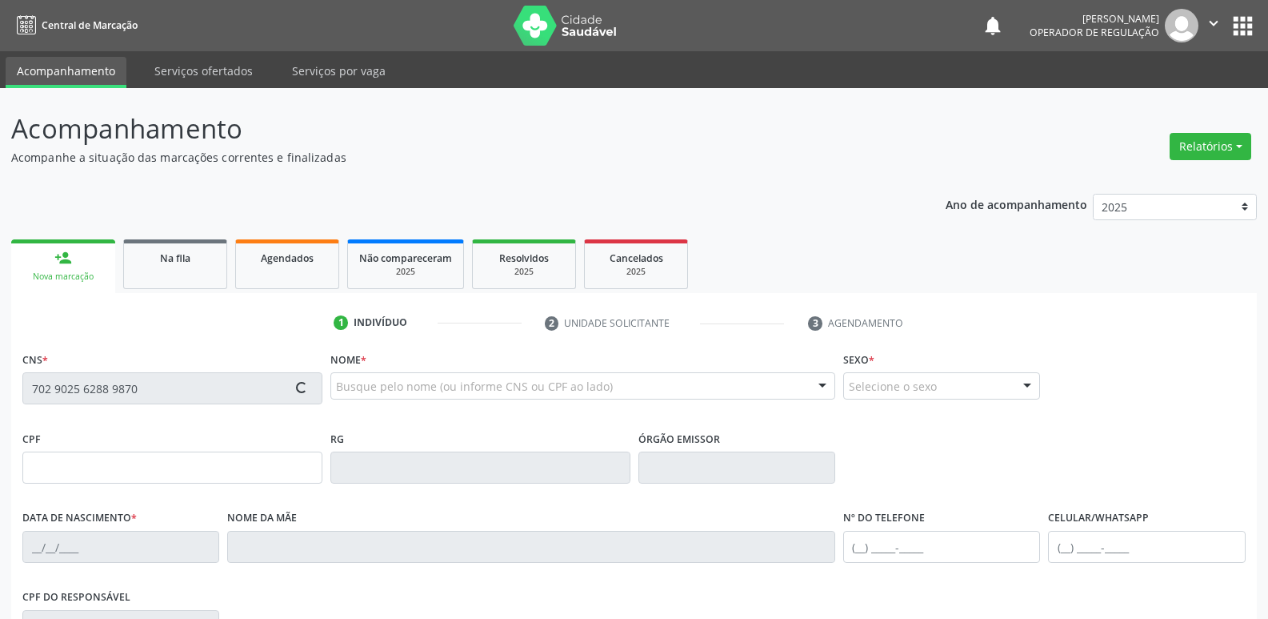
type input "[PHONE_NUMBER]"
type input "251.429.844-04"
type input "30"
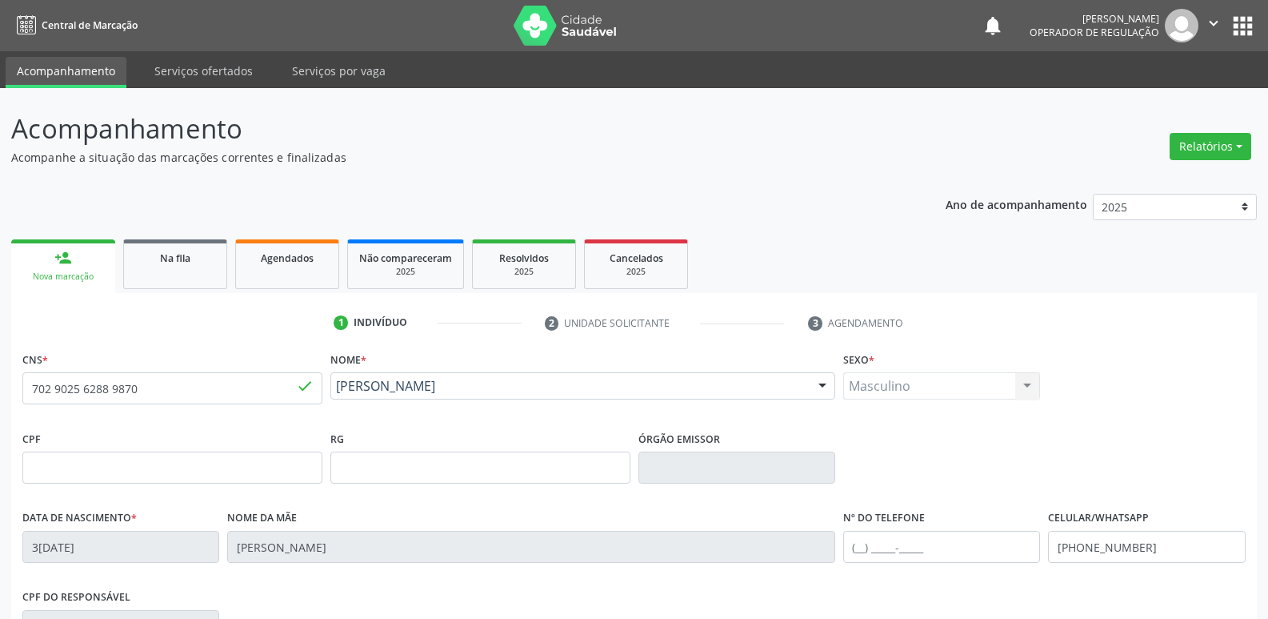
scroll to position [249, 0]
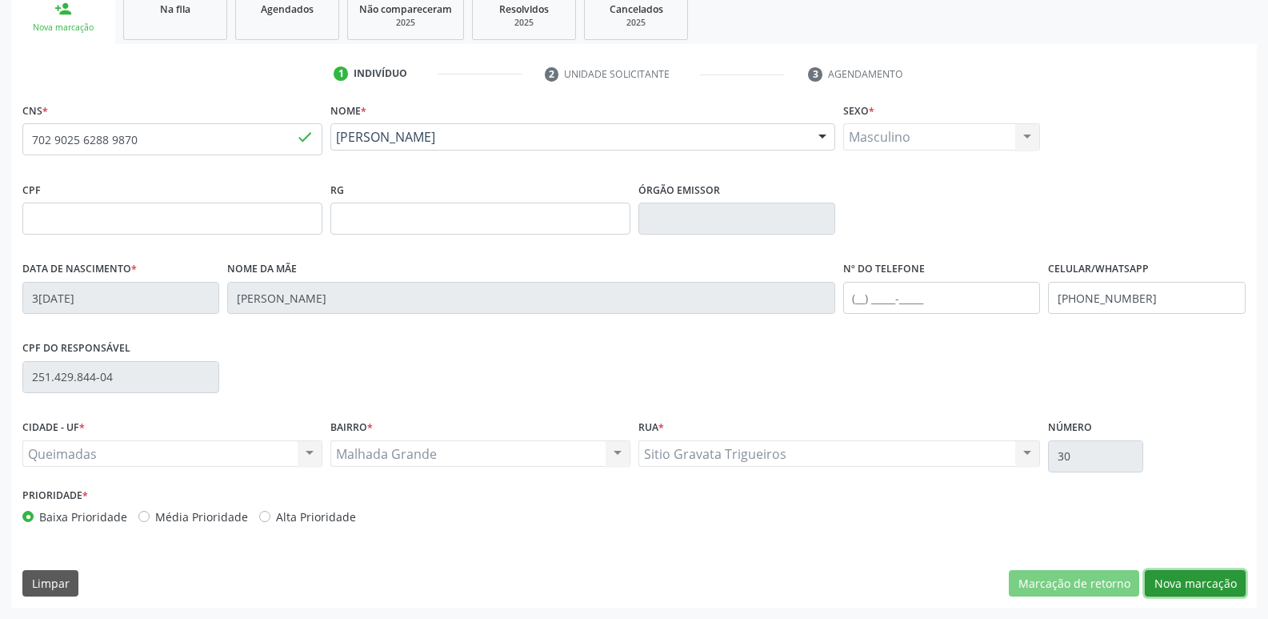
click at [1192, 571] on button "Nova marcação" at bounding box center [1195, 583] width 101 height 27
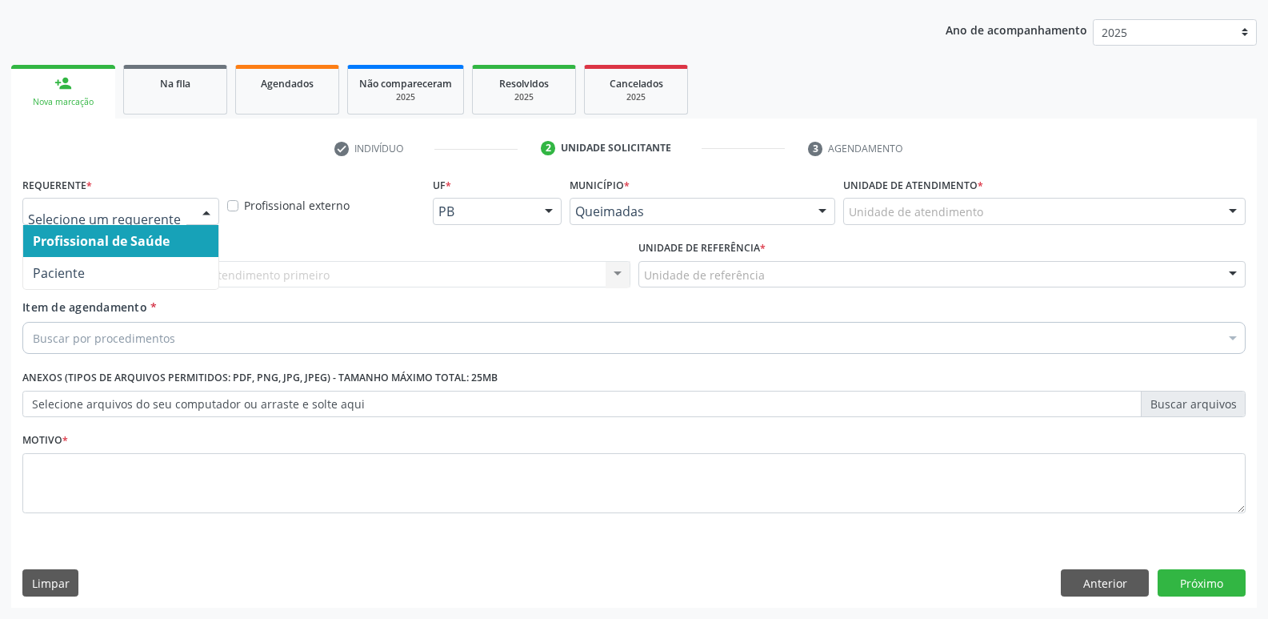
drag, startPoint x: 162, startPoint y: 221, endPoint x: 167, endPoint y: 238, distance: 18.2
click at [164, 216] on div at bounding box center [120, 211] width 197 height 27
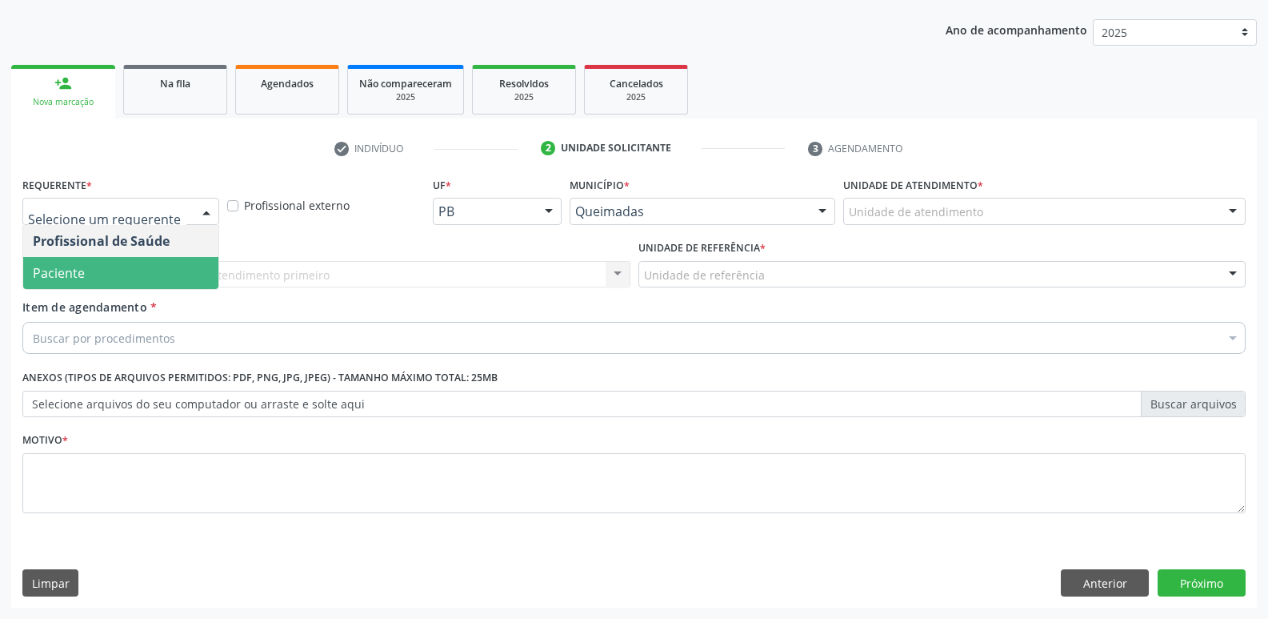
drag, startPoint x: 164, startPoint y: 282, endPoint x: 173, endPoint y: 274, distance: 12.4
click at [164, 282] on span "Paciente" at bounding box center [120, 273] width 195 height 32
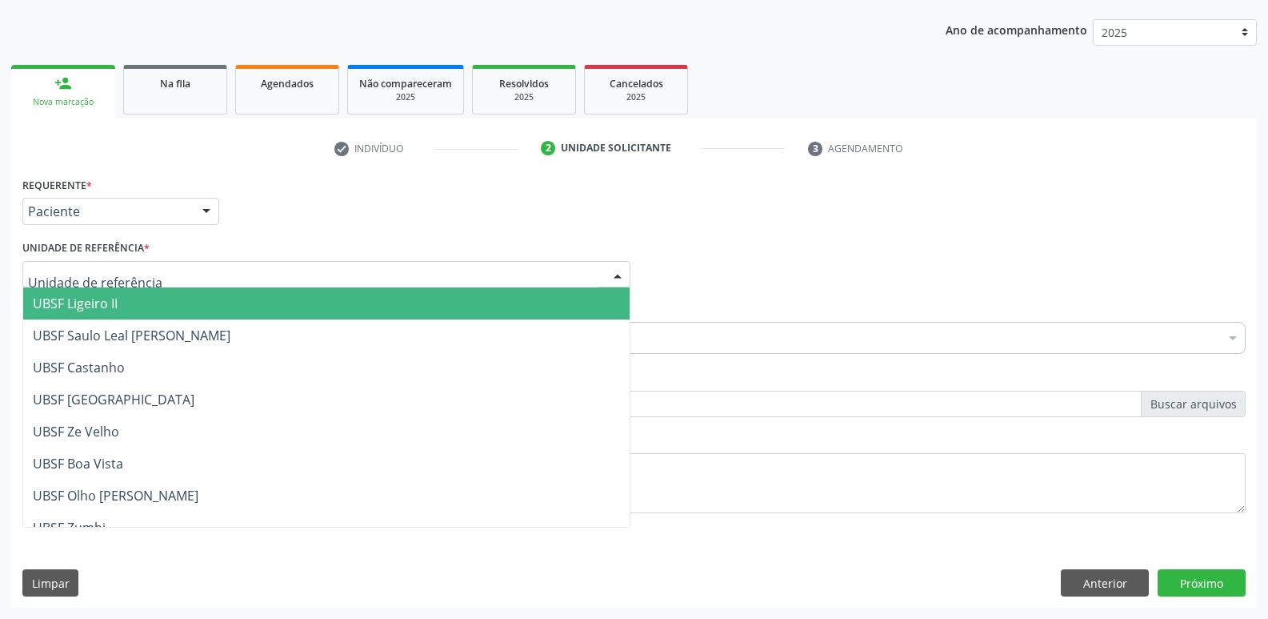
click at [187, 273] on div at bounding box center [326, 274] width 608 height 27
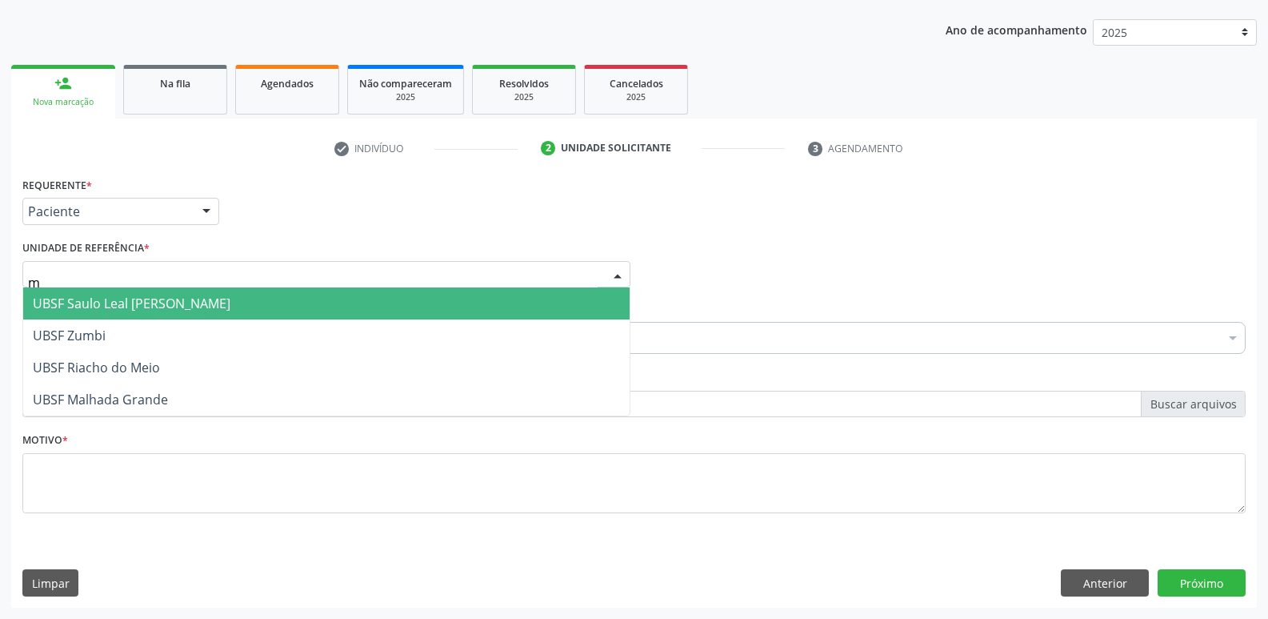
type input "ma"
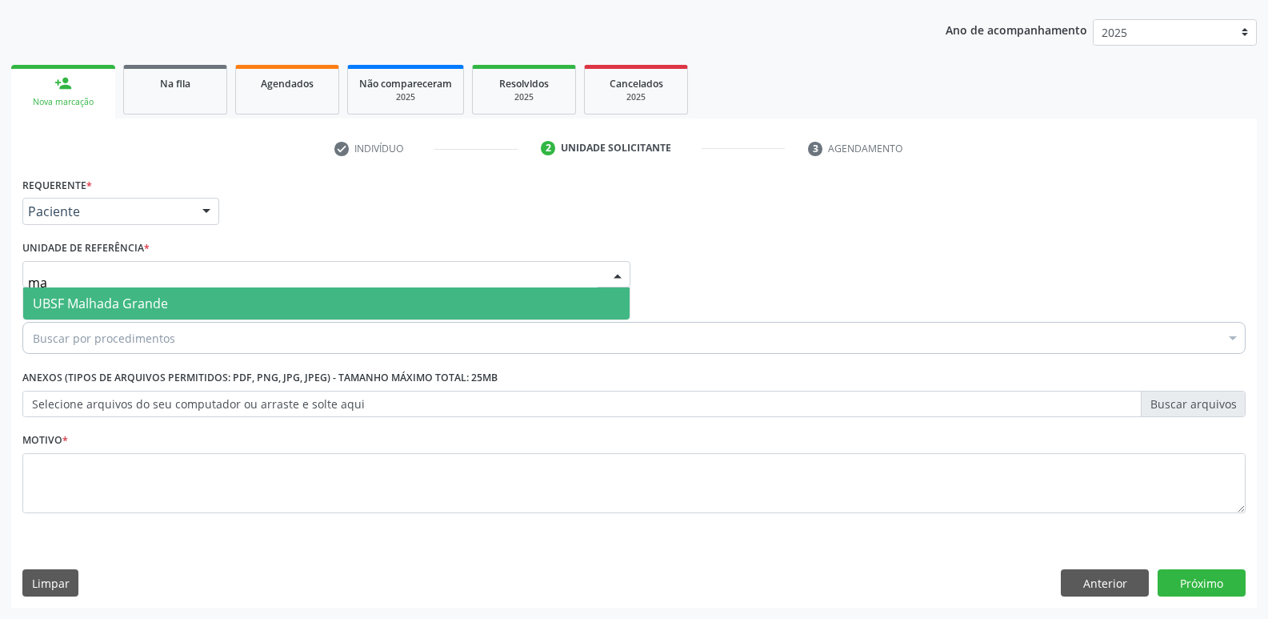
click at [156, 296] on span "UBSF Malhada Grande" at bounding box center [100, 303] width 135 height 18
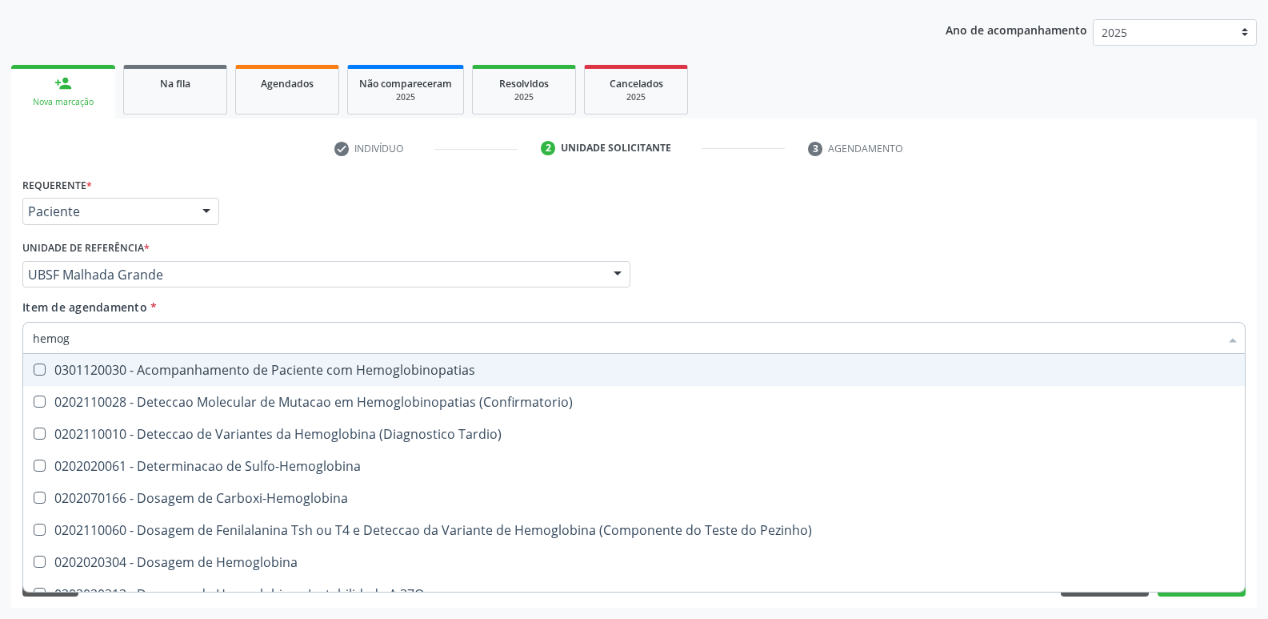
type input "hemogr"
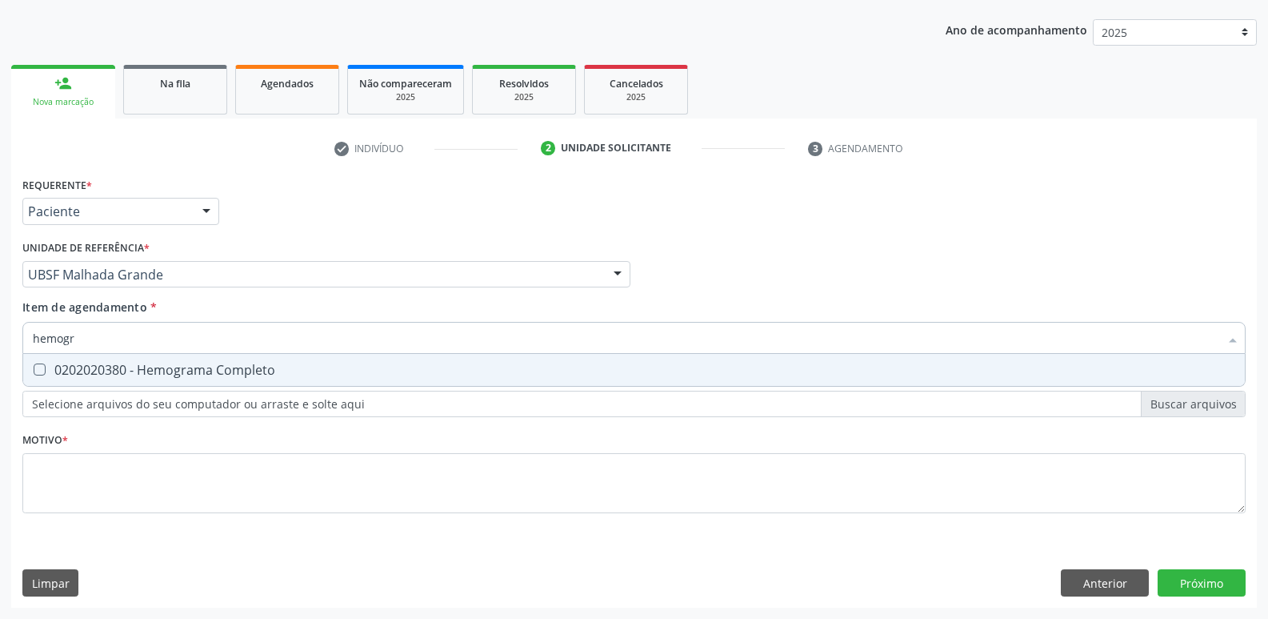
click at [149, 363] on div "0202020380 - Hemograma Completo" at bounding box center [634, 369] width 1203 height 13
checkbox Completo "true"
type input "hemog"
checkbox Completo "false"
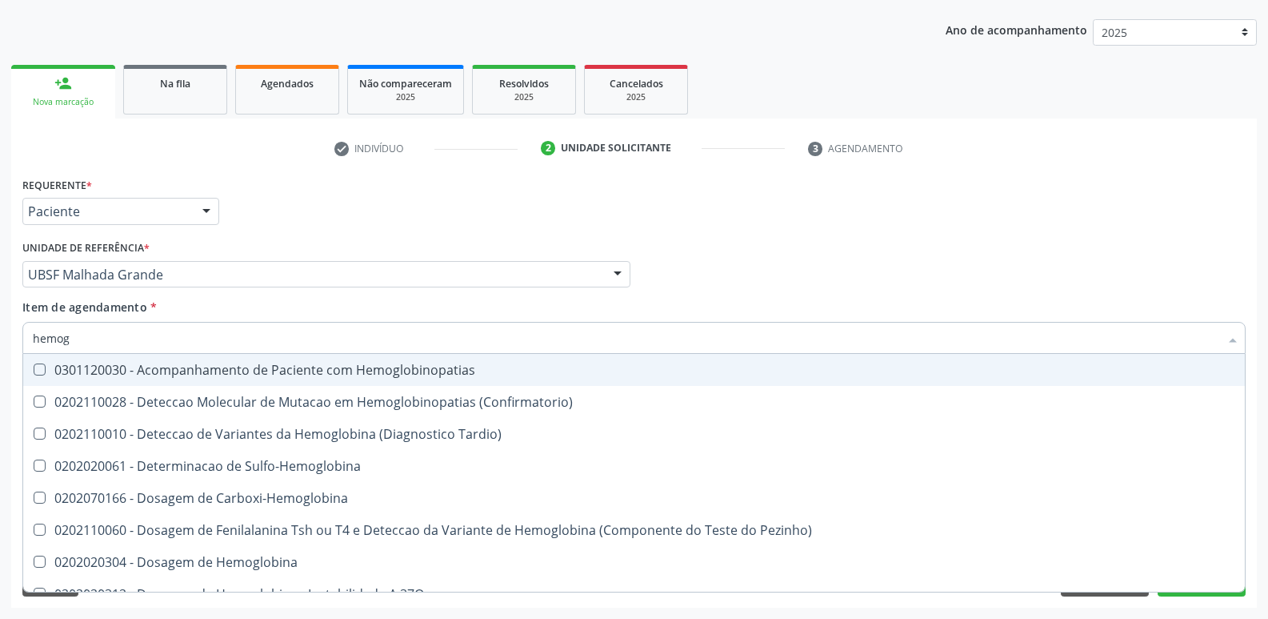
type input "hemo"
checkbox Completo "false"
type input "h"
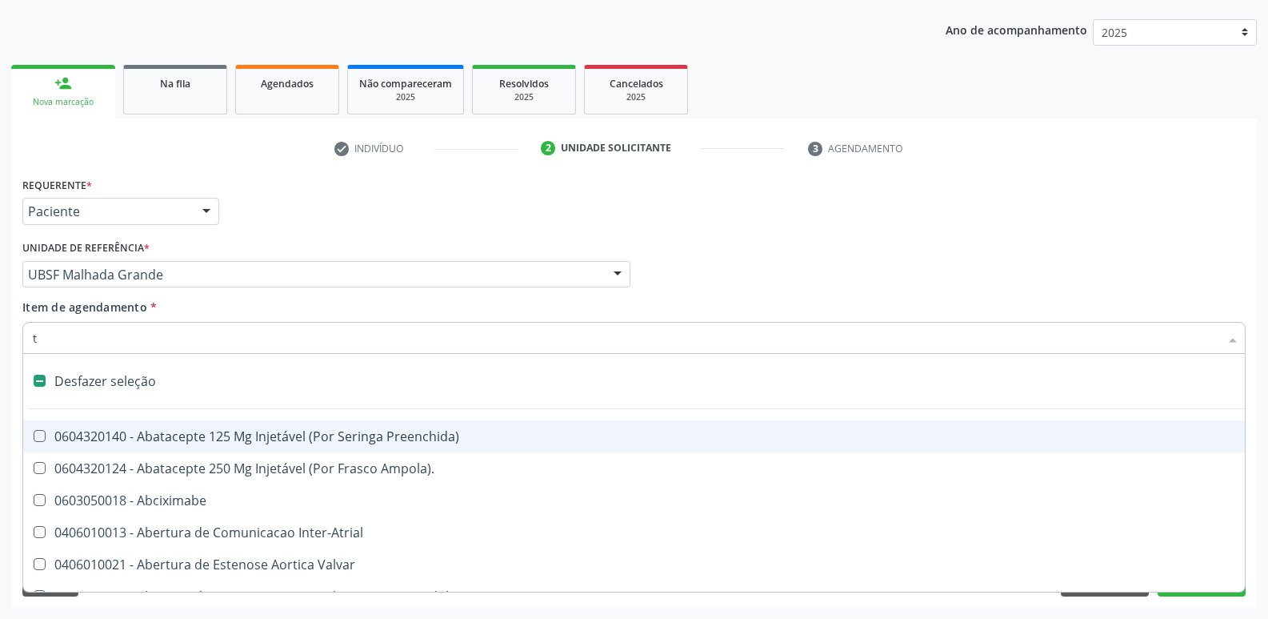
type input "tg"
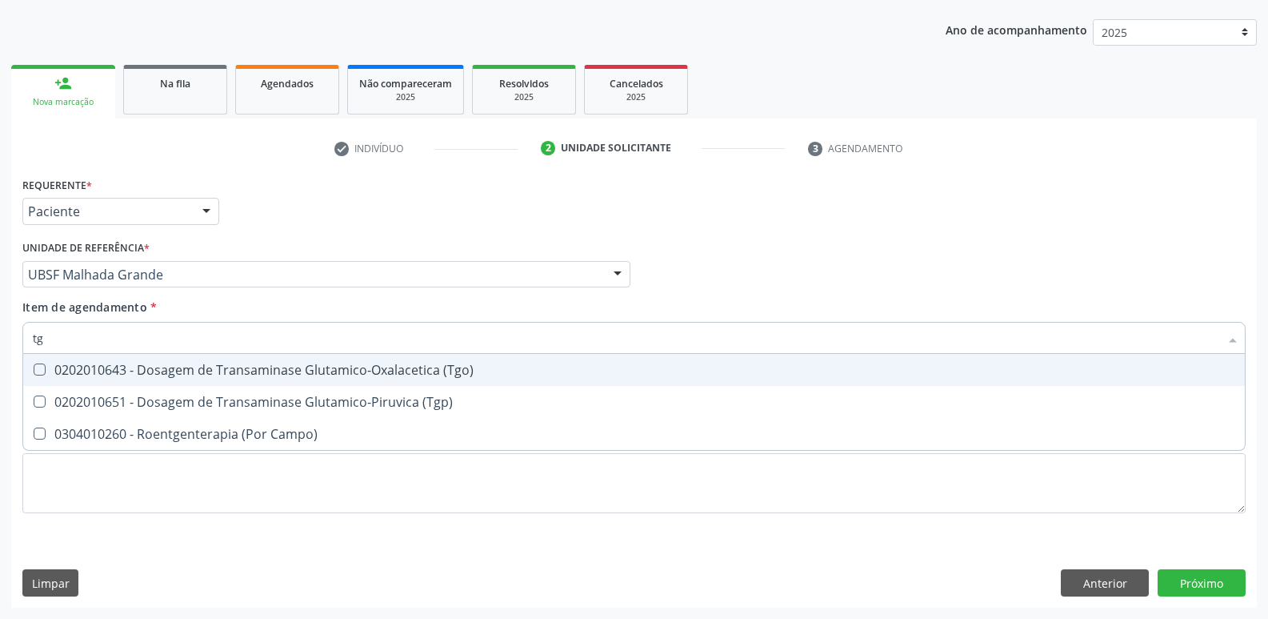
drag, startPoint x: 332, startPoint y: 363, endPoint x: 326, endPoint y: 391, distance: 29.3
click at [332, 363] on div "0202010643 - Dosagem de Transaminase Glutamico-Oxalacetica (Tgo)" at bounding box center [634, 369] width 1203 height 13
checkbox \(Tgo\) "true"
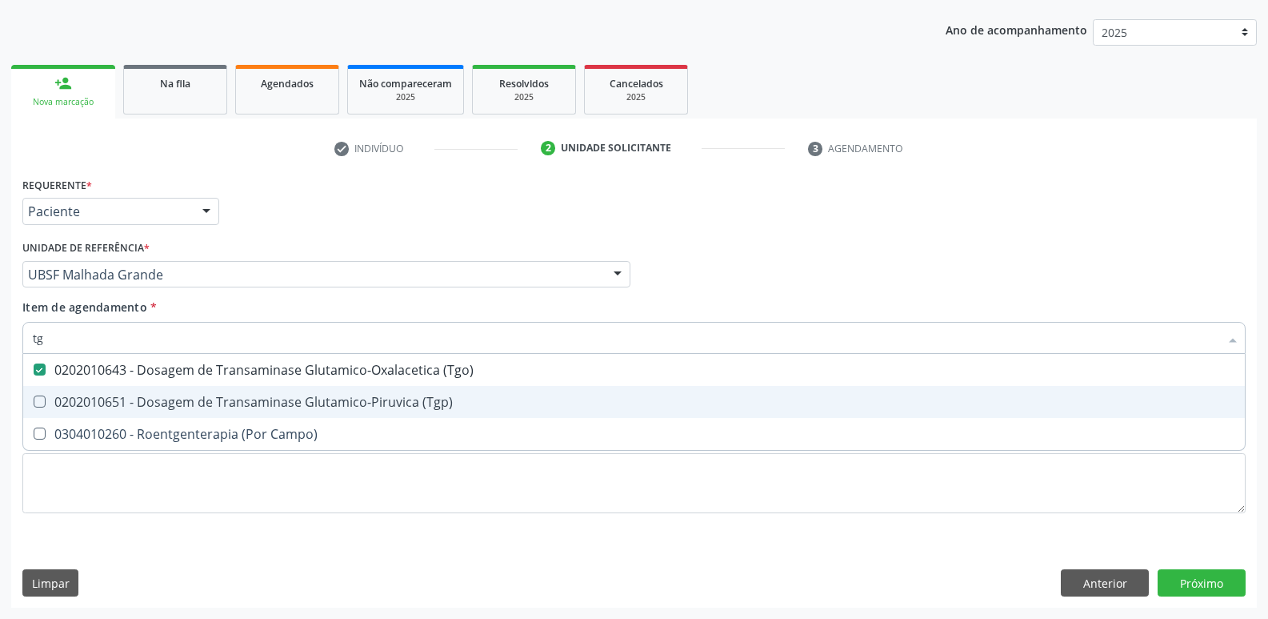
drag, startPoint x: 326, startPoint y: 392, endPoint x: 345, endPoint y: 350, distance: 46.2
click at [326, 391] on span "0202010651 - Dosagem de Transaminase Glutamico-Piruvica (Tgp)" at bounding box center [634, 402] width 1222 height 32
checkbox \(Tgp\) "true"
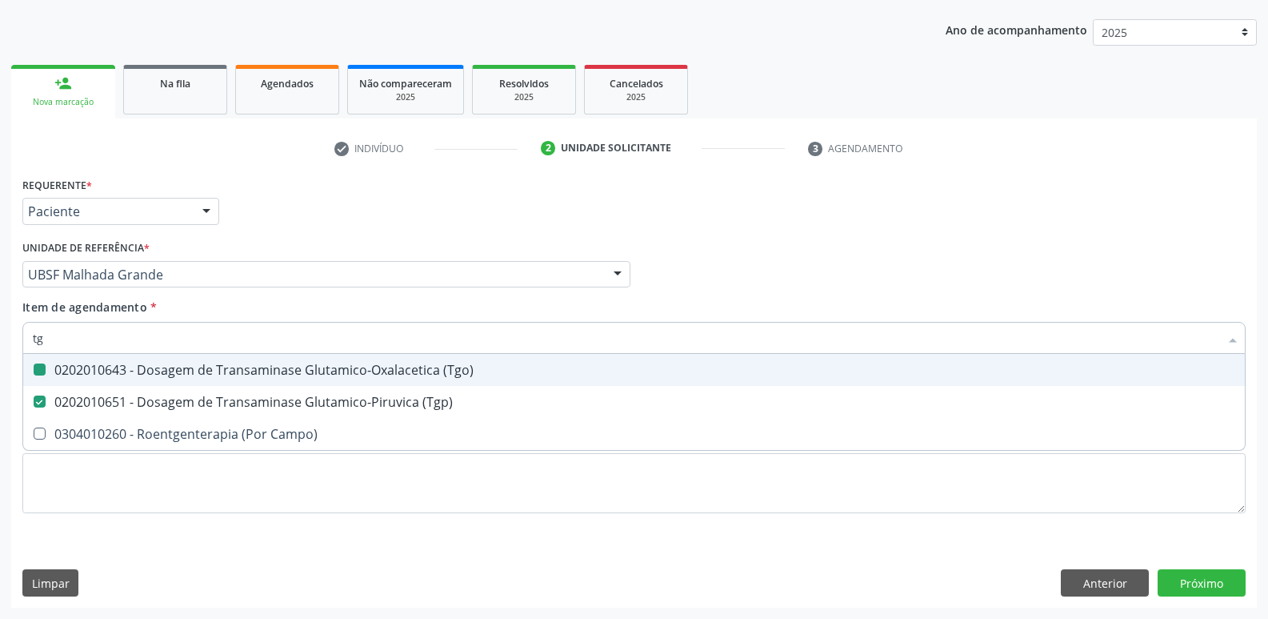
type input "t"
checkbox \(Tgo\) "false"
checkbox \(Tgp\) "false"
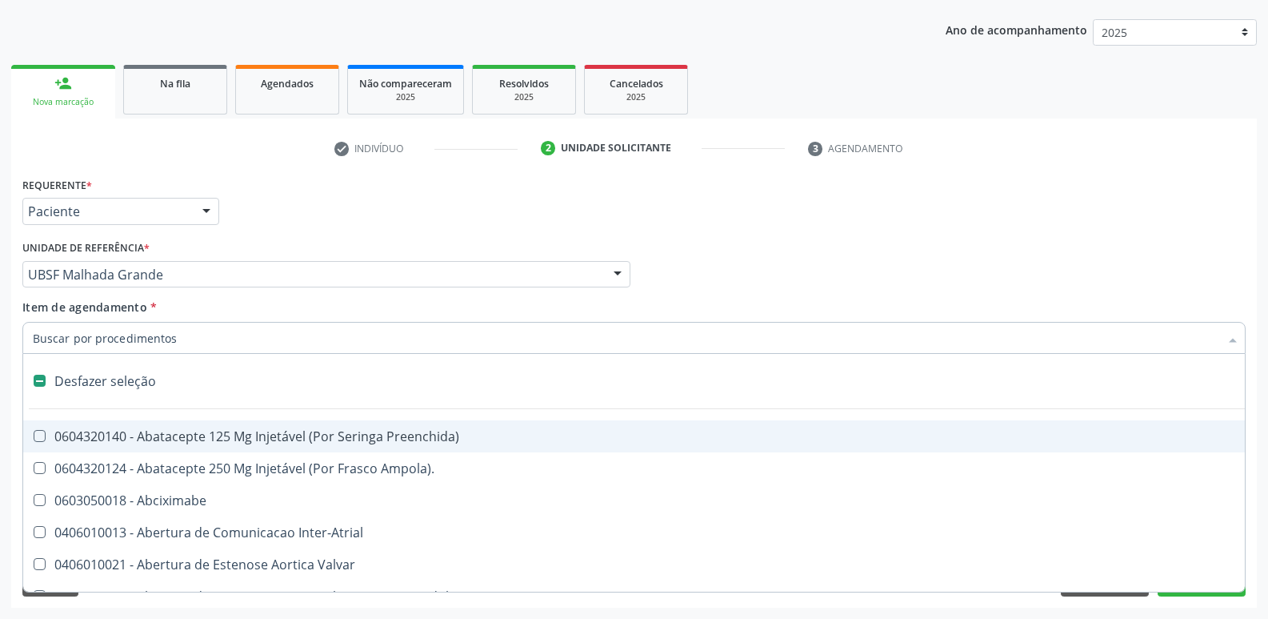
type input "g"
checkbox Quantitativa\) "true"
checkbox Esforco "true"
checkbox Persistente "true"
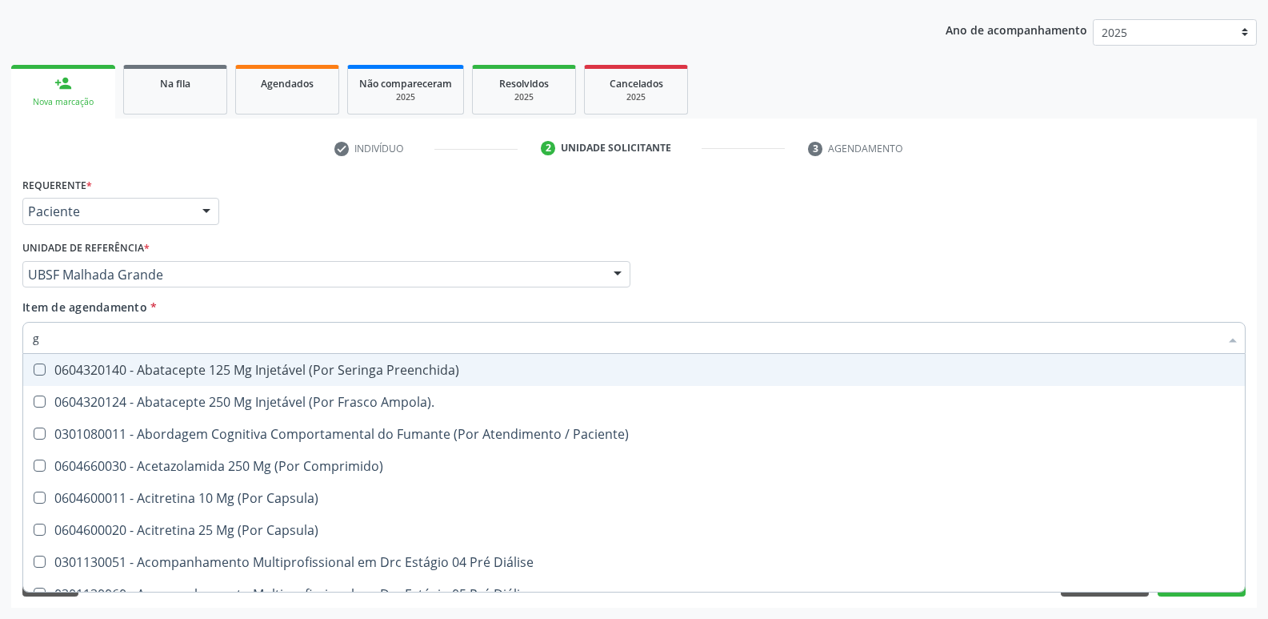
type input "gl"
checkbox Pé\) "true"
checkbox Columela "true"
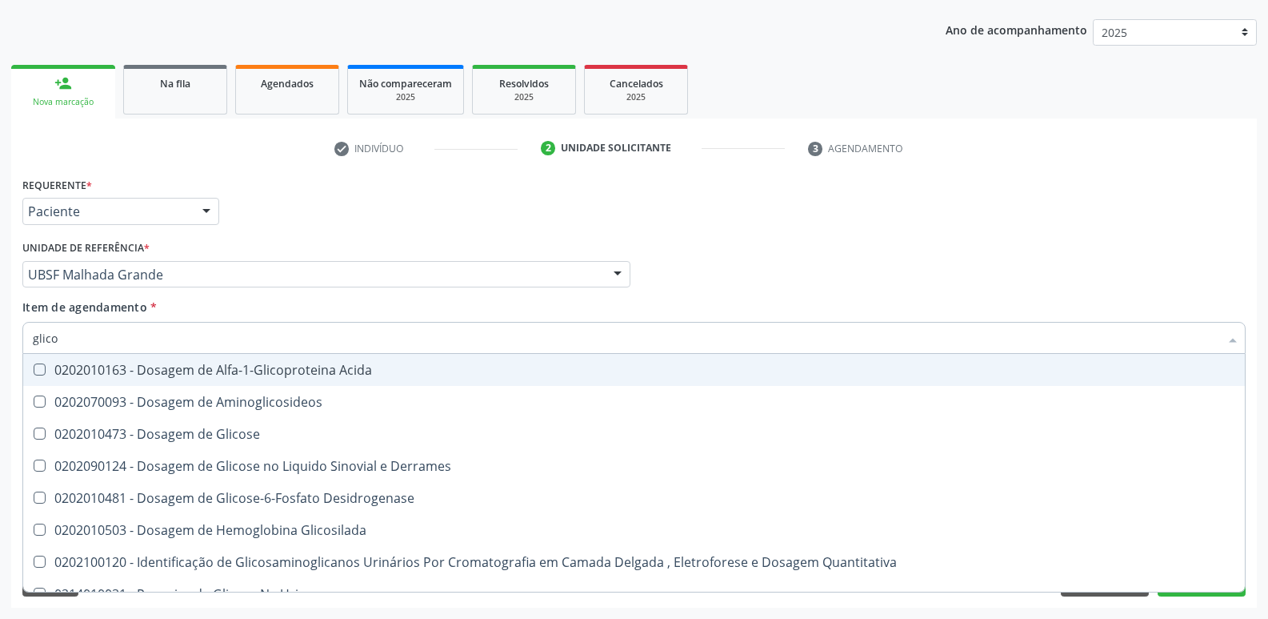
type input "glicos"
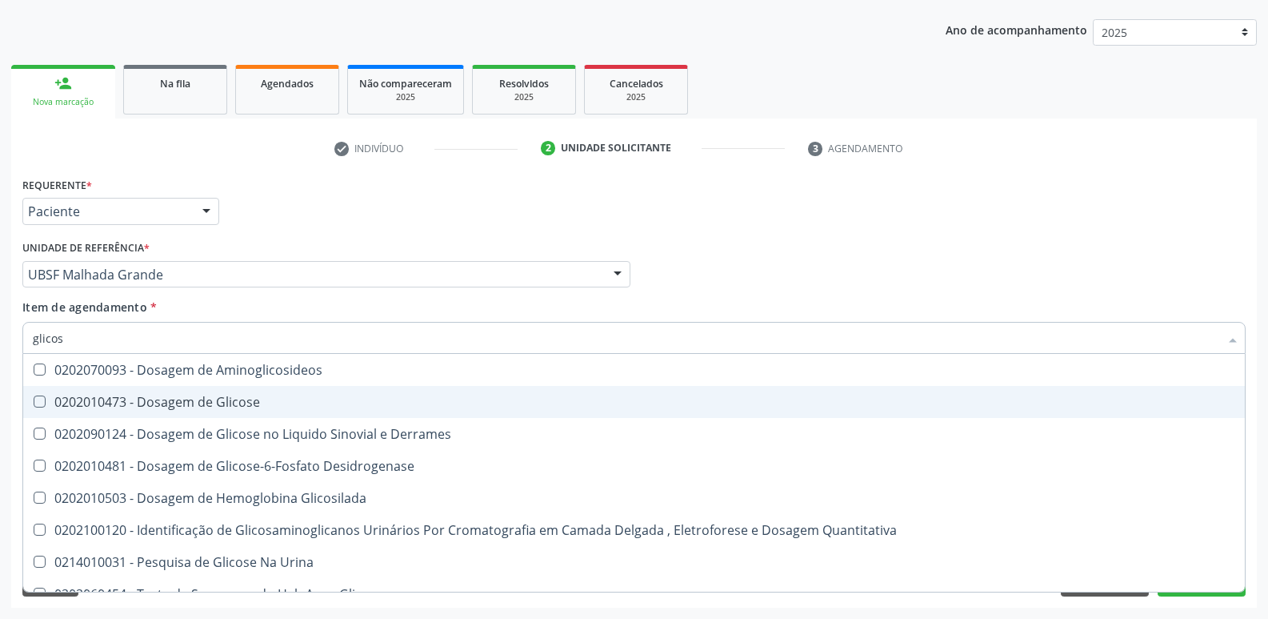
click at [266, 391] on span "0202010473 - Dosagem de Glicose" at bounding box center [634, 402] width 1222 height 32
checkbox Glicose "true"
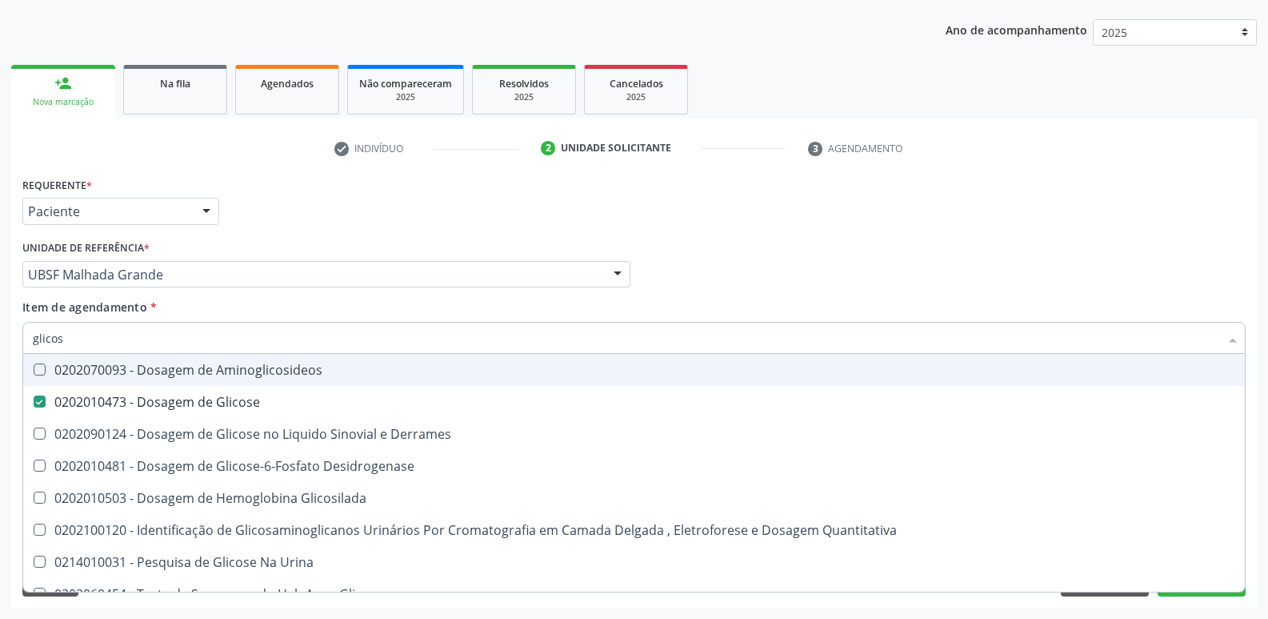
type input "glico"
checkbox Glicose "false"
checkbox Derrames "true"
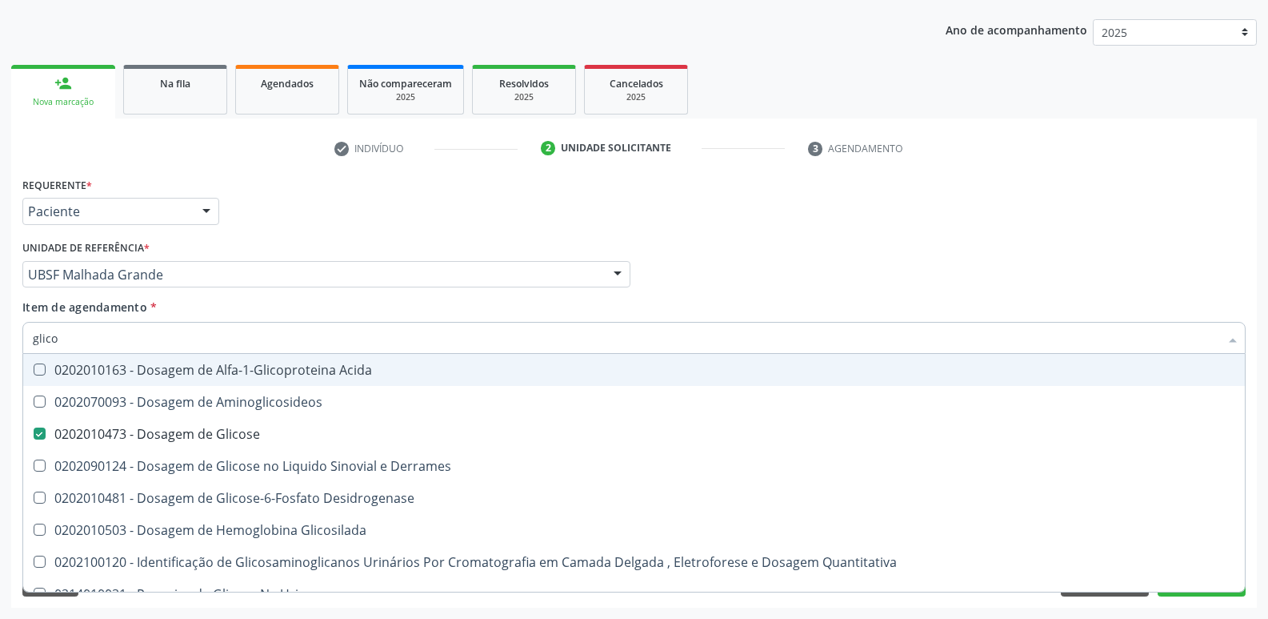
type input "glic"
checkbox Glicose "false"
type input "g"
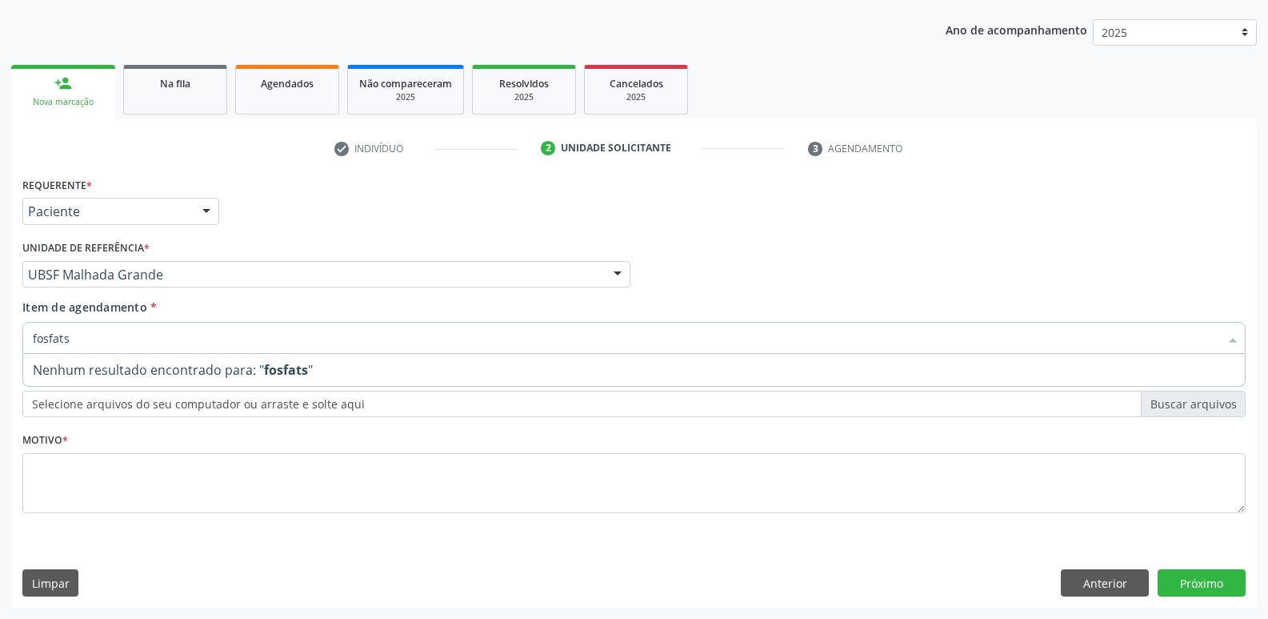
type input "fosfat"
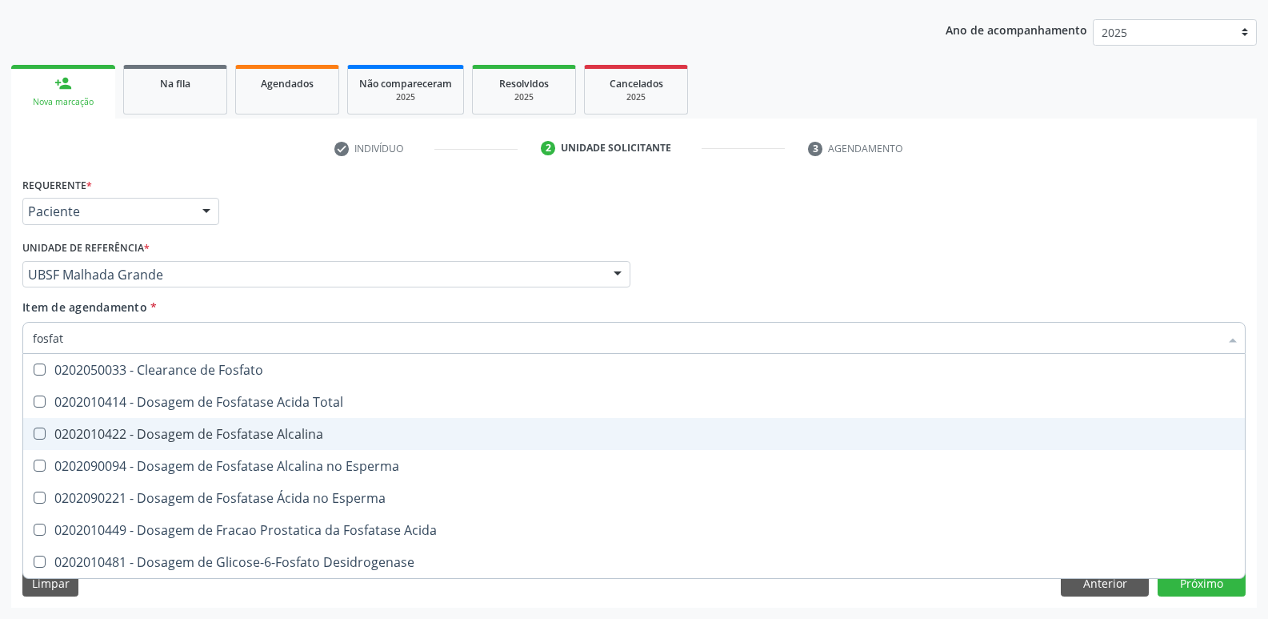
click at [284, 423] on span "0202010422 - Dosagem de Fosfatase Alcalina" at bounding box center [634, 434] width 1222 height 32
checkbox Alcalina "true"
type input "fosfa"
checkbox Alcalina "false"
checkbox Esperma "true"
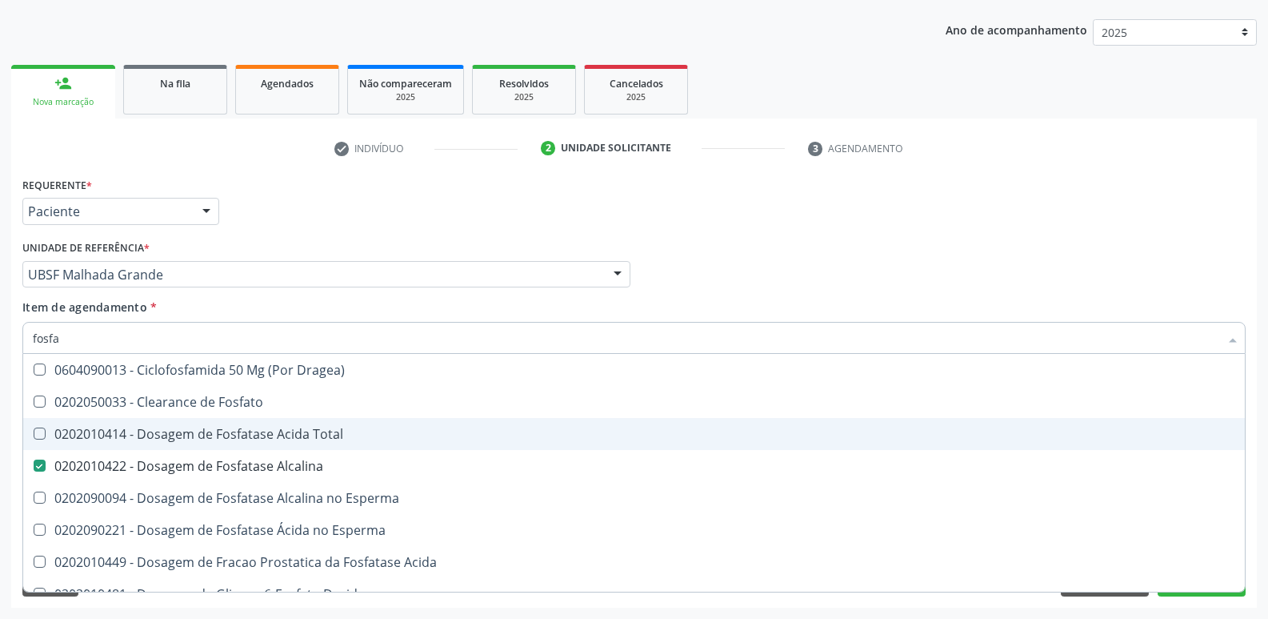
type input "fosf"
checkbox Alcalina "false"
checkbox Acida "true"
type input "fos"
checkbox Acida "false"
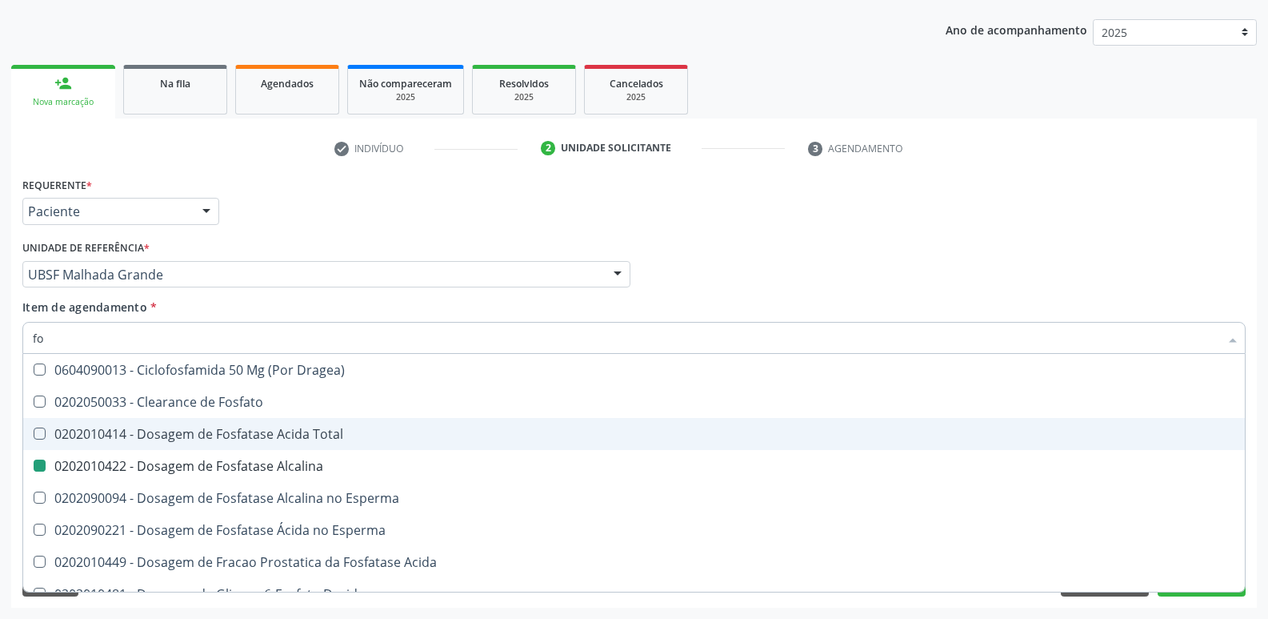
type input "f"
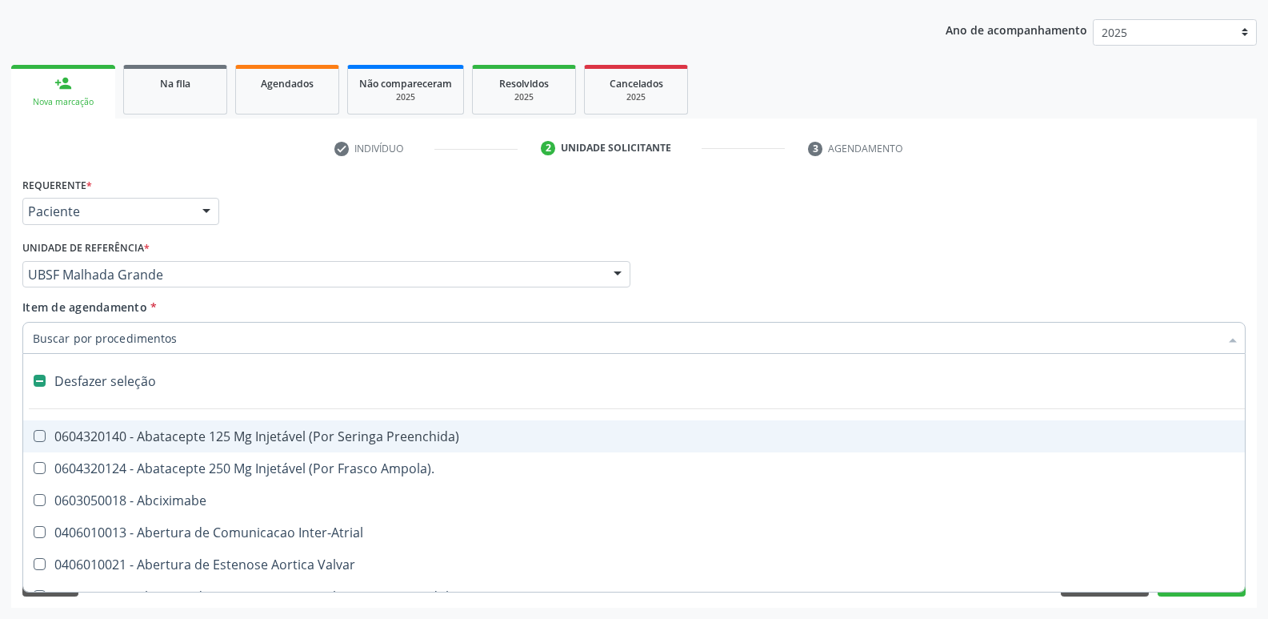
type input "g"
checkbox Cortante "true"
checkbox Percutanea "true"
checkbox Quantitativa\) "true"
checkbox Esforco "true"
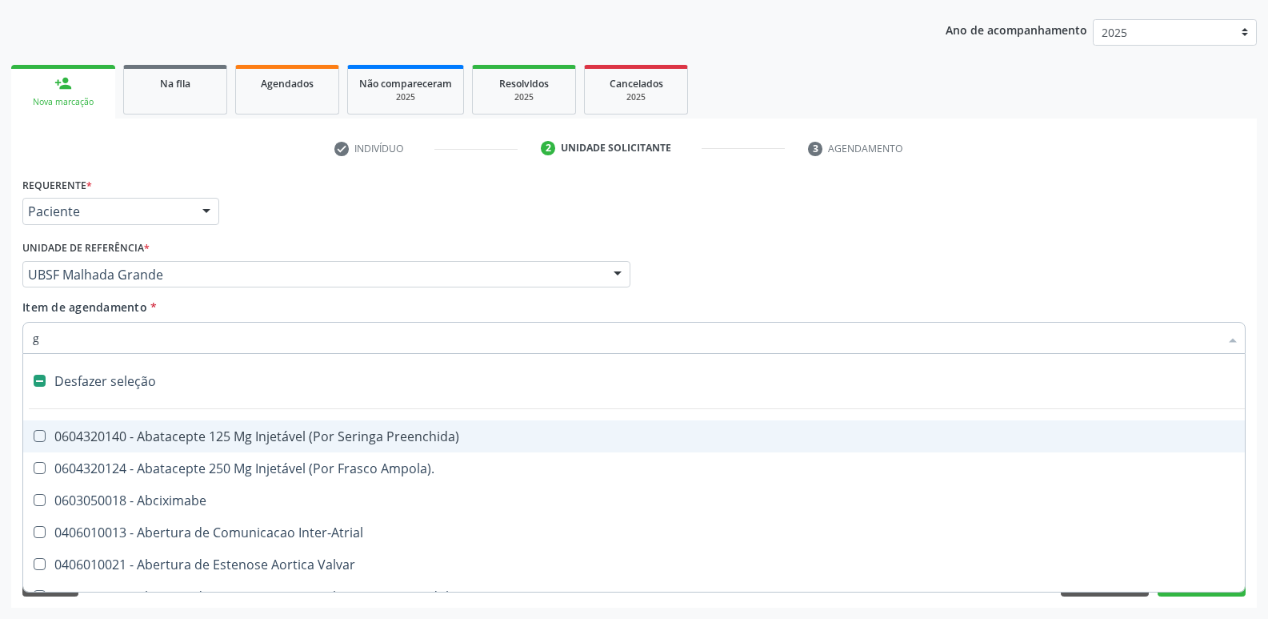
checkbox Persistente "true"
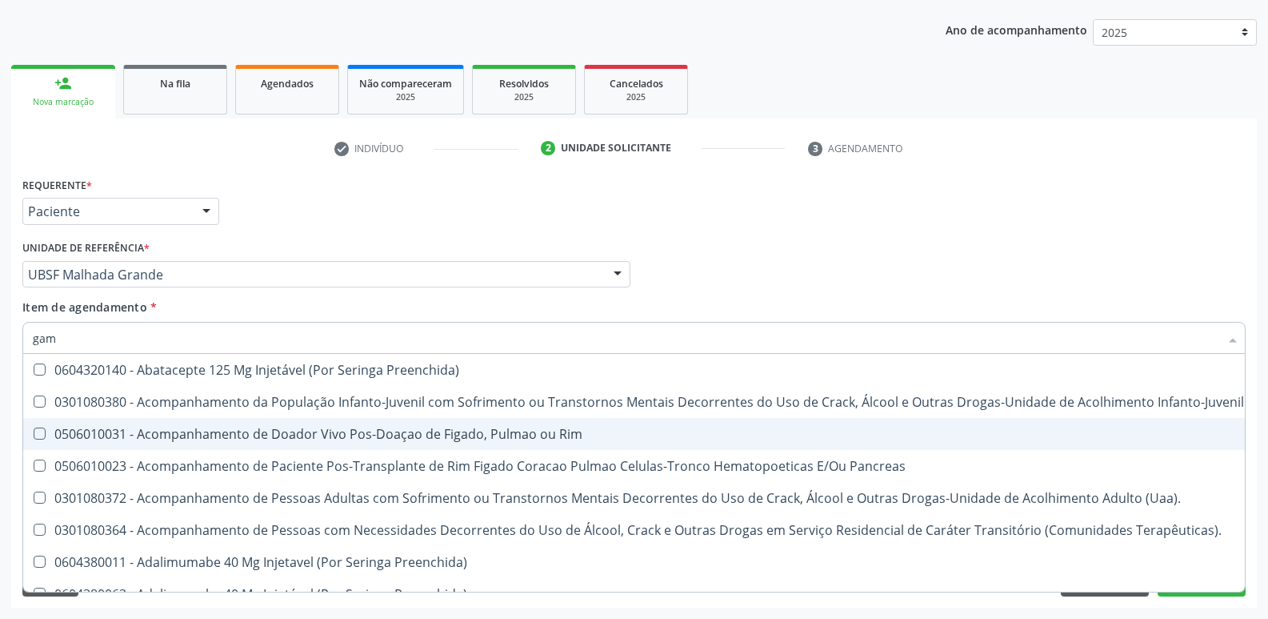
type input "gama"
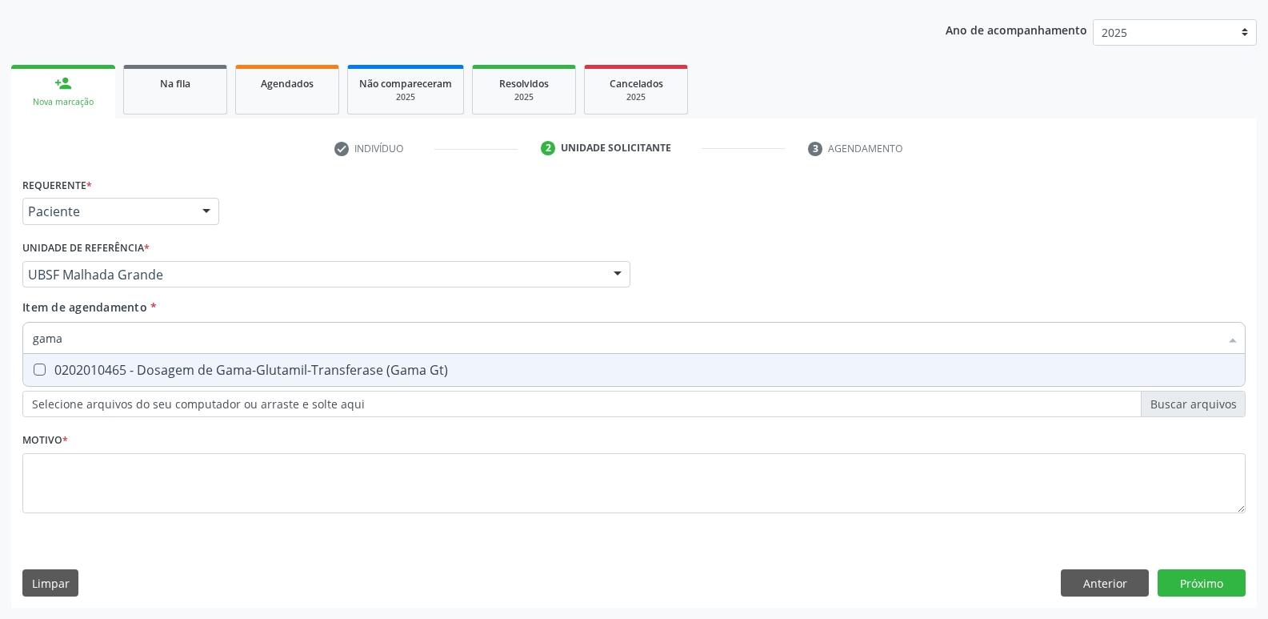
click at [304, 367] on div "0202010465 - Dosagem de Gama-Glutamil-Transferase (Gama Gt)" at bounding box center [634, 369] width 1203 height 13
checkbox Gt\) "true"
type input "gam"
checkbox Gt\) "false"
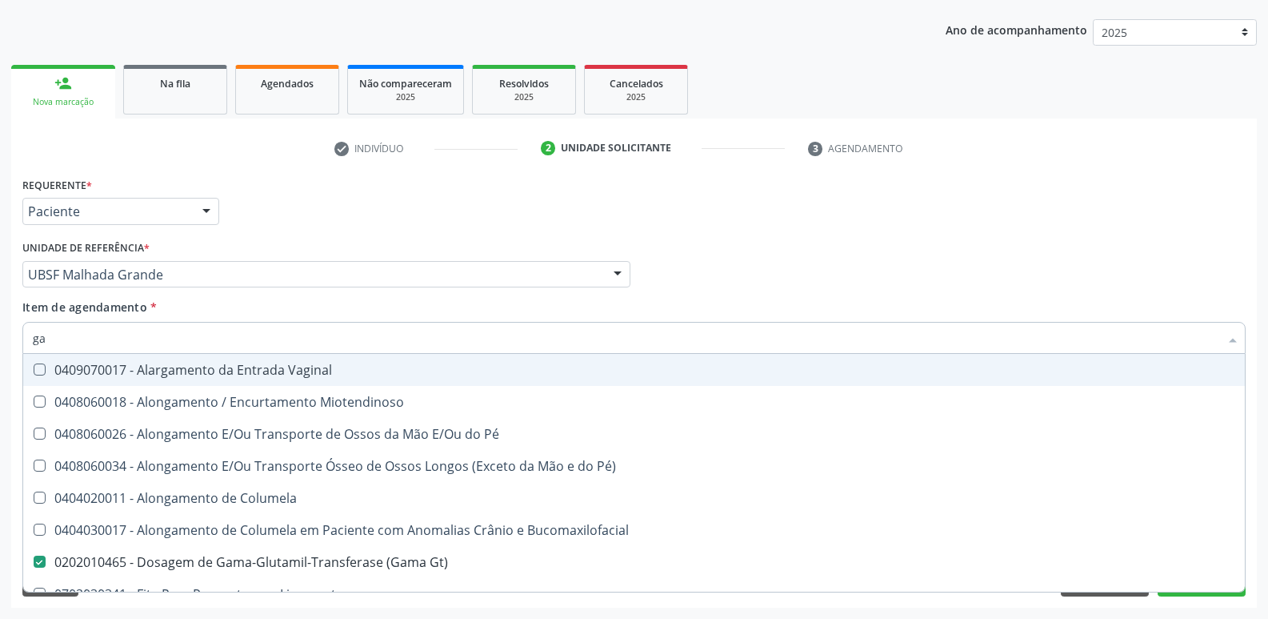
type input "g"
checkbox Gt\) "false"
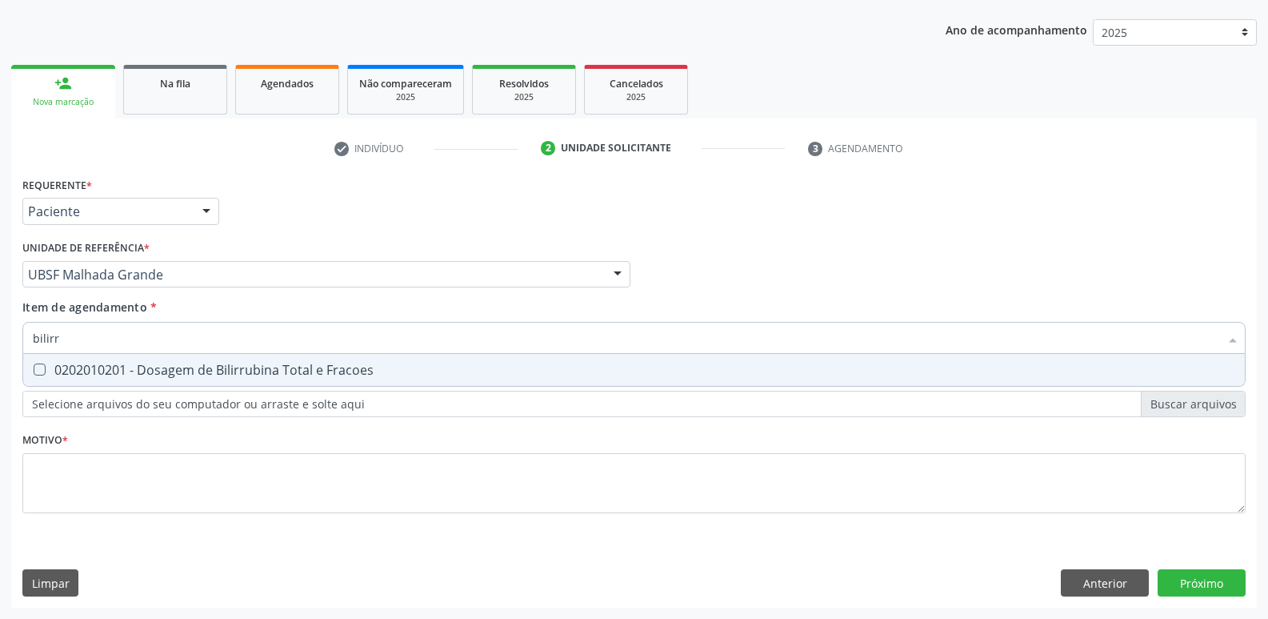
type input "bilirru"
click at [304, 367] on div "0202010201 - Dosagem de Bilirrubina Total e Fracoes" at bounding box center [634, 369] width 1203 height 13
checkbox Fracoes "true"
type input "bili"
checkbox Fracoes "false"
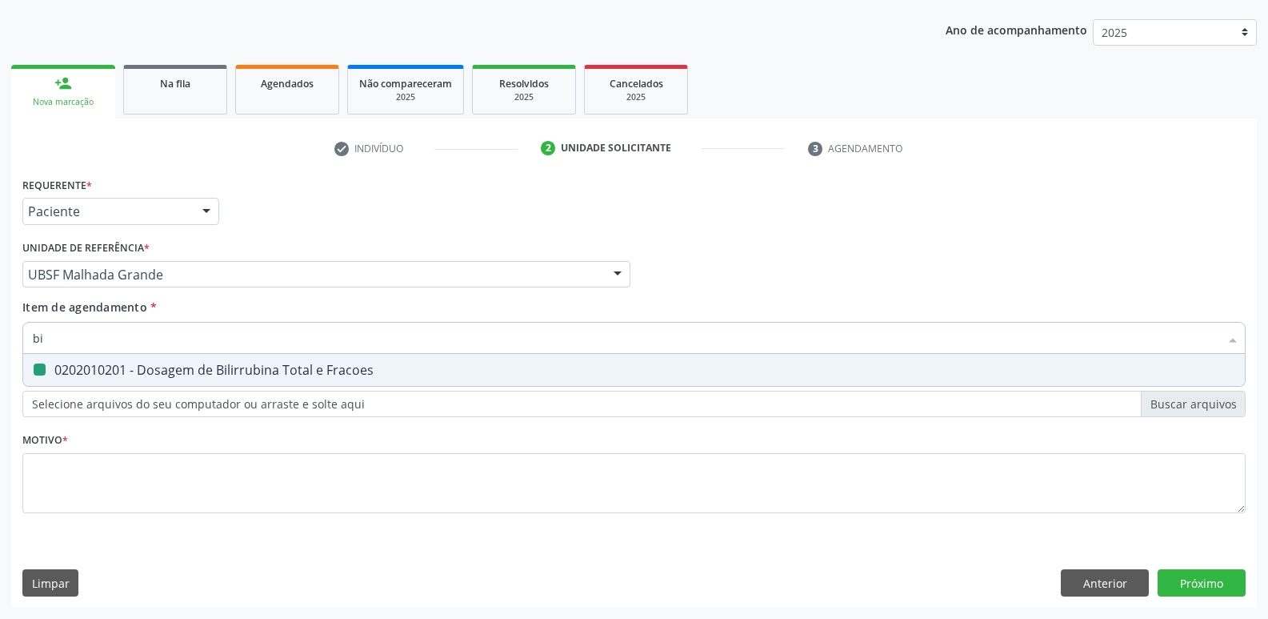
type input "b"
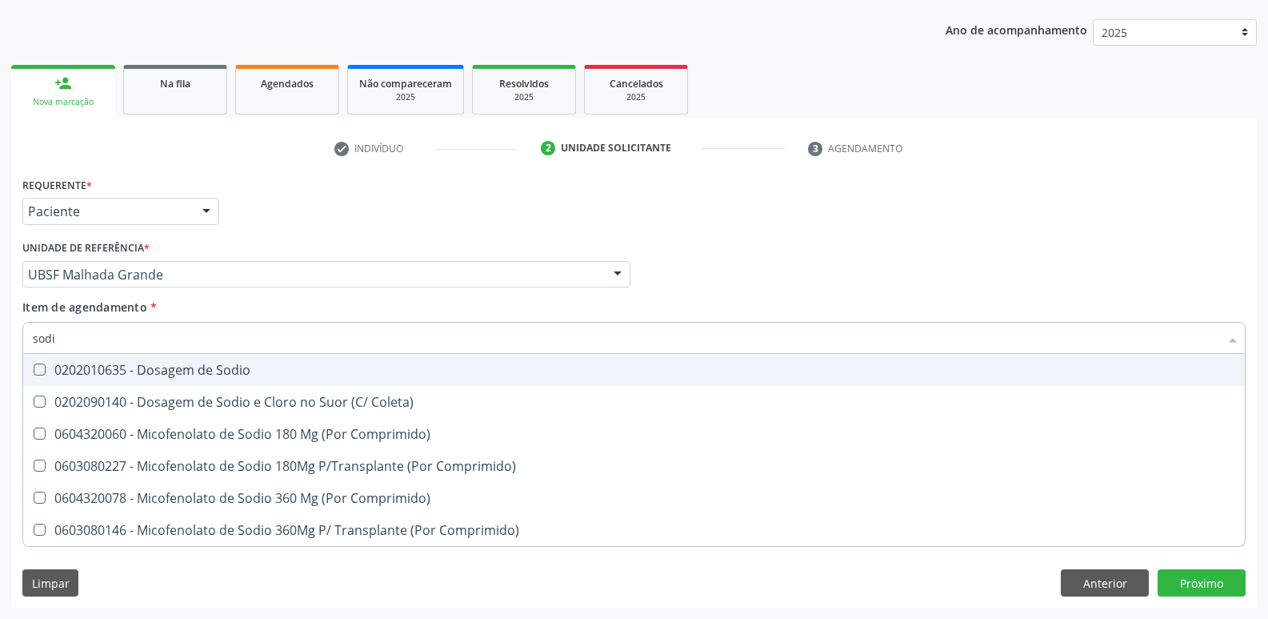
type input "sodio"
click at [304, 367] on div "0202010635 - Dosagem de Sodio" at bounding box center [634, 369] width 1203 height 13
checkbox Sodio "true"
type input "so"
checkbox Sodio "false"
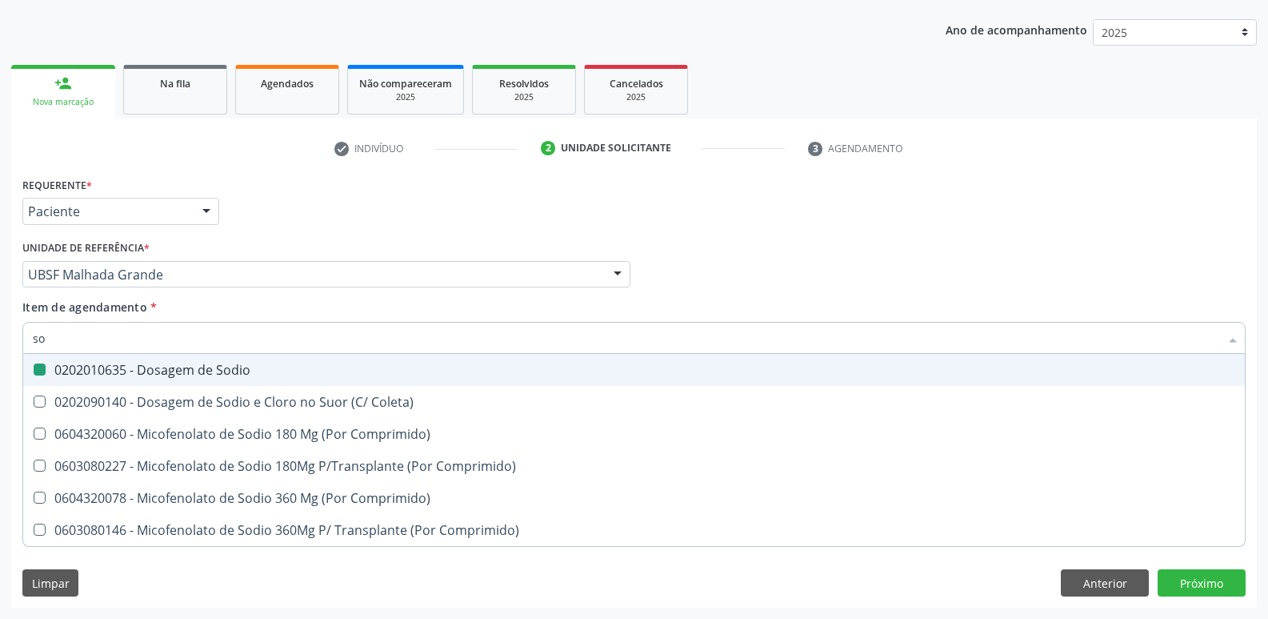
type input "s"
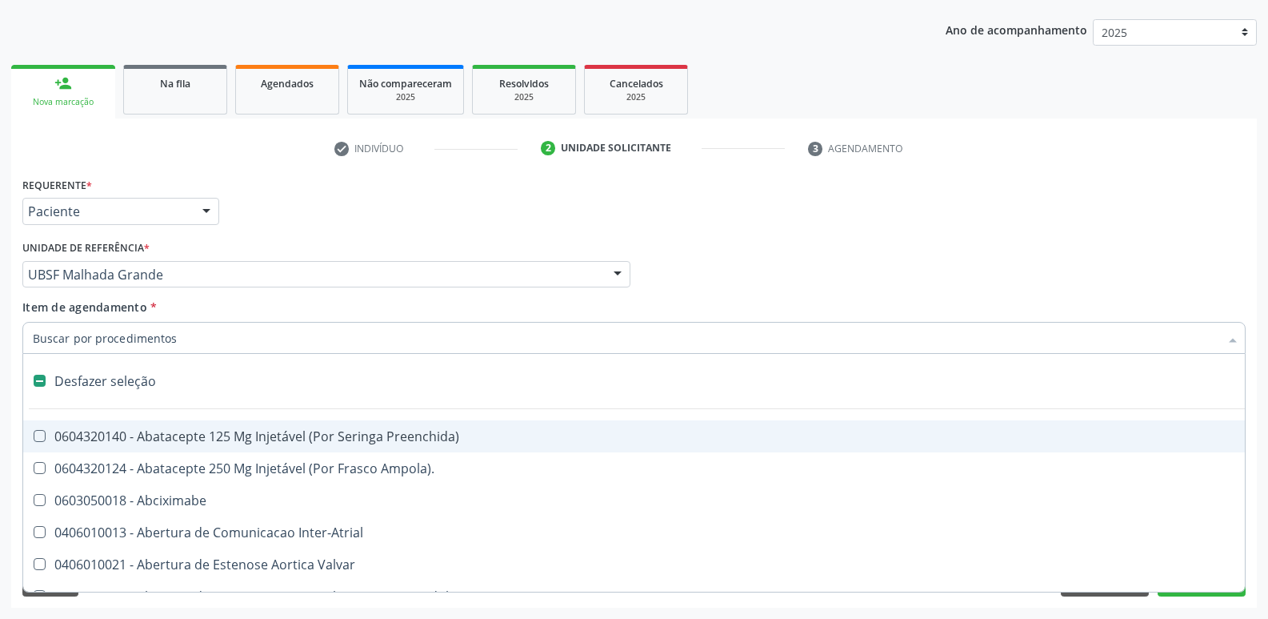
type input "p"
checkbox Aortico "true"
type input "po"
checkbox Aortico "false"
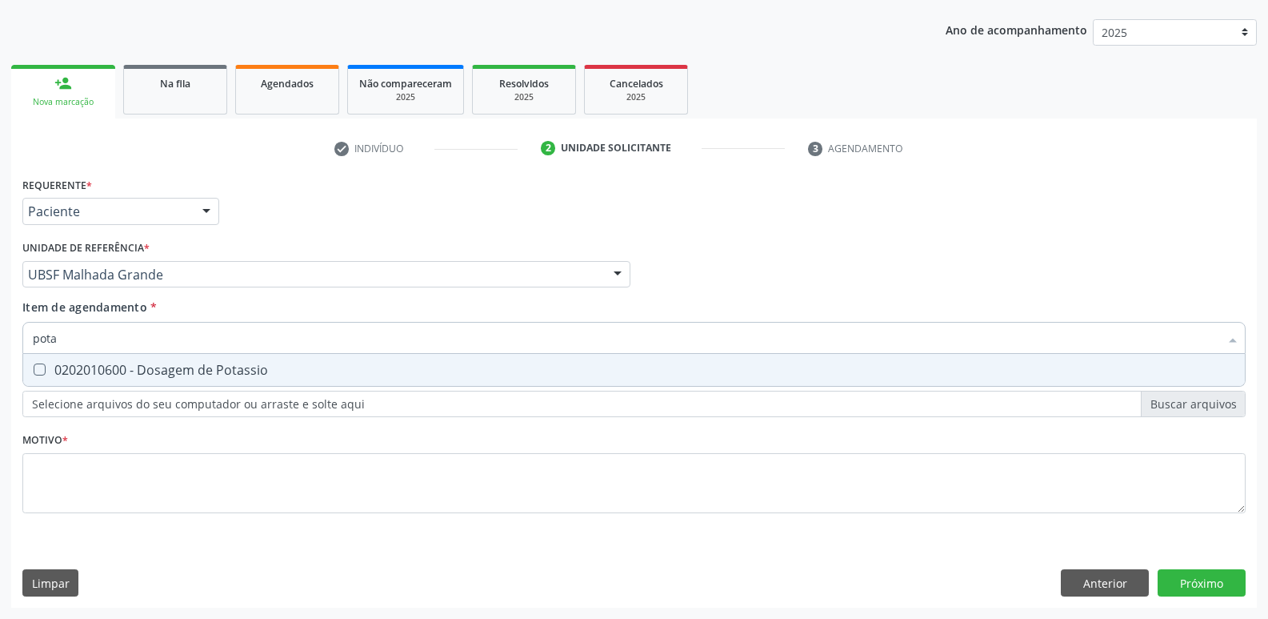
type input "potas"
click at [304, 367] on div "0202010600 - Dosagem de Potassio" at bounding box center [634, 369] width 1203 height 13
checkbox Potassio "true"
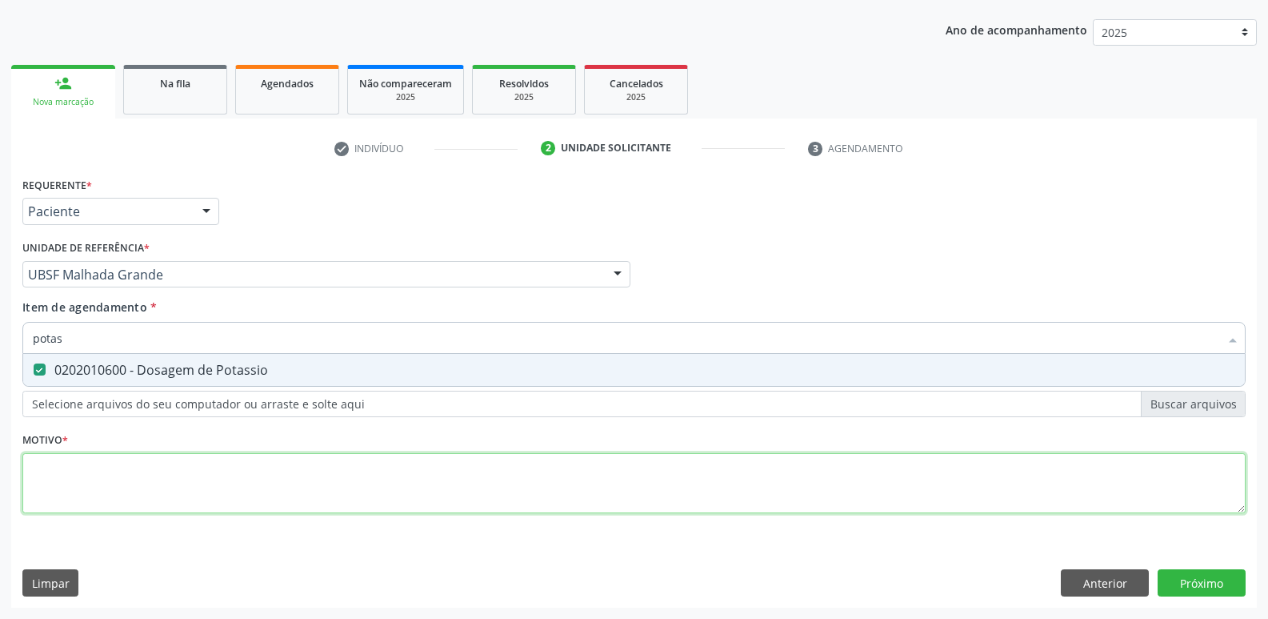
click at [269, 484] on div "Requerente * Paciente Profissional de Saúde Paciente Nenhum resultado encontrad…" at bounding box center [634, 354] width 1224 height 363
paste textarea "AVALIAÇÃO"
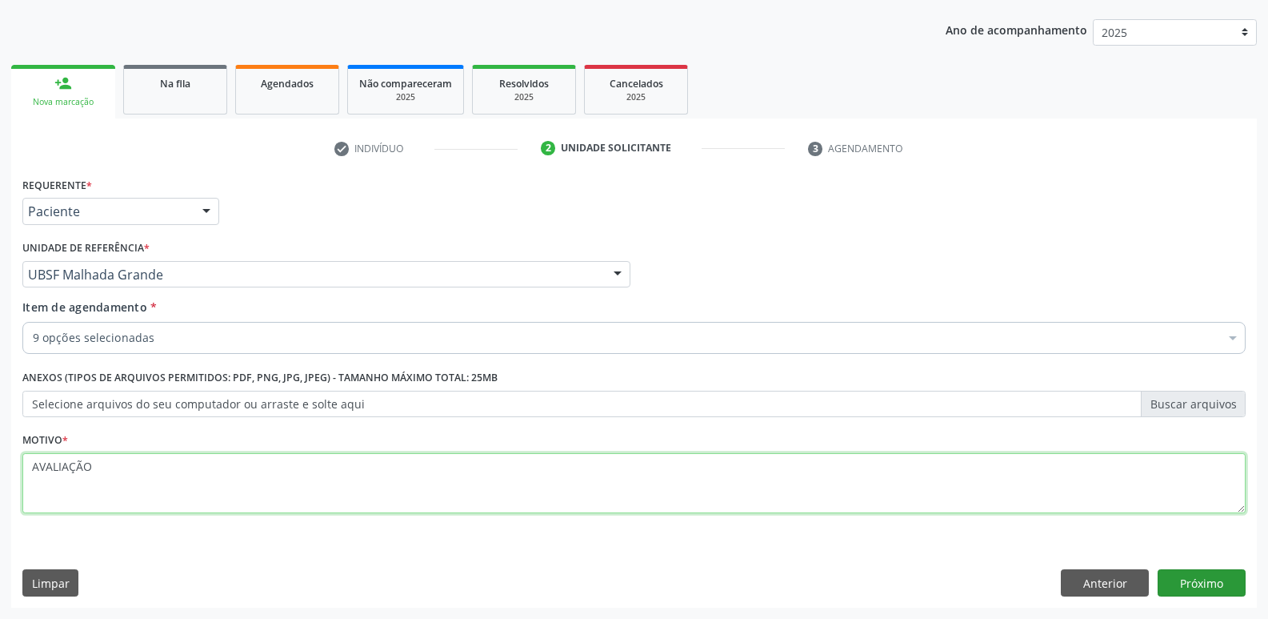
type textarea "AVALIAÇÃO"
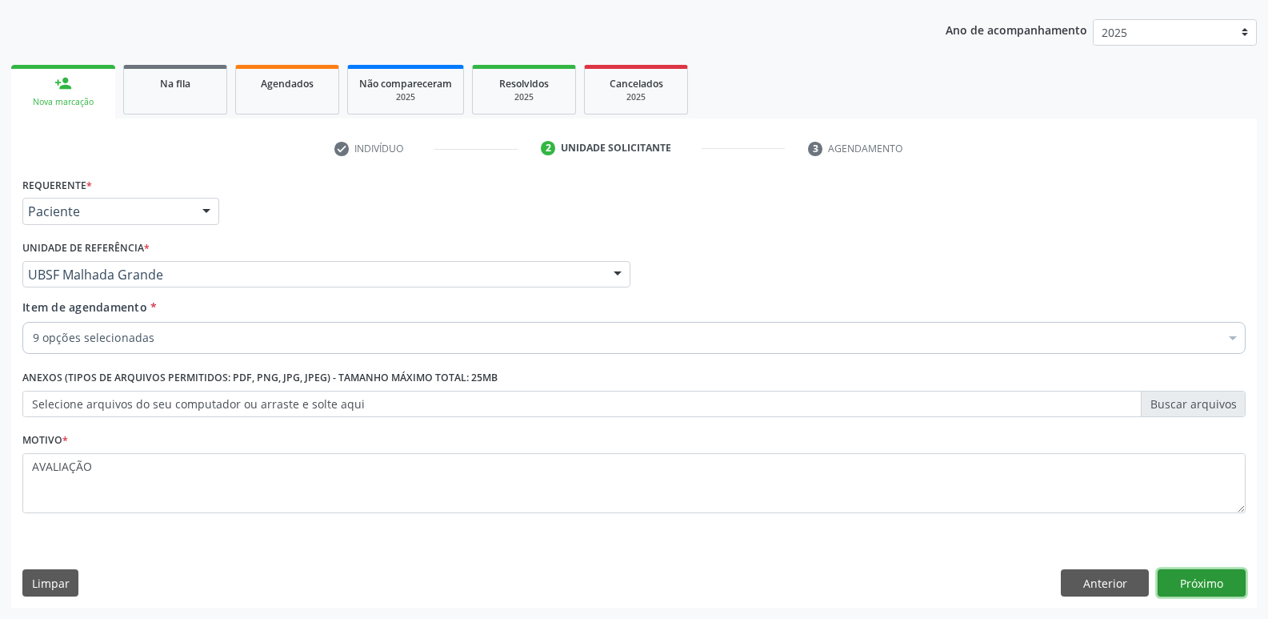
click at [1164, 570] on button "Próximo" at bounding box center [1202, 582] width 88 height 27
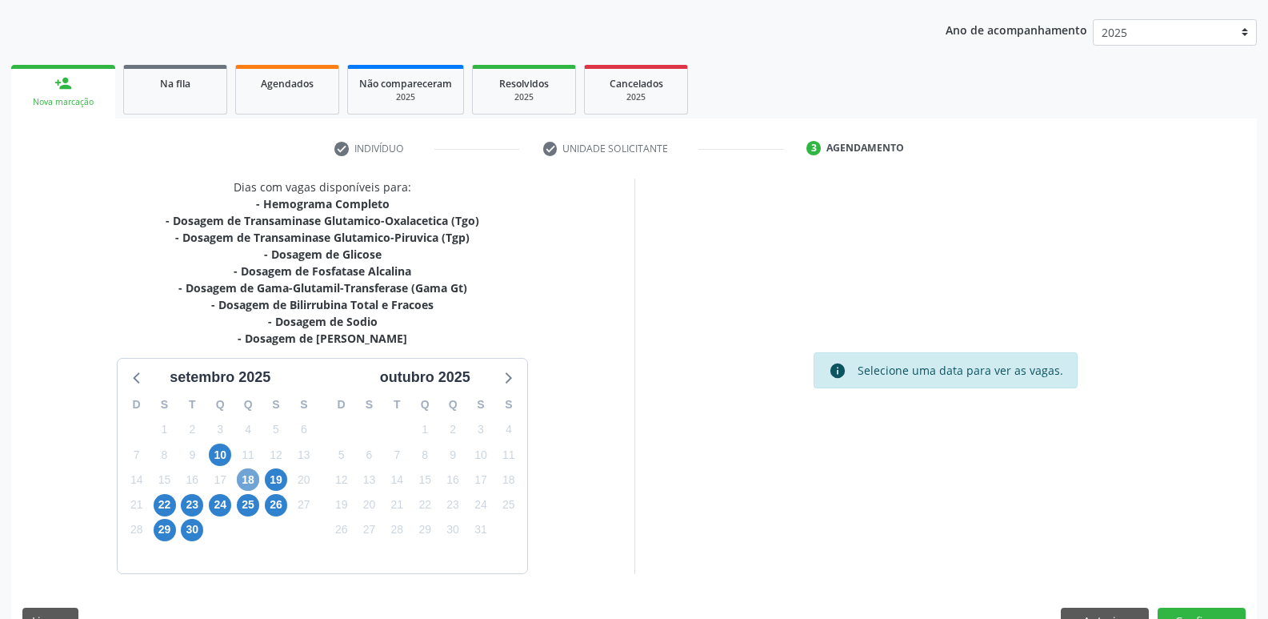
click at [254, 475] on span "18" at bounding box center [248, 479] width 22 height 22
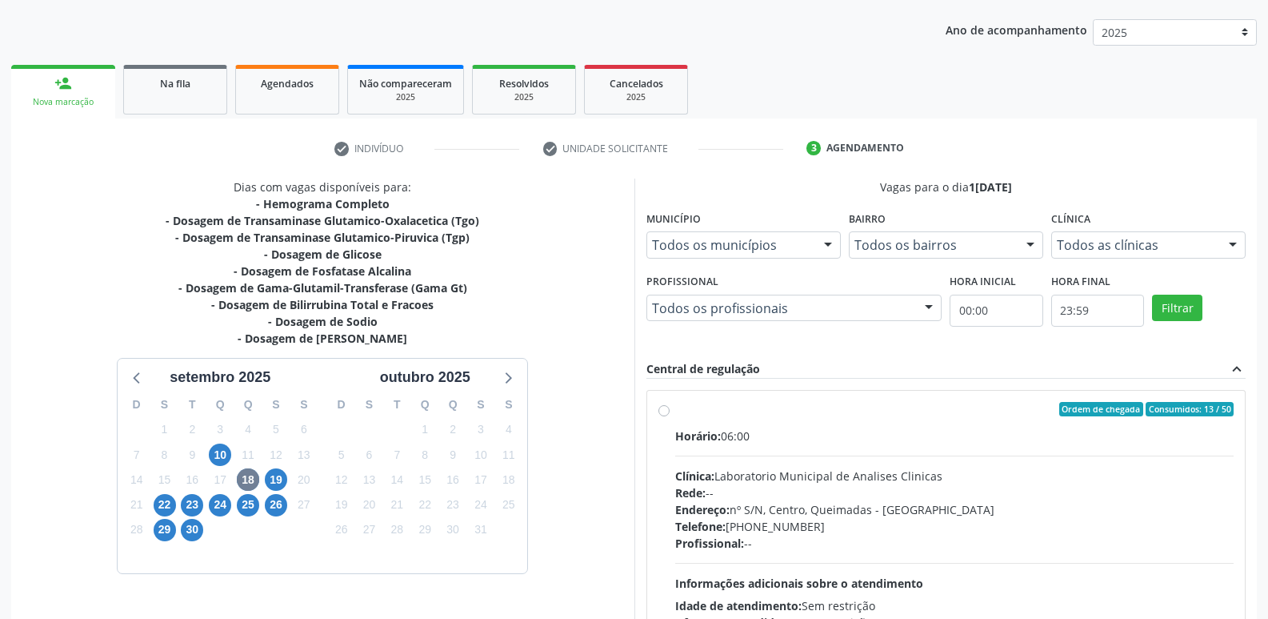
drag, startPoint x: 954, startPoint y: 523, endPoint x: 997, endPoint y: 447, distance: 88.1
click at [964, 518] on div "Telefone: [PHONE_NUMBER]" at bounding box center [954, 526] width 559 height 17
click at [670, 416] on input "Ordem de chegada Consumidos: 13 / 50 Horário: 06:00 Clínica: Laboratorio Munici…" at bounding box center [664, 409] width 11 height 14
radio input "true"
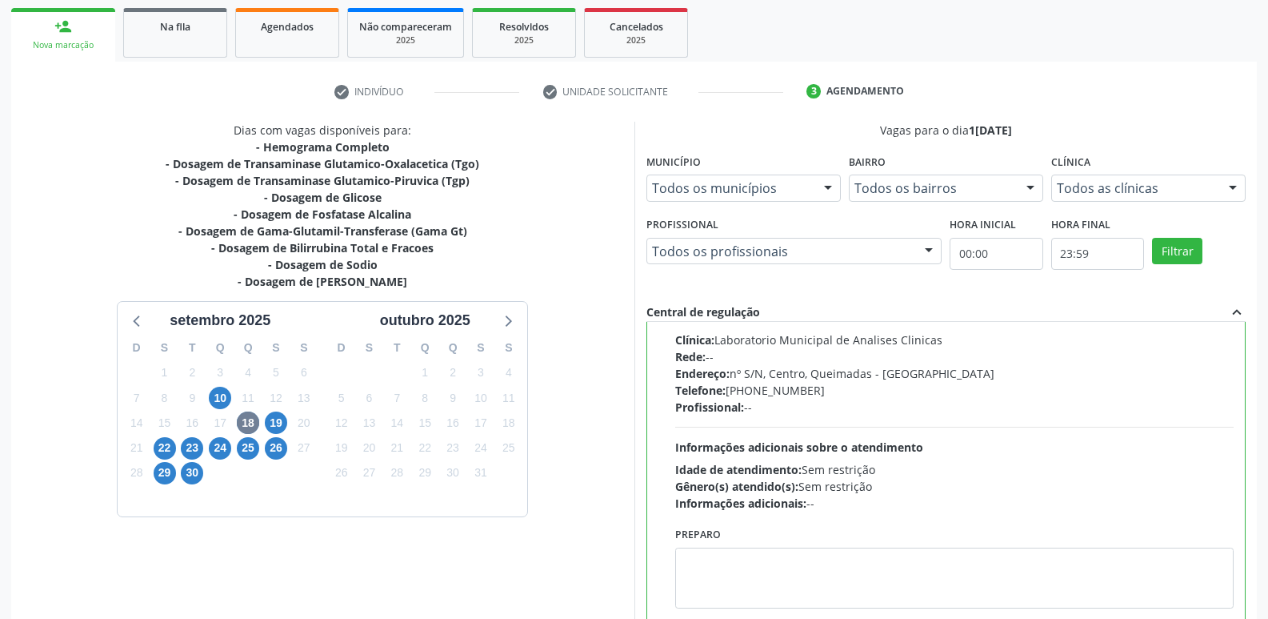
scroll to position [338, 0]
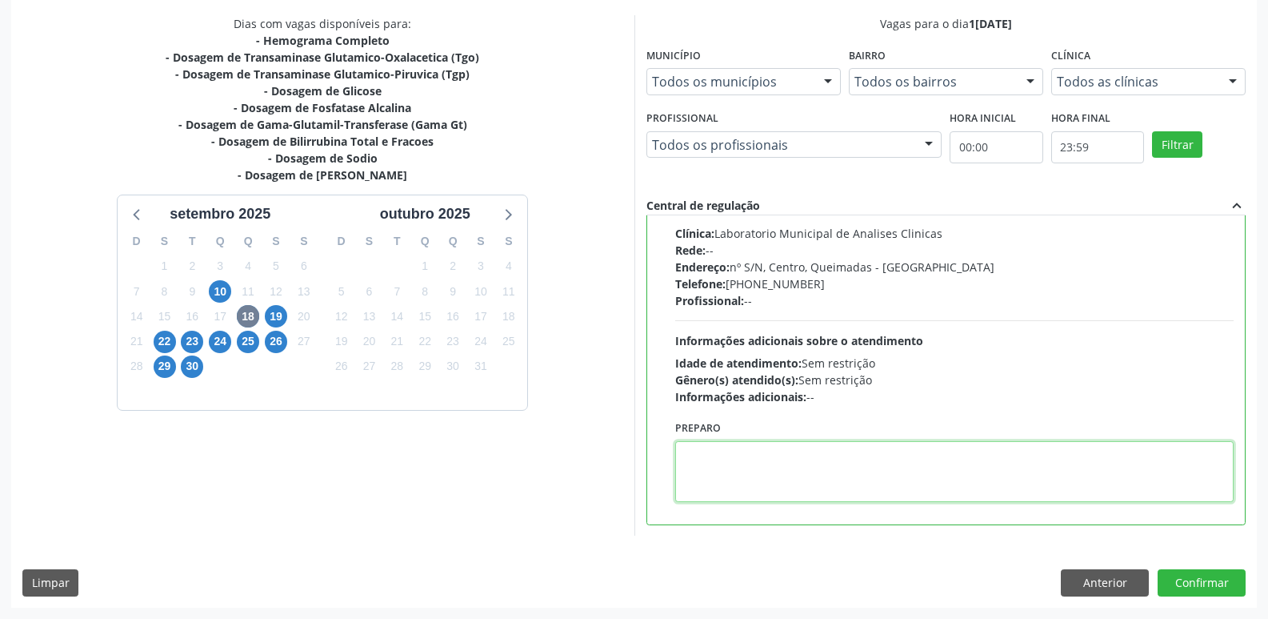
click at [847, 475] on textarea at bounding box center [954, 471] width 559 height 61
type textarea "ir em [GEOGRAPHIC_DATA]"
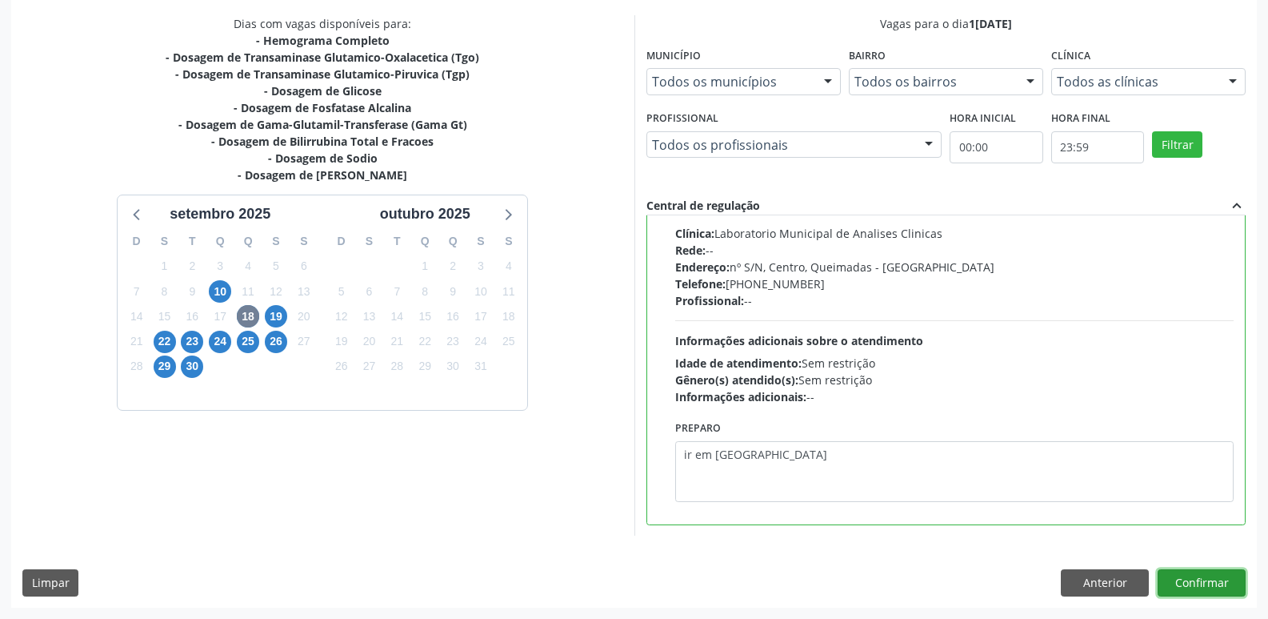
click at [1216, 584] on button "Confirmar" at bounding box center [1202, 582] width 88 height 27
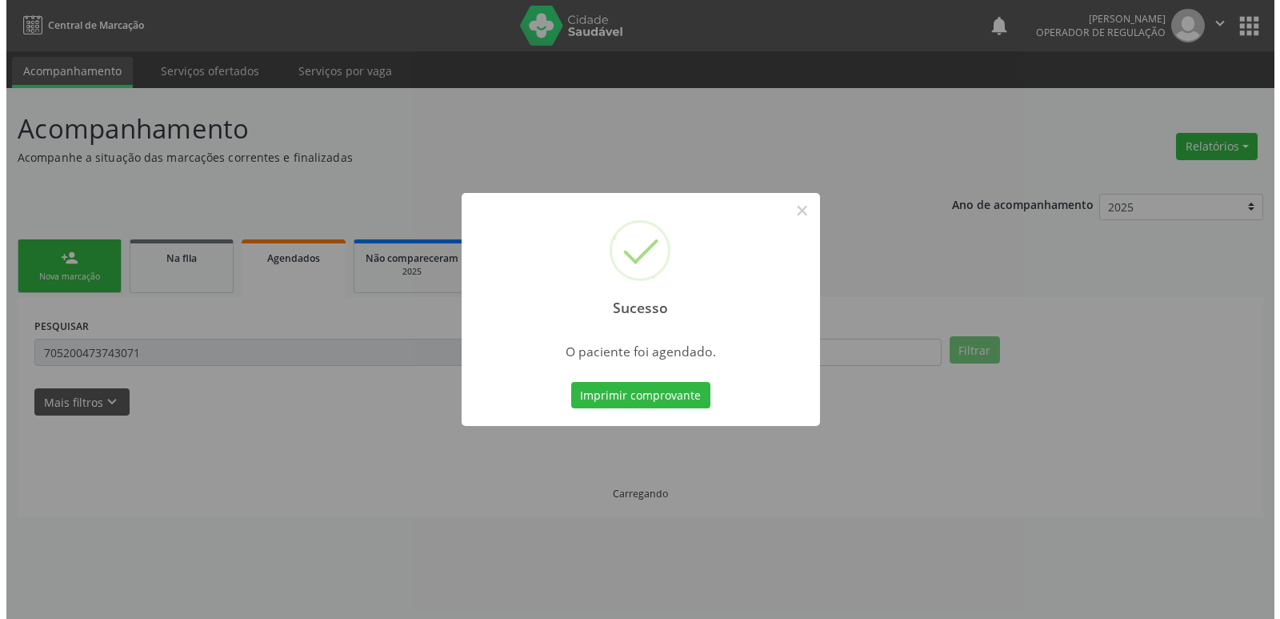
scroll to position [0, 0]
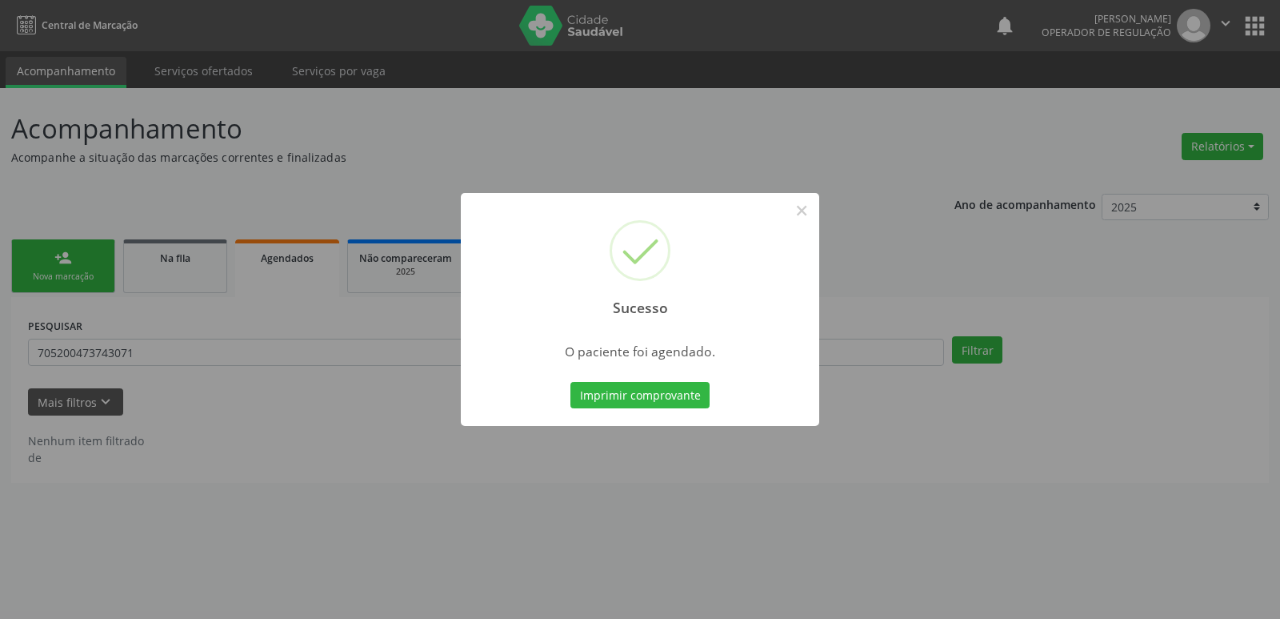
click at [571, 382] on button "Imprimir comprovante" at bounding box center [640, 395] width 139 height 27
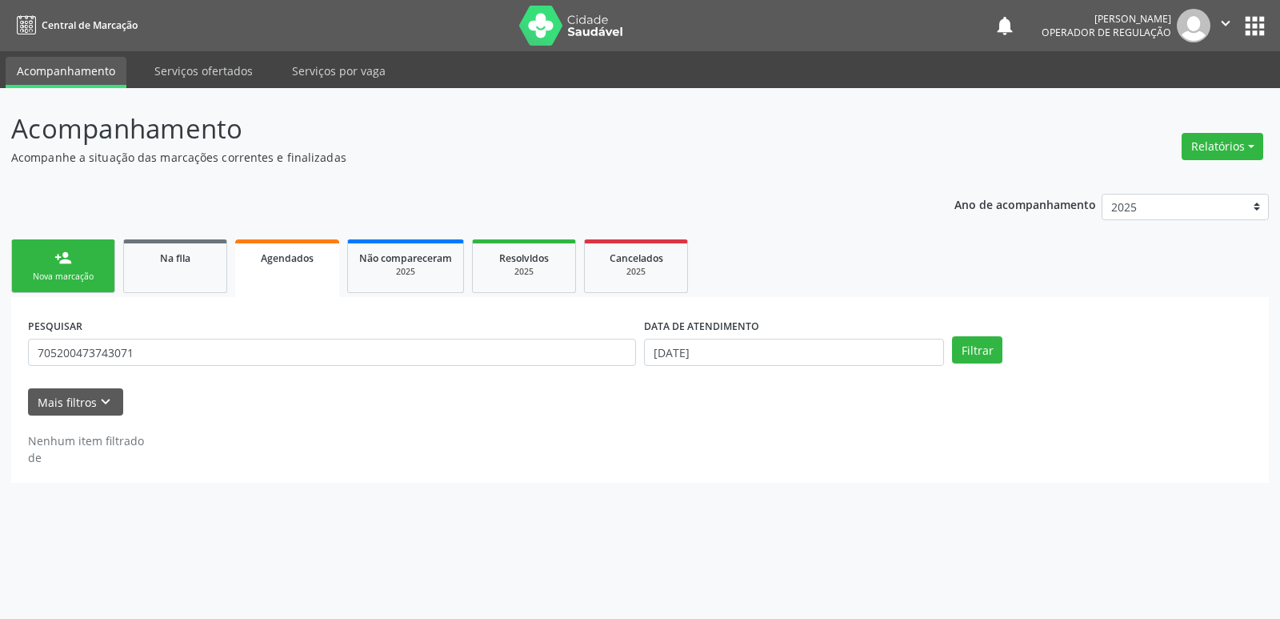
click at [66, 270] on link "person_add Nova marcação" at bounding box center [63, 266] width 104 height 54
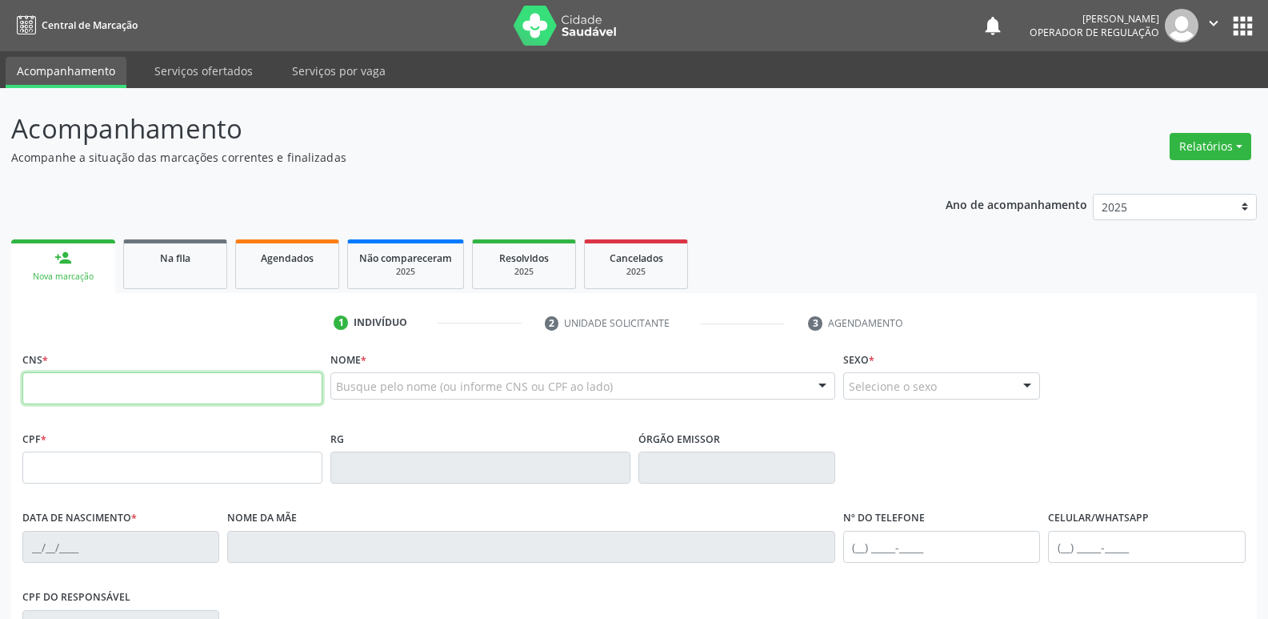
click at [121, 391] on input "text" at bounding box center [172, 388] width 300 height 32
click at [122, 391] on input "text" at bounding box center [172, 388] width 300 height 32
click at [243, 390] on input "text" at bounding box center [172, 388] width 300 height 32
click at [269, 263] on span "Agendados" at bounding box center [287, 258] width 53 height 14
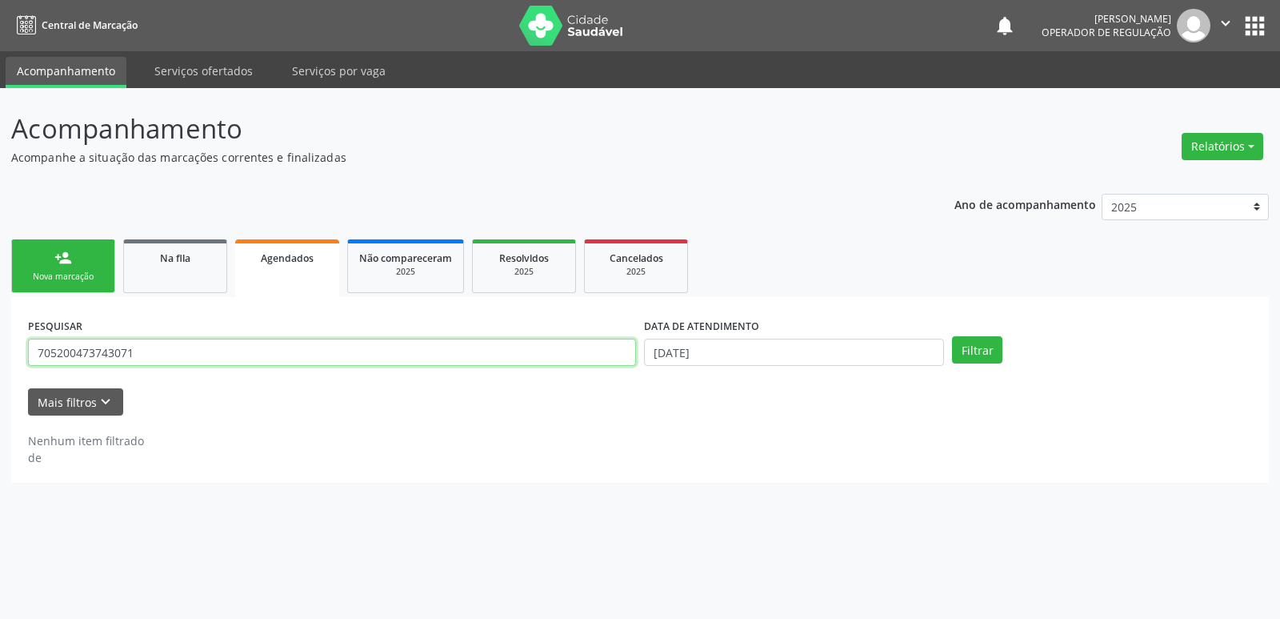
drag, startPoint x: 156, startPoint y: 350, endPoint x: 0, endPoint y: 351, distance: 156.1
click at [0, 351] on div "Acompanhamento Acompanhe a situação das marcações correntes e finalizadas Relat…" at bounding box center [640, 353] width 1280 height 531
type input "708208670256442"
click at [952, 336] on button "Filtrar" at bounding box center [977, 349] width 50 height 27
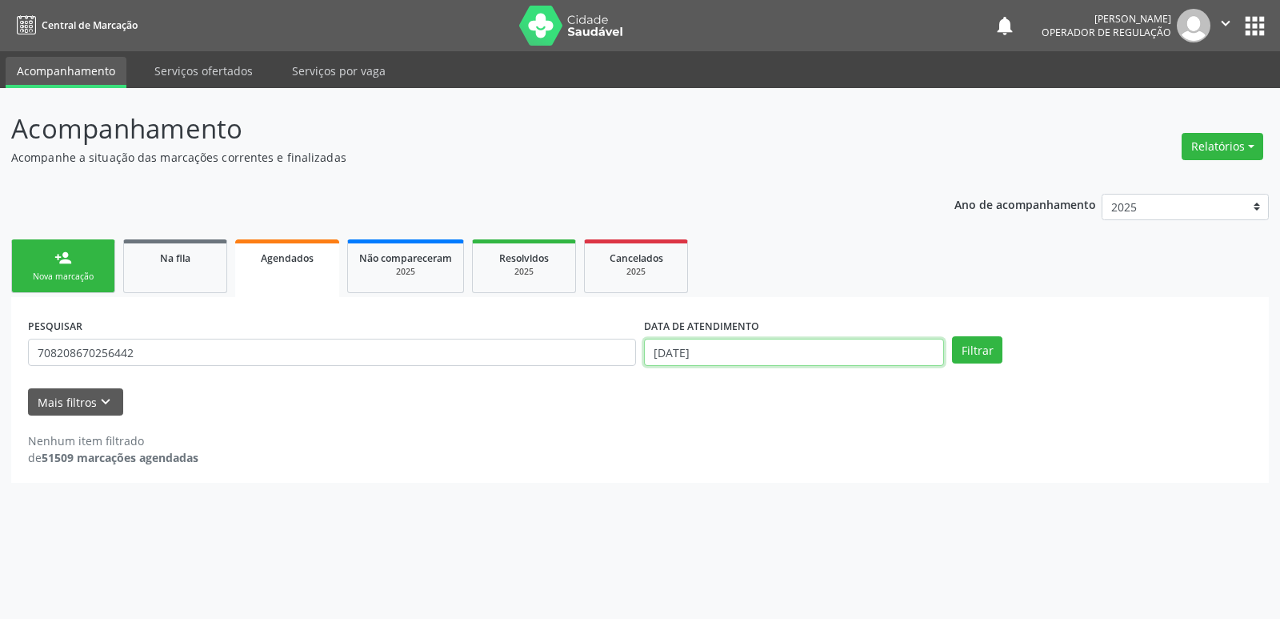
drag, startPoint x: 803, startPoint y: 348, endPoint x: 792, endPoint y: 347, distance: 10.4
click at [801, 349] on input "[DATE]" at bounding box center [794, 352] width 300 height 27
click at [952, 336] on button "Filtrar" at bounding box center [977, 349] width 50 height 27
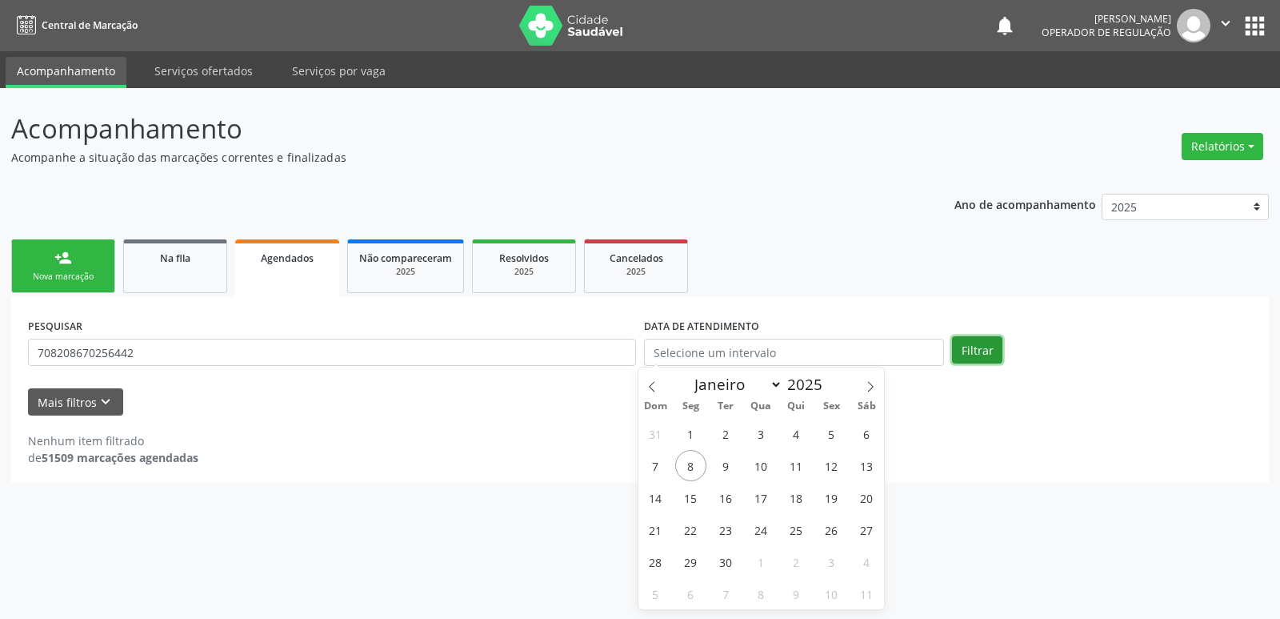
click at [968, 357] on button "Filtrar" at bounding box center [977, 349] width 50 height 27
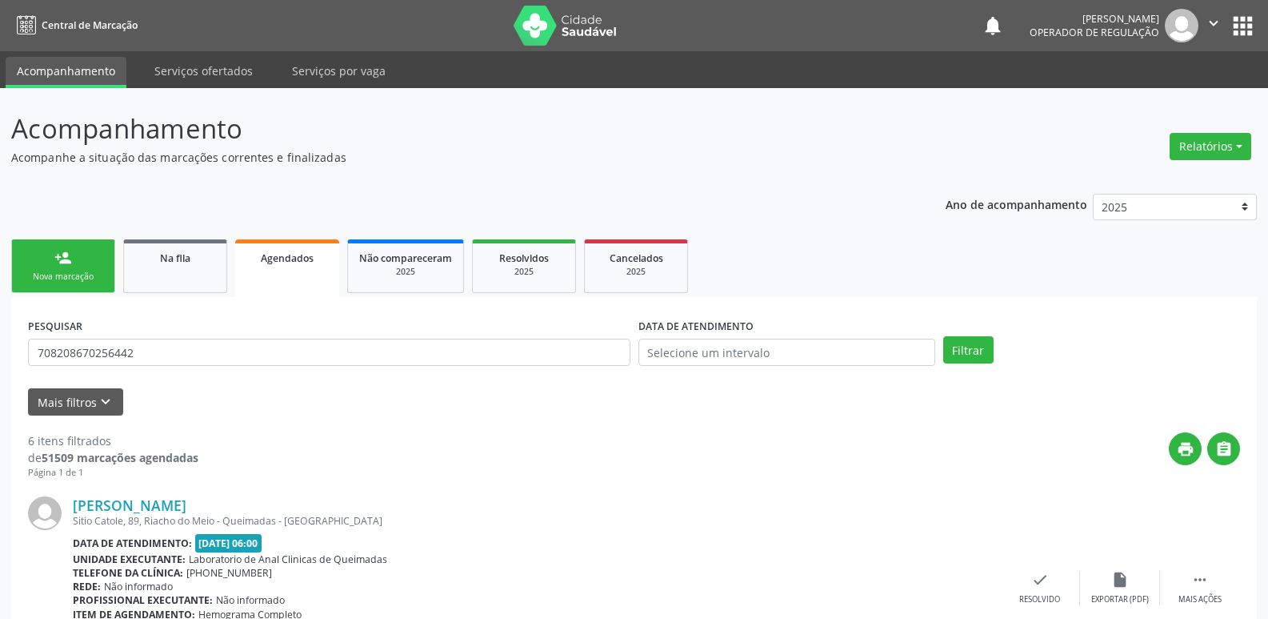
click at [1234, 28] on button "apps" at bounding box center [1243, 26] width 28 height 28
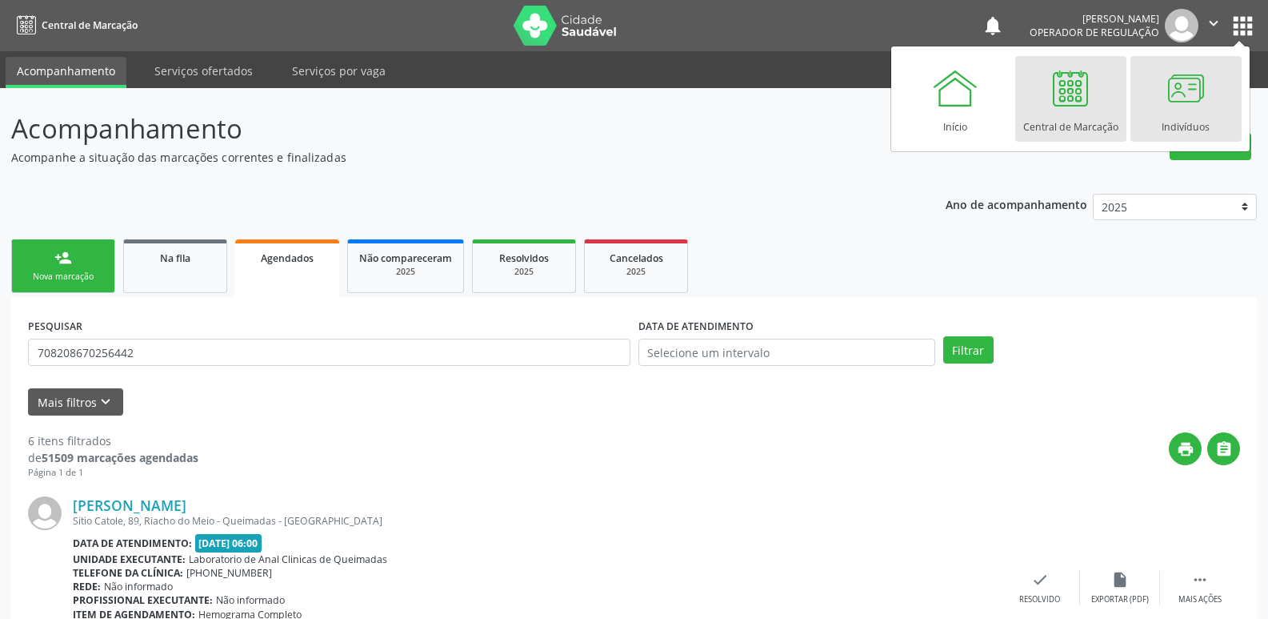
click at [1176, 87] on div at bounding box center [1186, 88] width 48 height 48
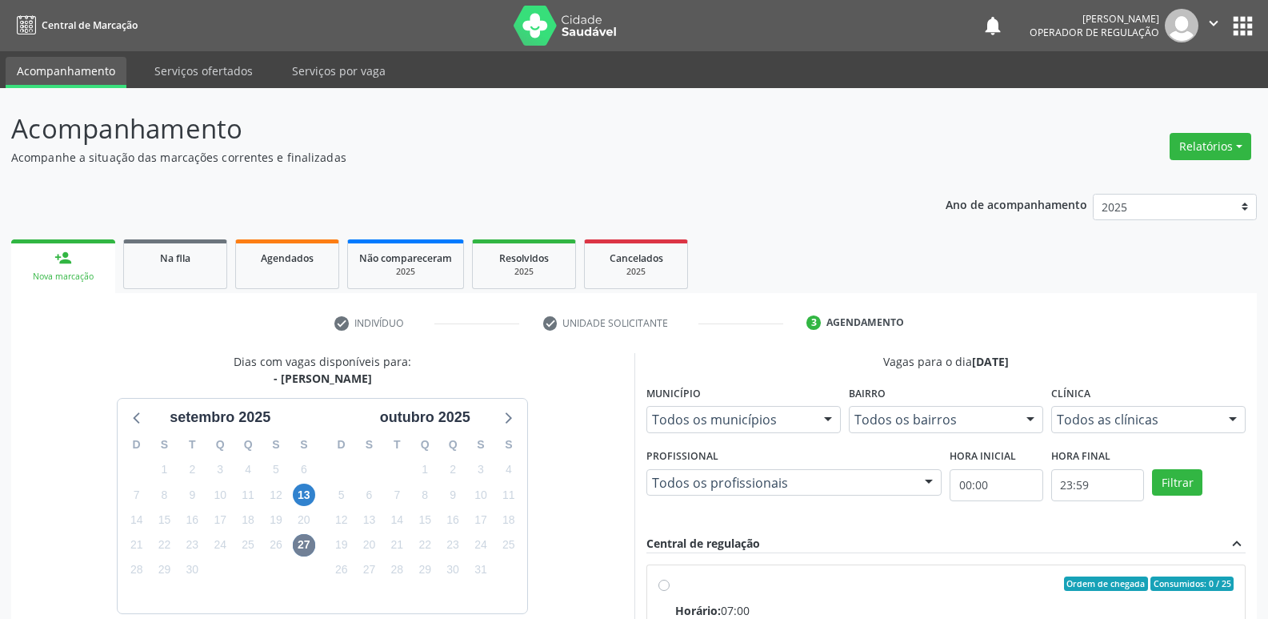
scroll to position [309, 0]
